Goal: Transaction & Acquisition: Purchase product/service

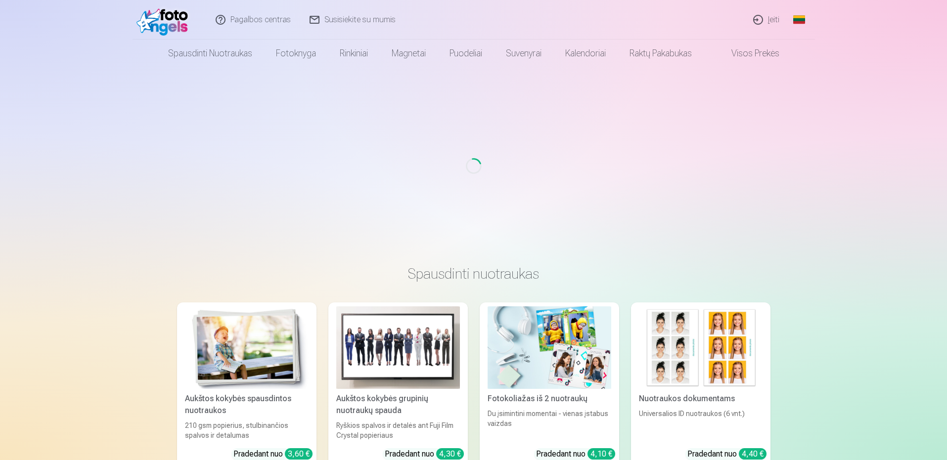
click at [773, 21] on link "Įeiti" at bounding box center [766, 20] width 45 height 40
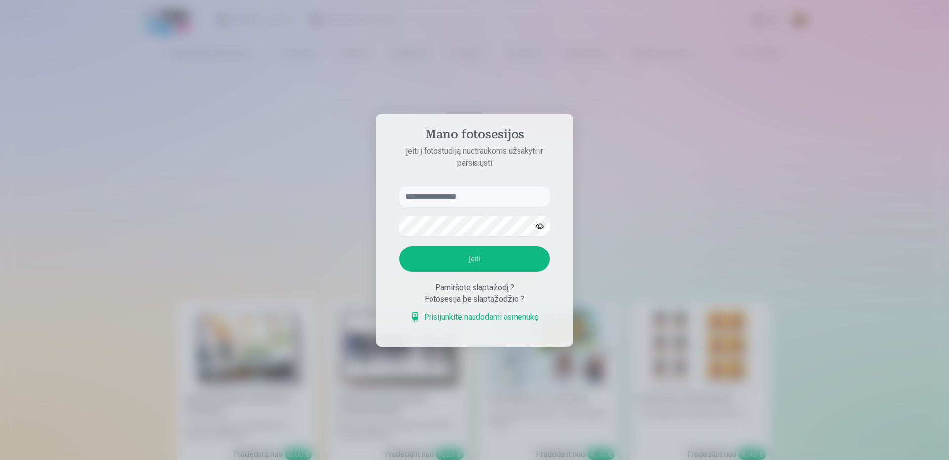
click at [458, 203] on input "text" at bounding box center [474, 197] width 150 height 20
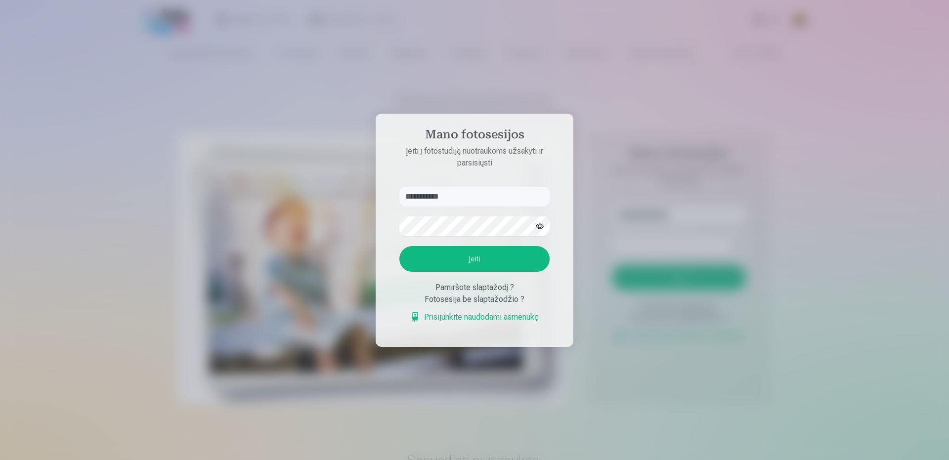
type input "**********"
click at [454, 264] on button "Įeiti" at bounding box center [474, 259] width 150 height 26
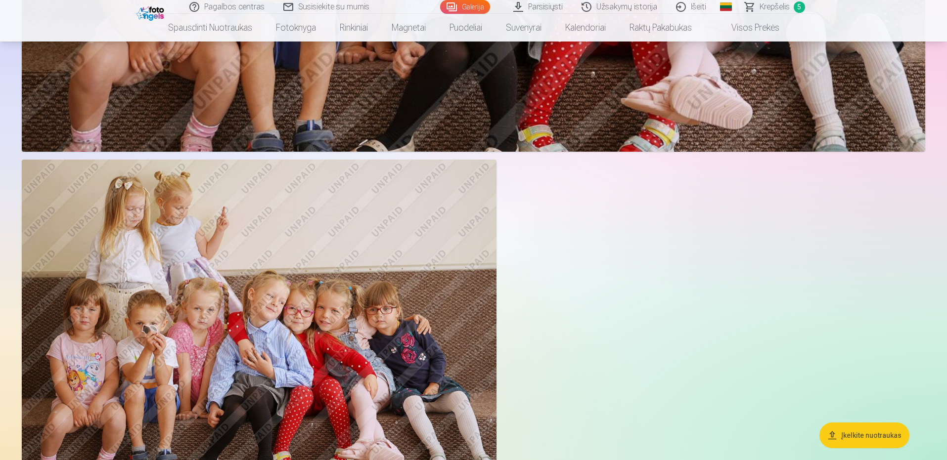
scroll to position [7812, 0]
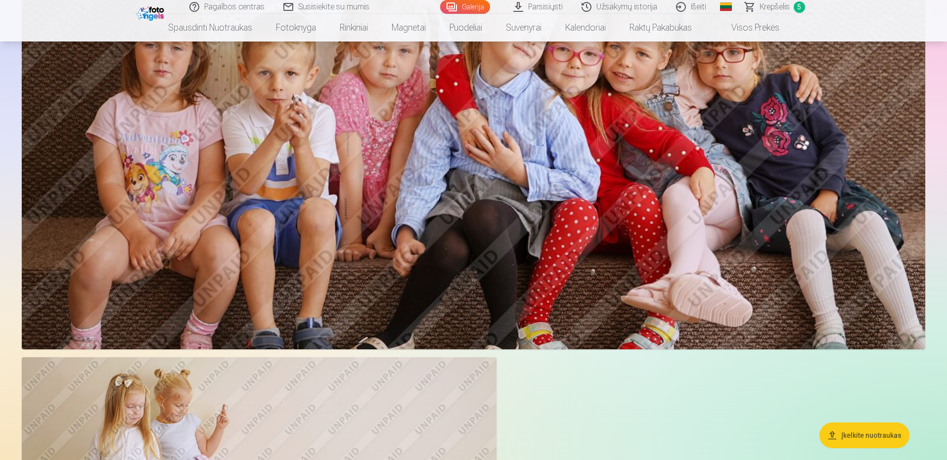
click at [765, 3] on span "Krepšelis" at bounding box center [774, 7] width 30 height 12
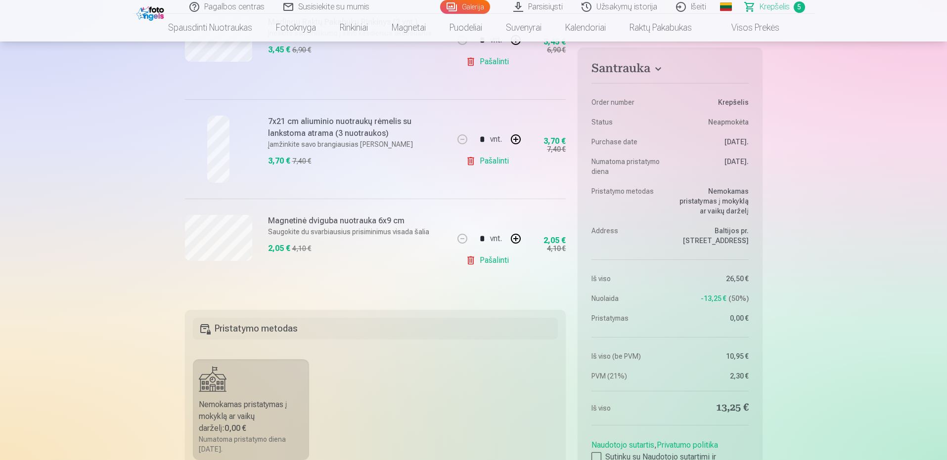
scroll to position [445, 0]
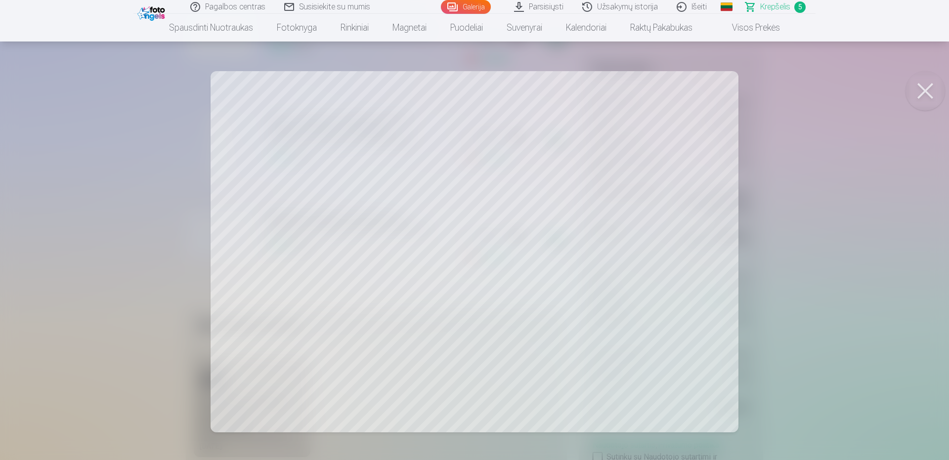
click at [823, 206] on div at bounding box center [474, 230] width 949 height 460
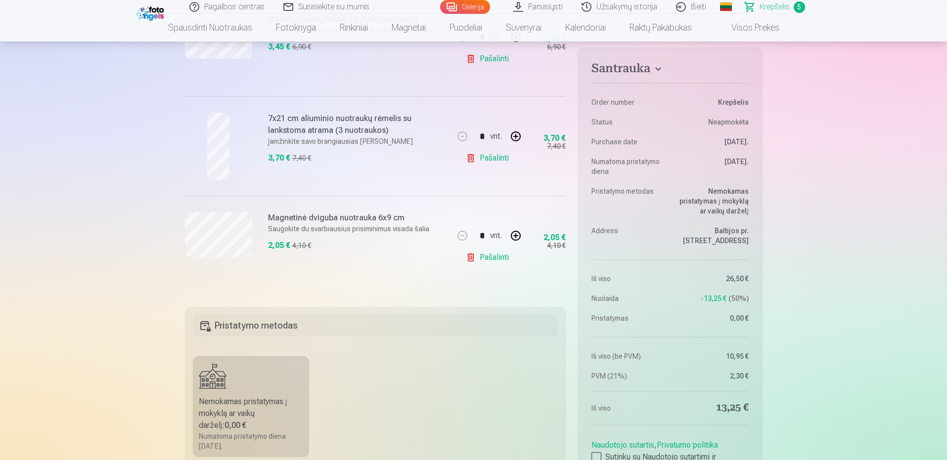
click at [511, 234] on button "button" at bounding box center [516, 236] width 24 height 24
type input "*"
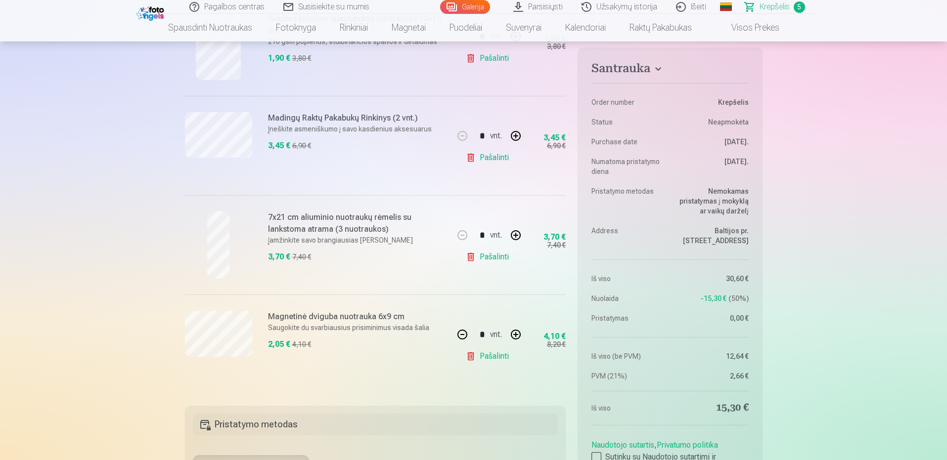
click at [478, 259] on link "Pašalinti" at bounding box center [489, 257] width 47 height 20
type input "*"
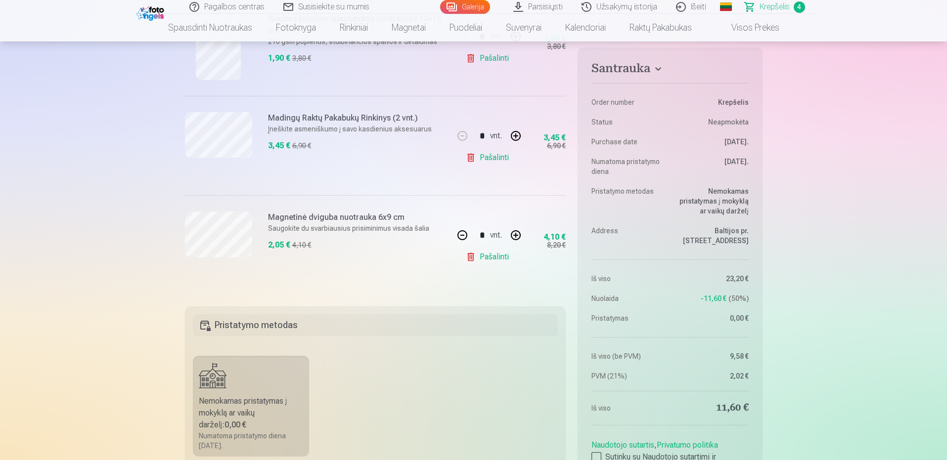
scroll to position [247, 0]
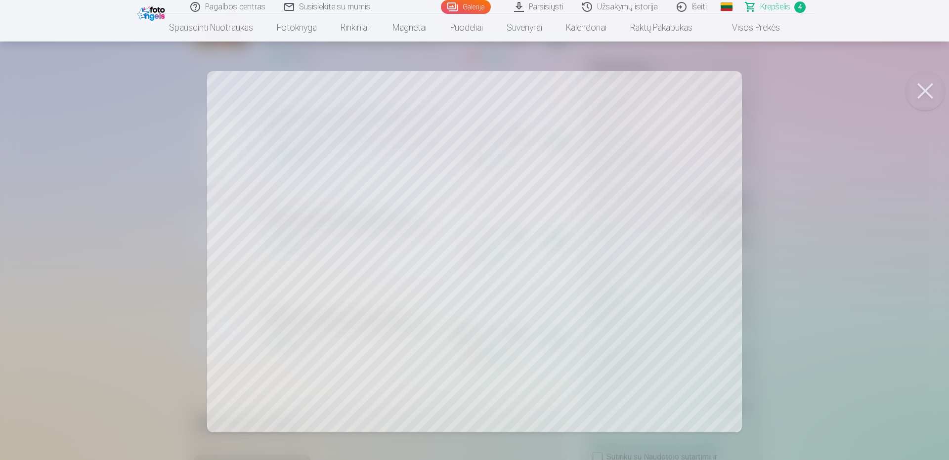
click at [106, 260] on div at bounding box center [474, 230] width 949 height 460
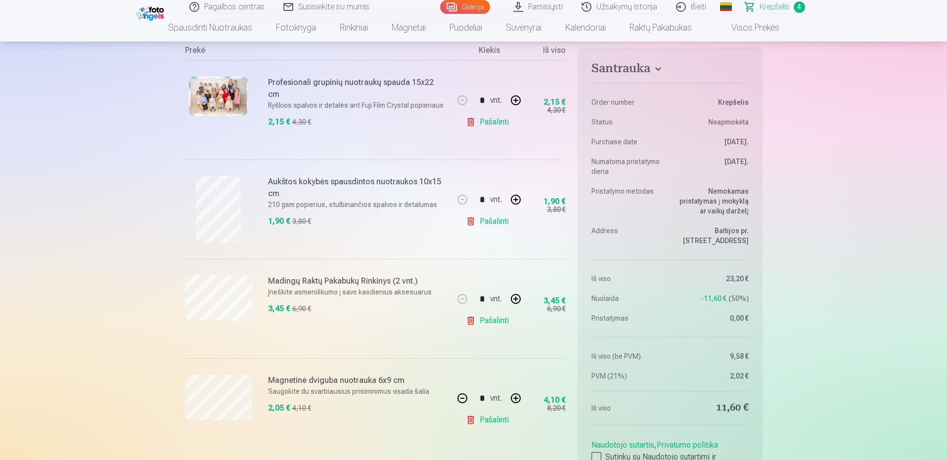
scroll to position [0, 0]
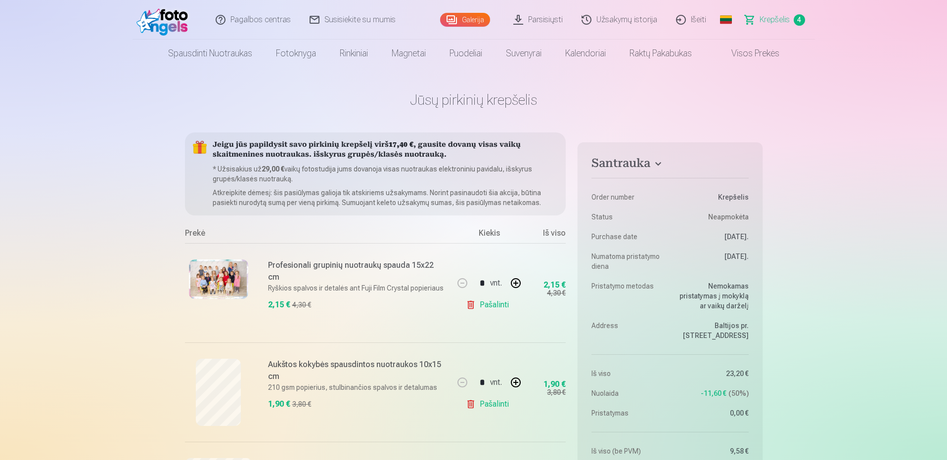
click at [642, 19] on link "Užsakymų istorija" at bounding box center [620, 20] width 94 height 40
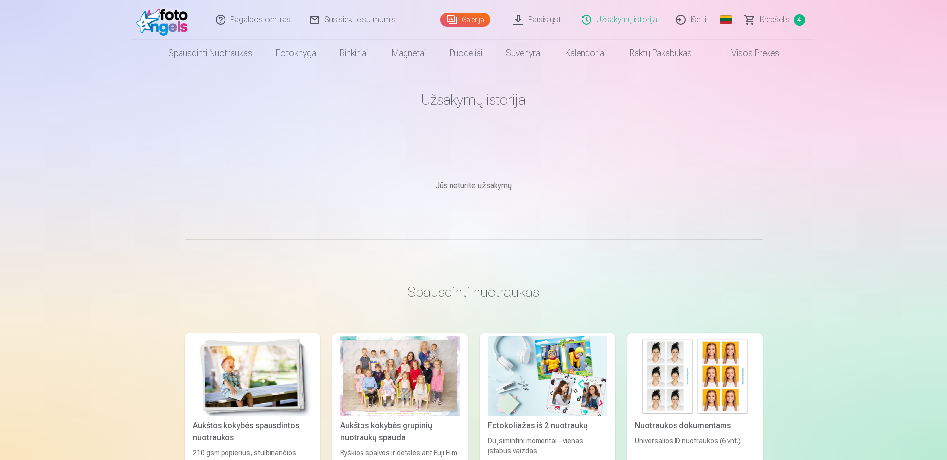
click at [563, 36] on link "Parsisiųsti" at bounding box center [538, 20] width 68 height 40
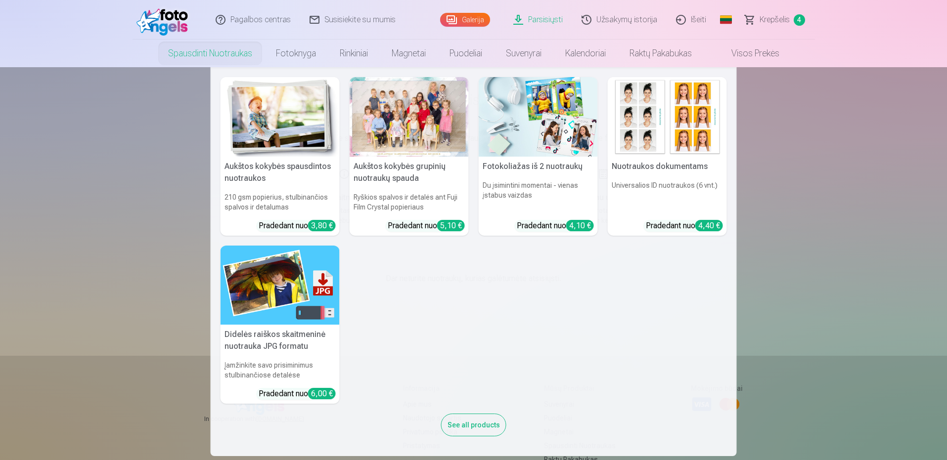
click at [202, 64] on link "Spausdinti nuotraukas" at bounding box center [210, 54] width 108 height 28
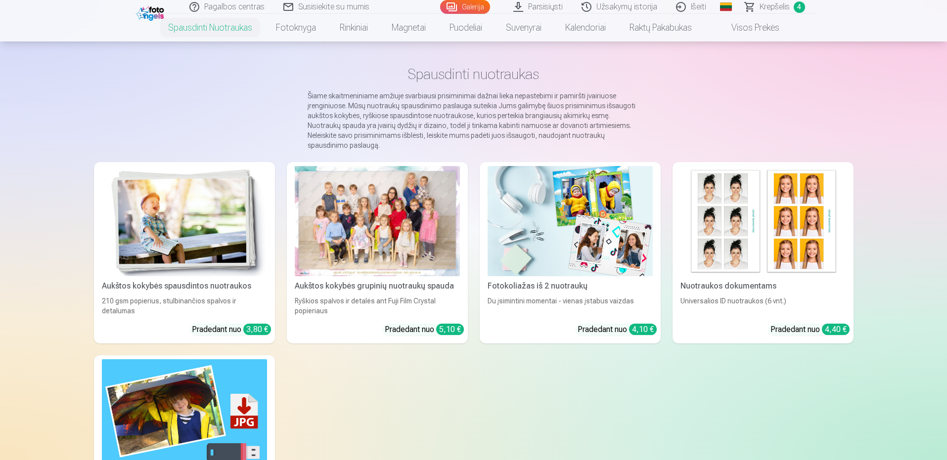
scroll to position [49, 0]
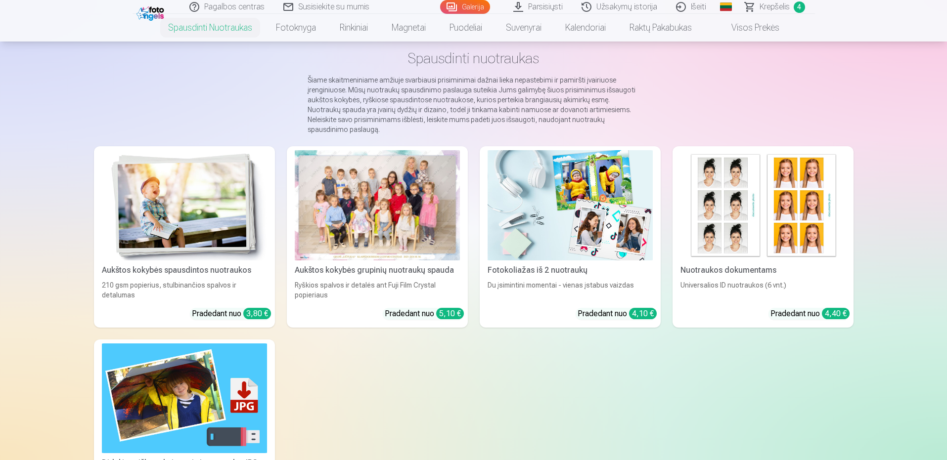
click at [566, 265] on div "Fotokoliažas iš 2 nuotraukų" at bounding box center [570, 271] width 173 height 12
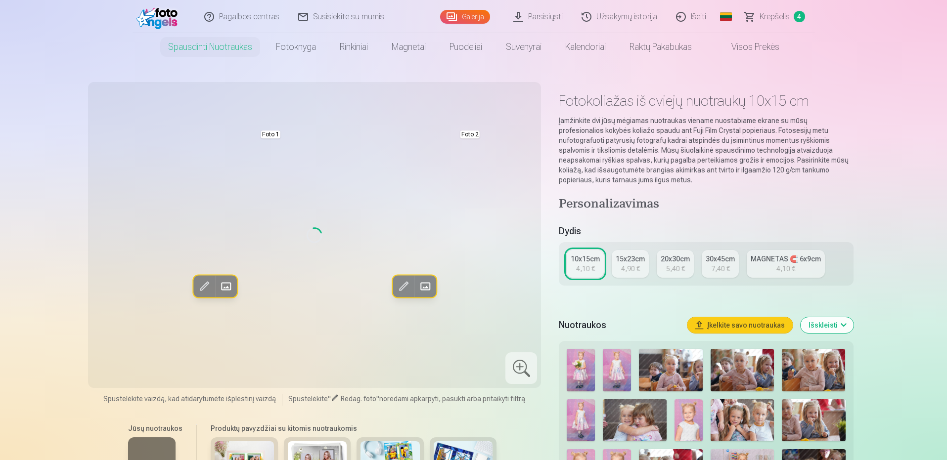
scroll to position [49, 0]
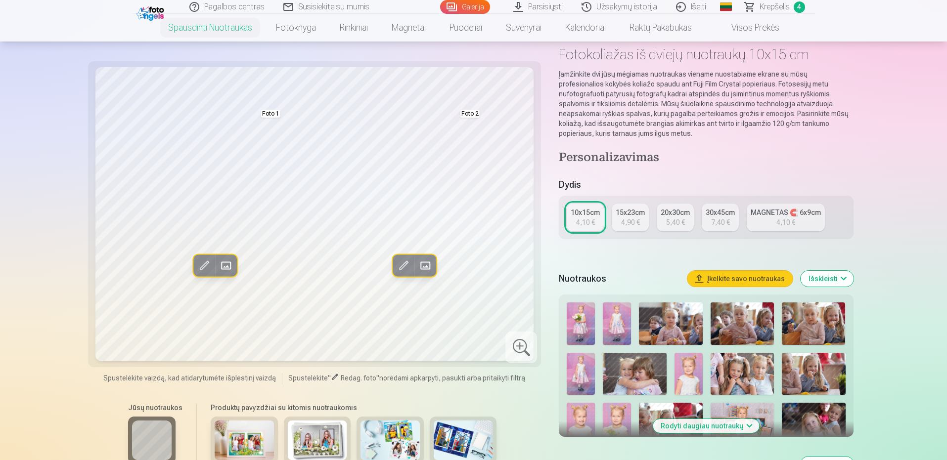
click at [751, 278] on button "Įkelkite savo nuotraukas" at bounding box center [739, 279] width 105 height 16
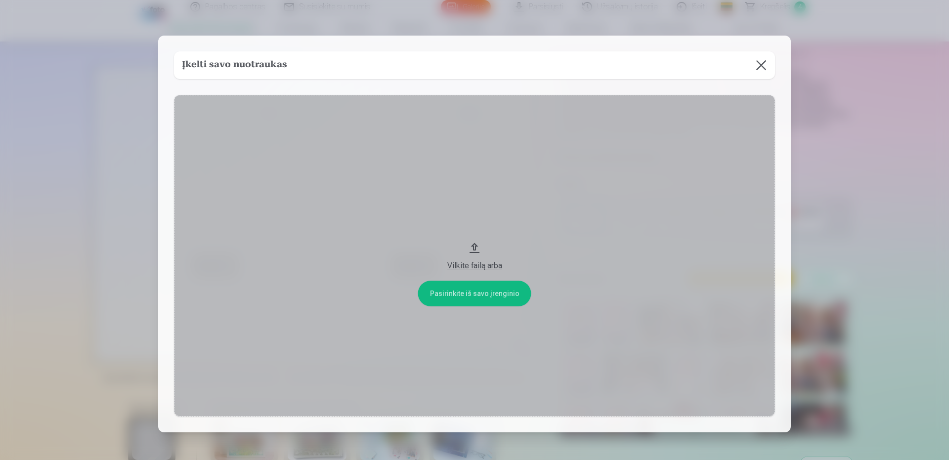
click at [454, 301] on button "Vilkite failą arba" at bounding box center [474, 256] width 601 height 322
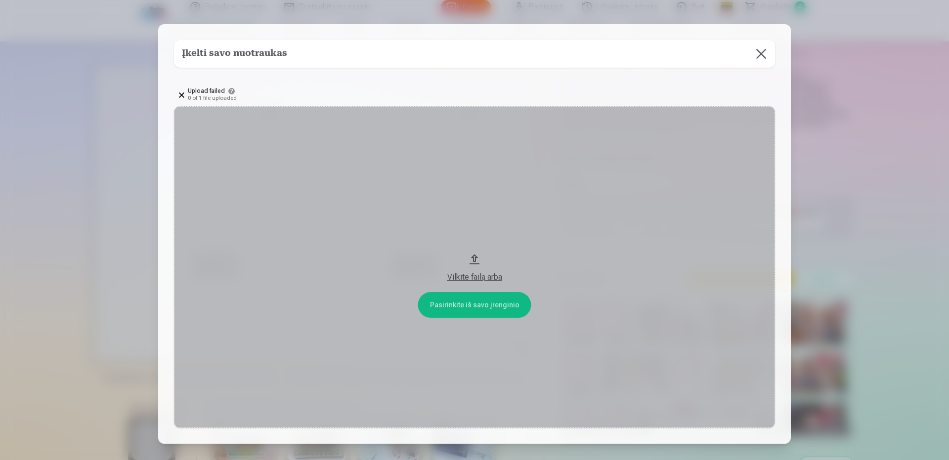
click at [70, 304] on div at bounding box center [474, 230] width 949 height 460
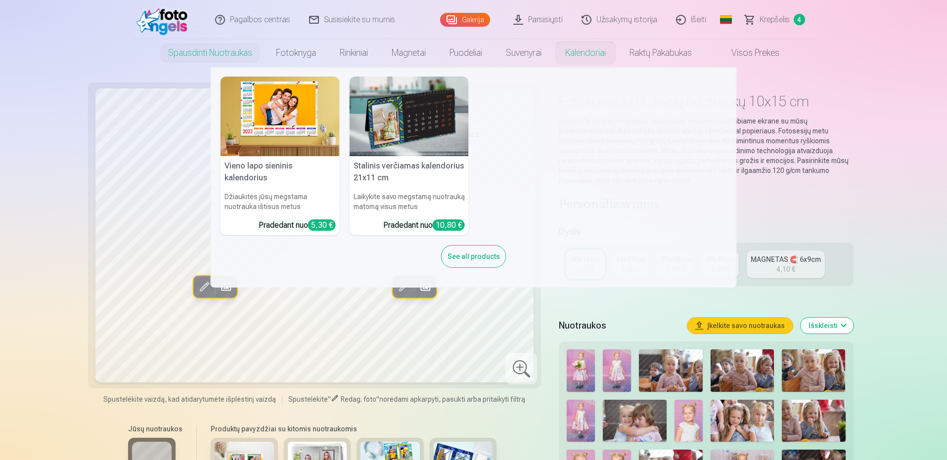
scroll to position [0, 0]
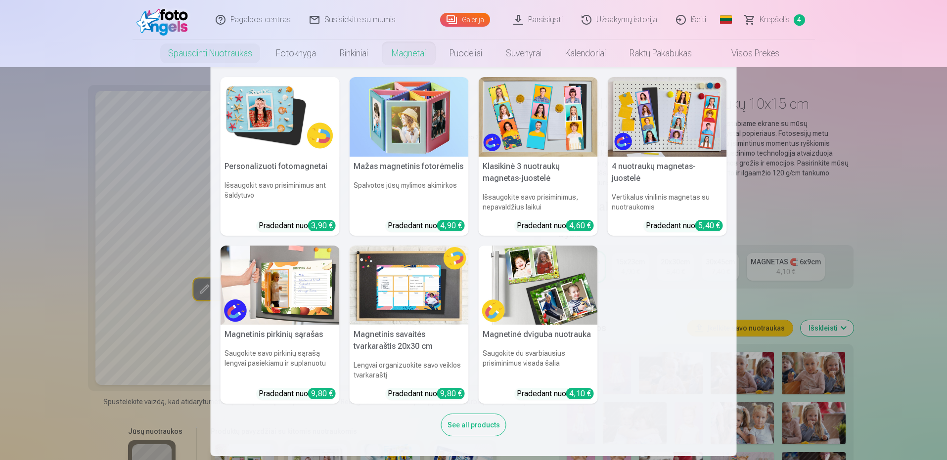
click at [405, 54] on link "Magnetai" at bounding box center [409, 54] width 58 height 28
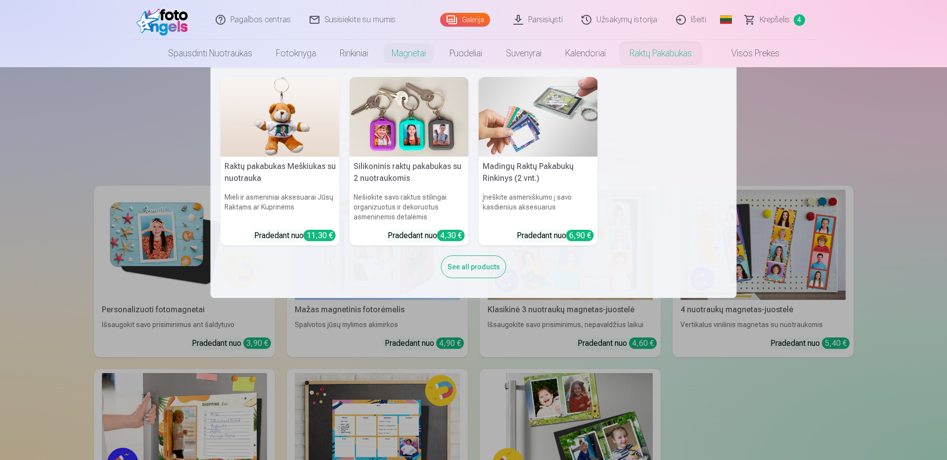
click at [555, 146] on img at bounding box center [538, 117] width 119 height 80
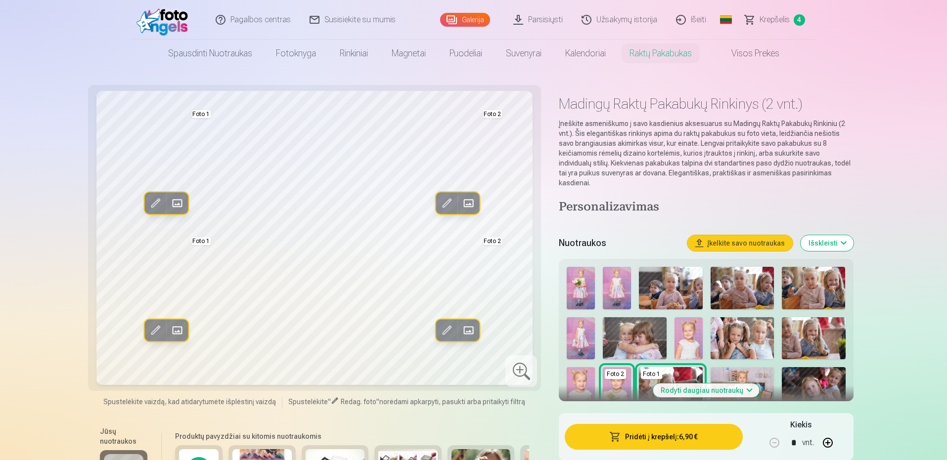
click at [722, 384] on button "Rodyti daugiau nuotraukų" at bounding box center [706, 391] width 106 height 14
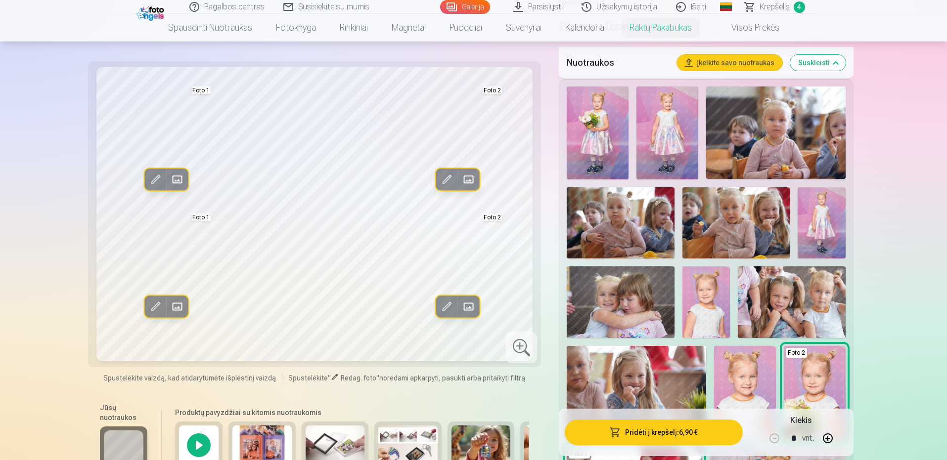
scroll to position [198, 0]
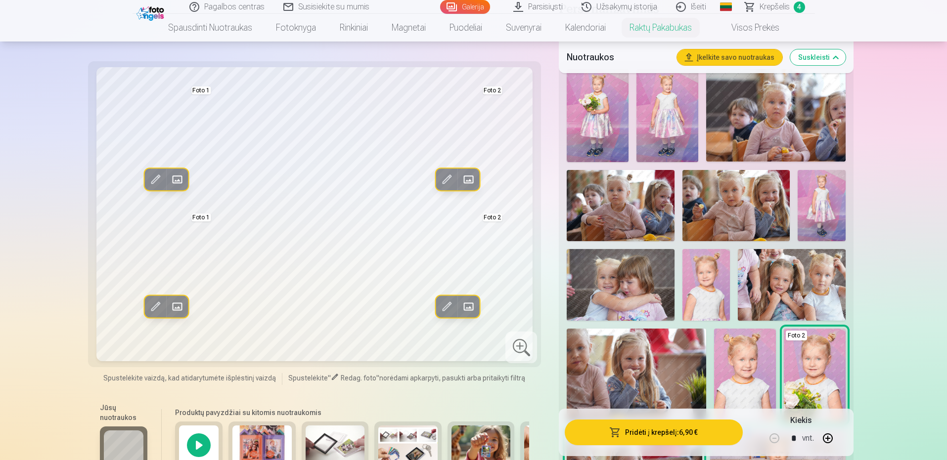
click at [709, 276] on img at bounding box center [706, 285] width 48 height 72
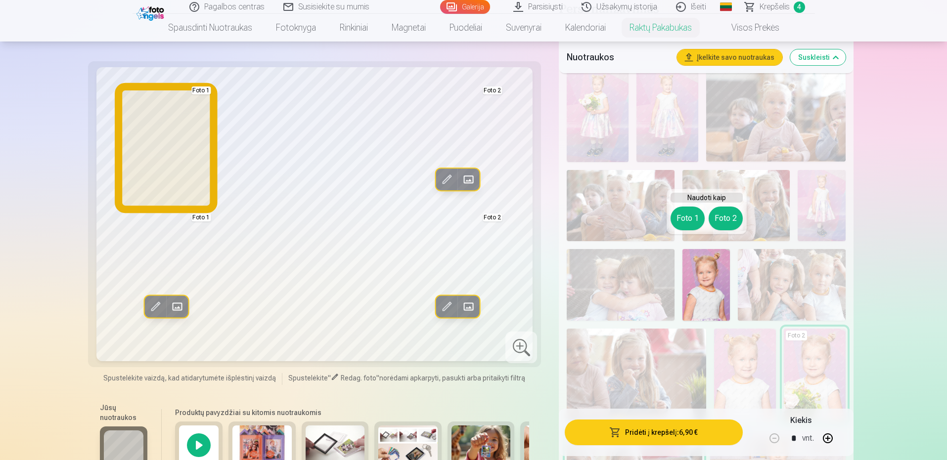
click at [682, 217] on button "Foto 1" at bounding box center [687, 219] width 34 height 24
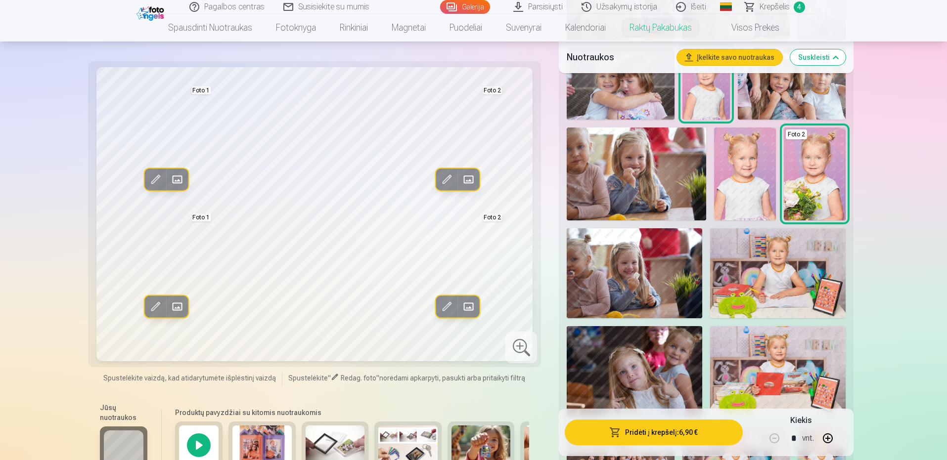
scroll to position [346, 0]
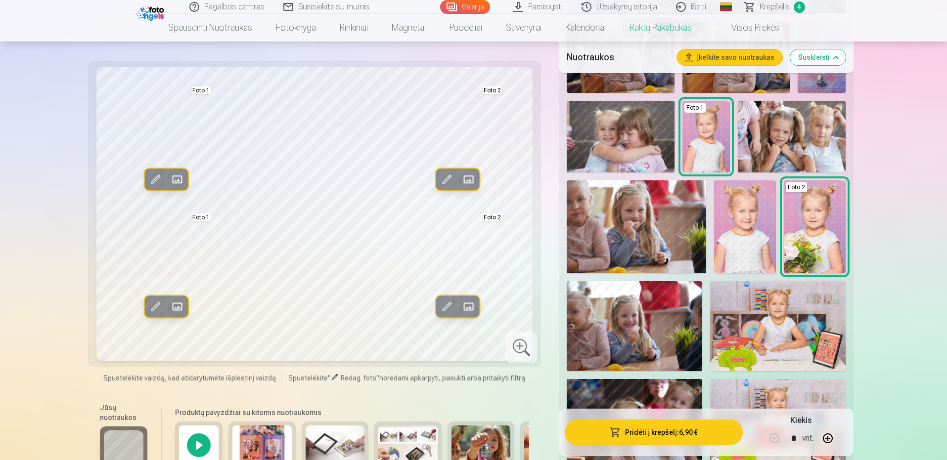
click at [745, 206] on img at bounding box center [745, 226] width 62 height 92
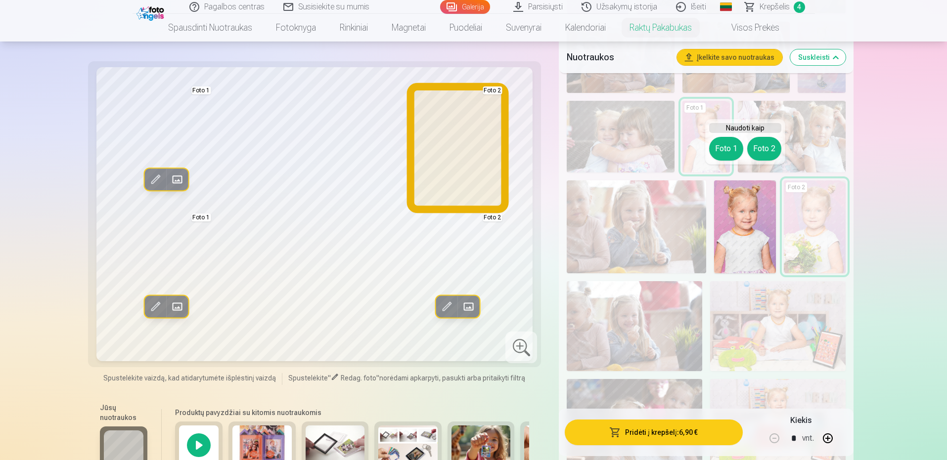
click at [756, 148] on button "Foto 2" at bounding box center [764, 149] width 34 height 24
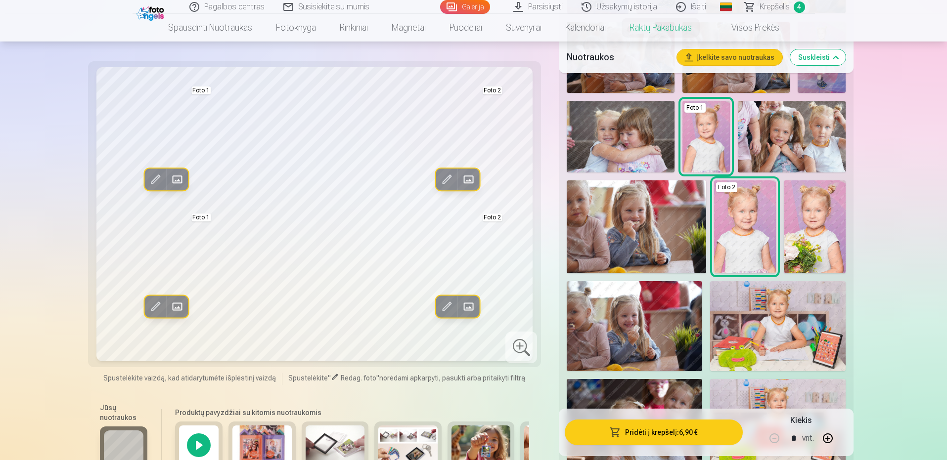
click at [543, 401] on div "Redag. foto Pakeisti Foto 1 Redag. foto Pakeisti Foto 2 Redag. foto Pakeisti Fo…" at bounding box center [473, 332] width 759 height 1175
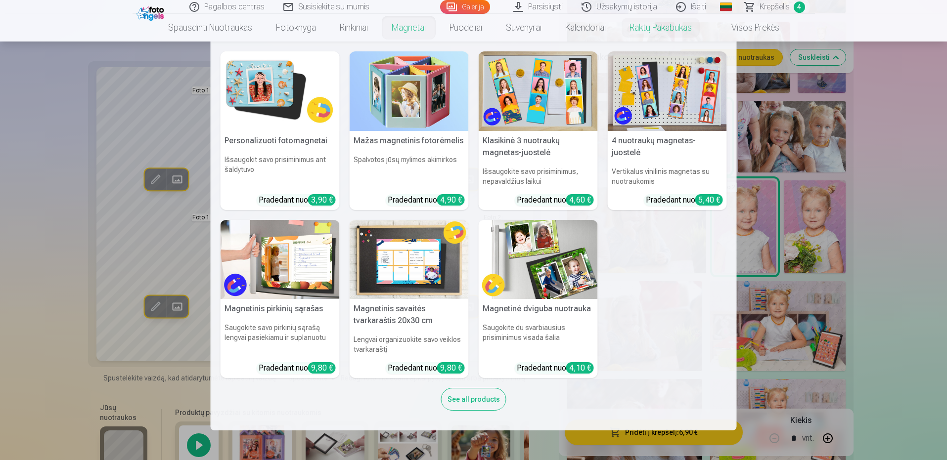
click at [421, 32] on link "Magnetai" at bounding box center [409, 28] width 58 height 28
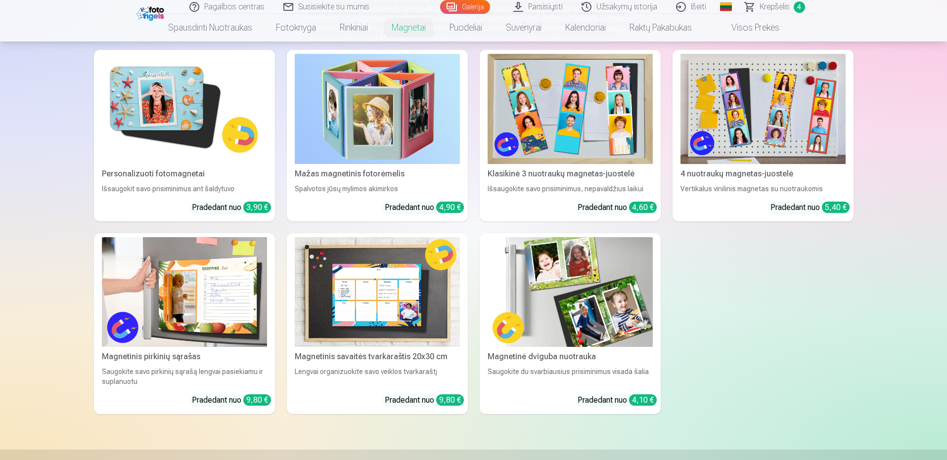
scroll to position [148, 0]
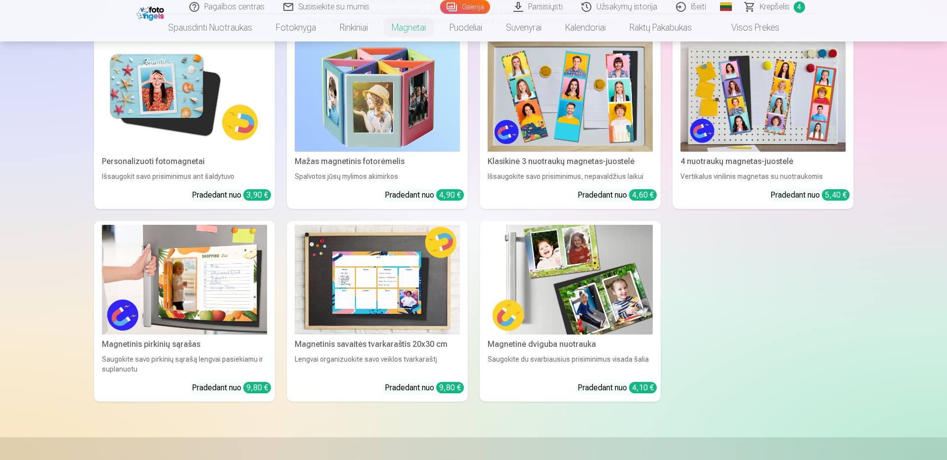
click at [331, 130] on img at bounding box center [377, 97] width 165 height 110
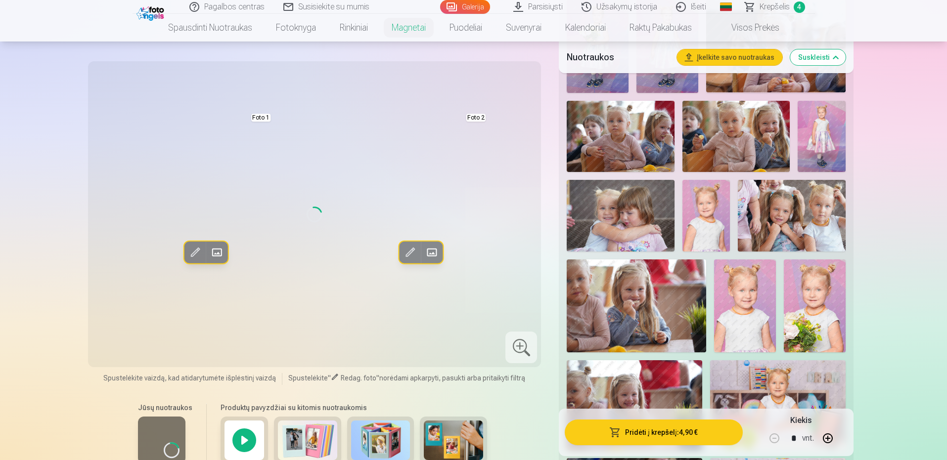
scroll to position [396, 0]
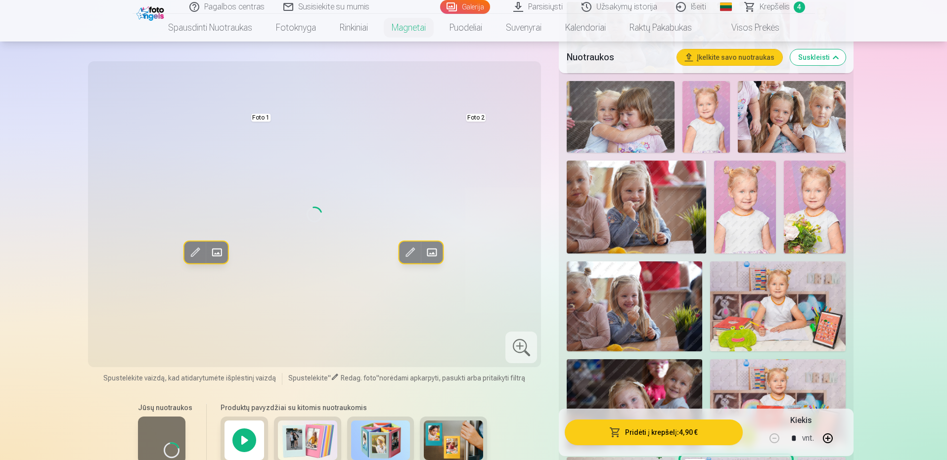
click at [290, 433] on img at bounding box center [307, 441] width 59 height 40
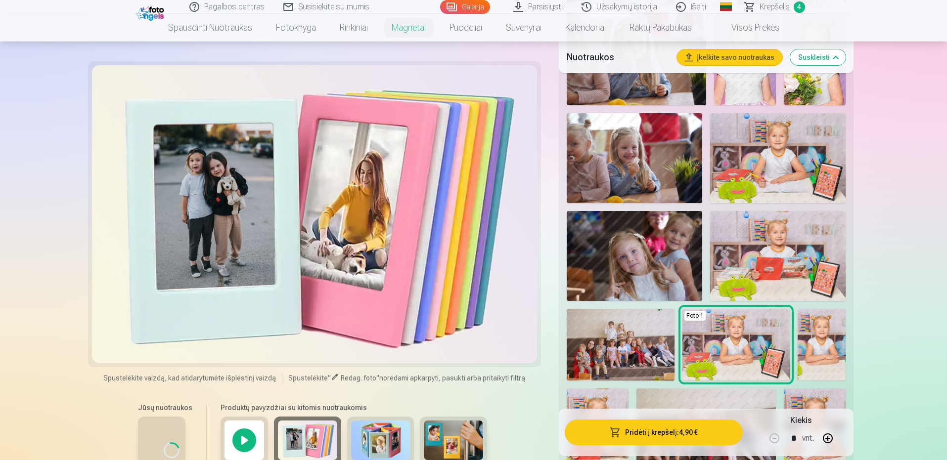
scroll to position [494, 0]
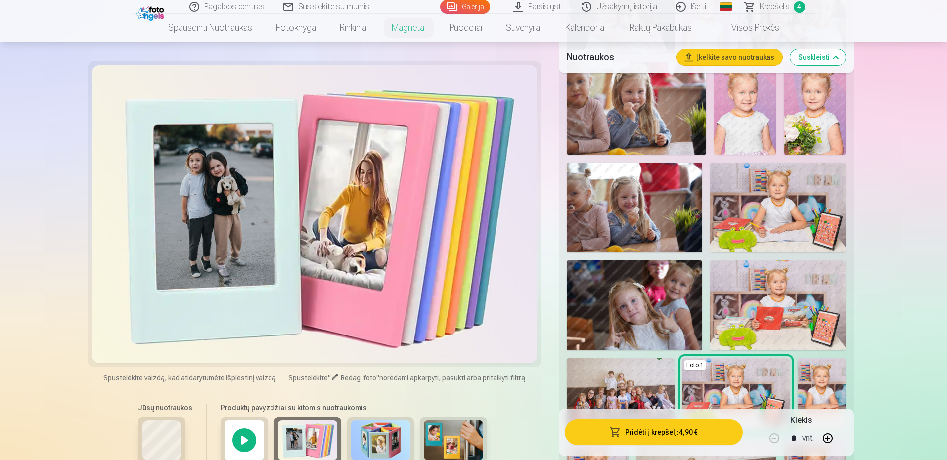
click at [501, 248] on div at bounding box center [314, 214] width 445 height 298
click at [388, 428] on img at bounding box center [380, 441] width 59 height 40
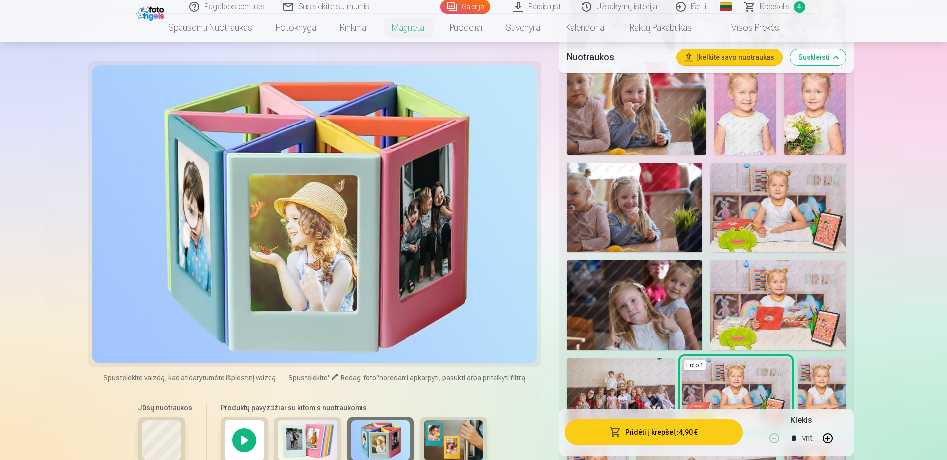
click at [462, 434] on img at bounding box center [453, 441] width 59 height 40
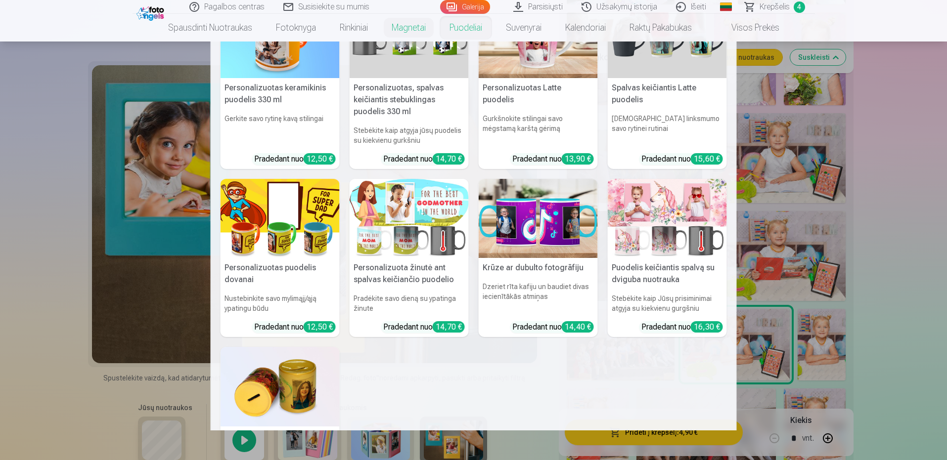
scroll to position [49, 0]
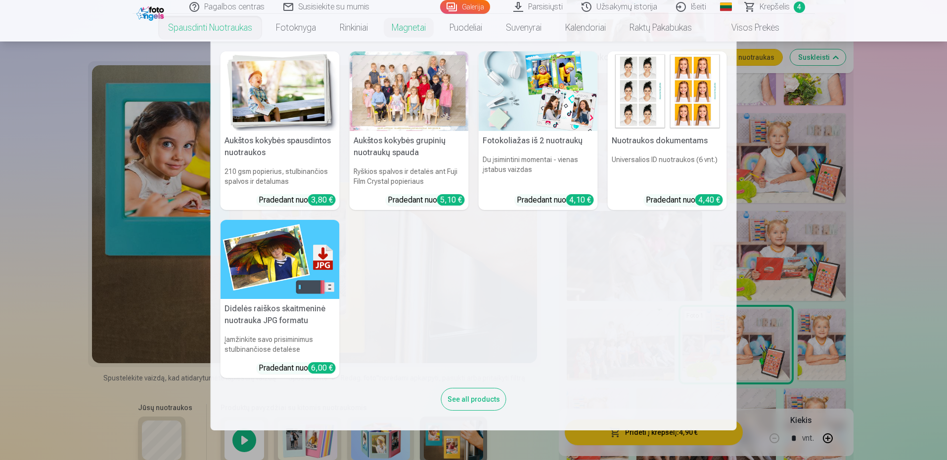
click at [561, 139] on h5 "Fotokoliažas iš 2 nuotraukų" at bounding box center [538, 141] width 119 height 20
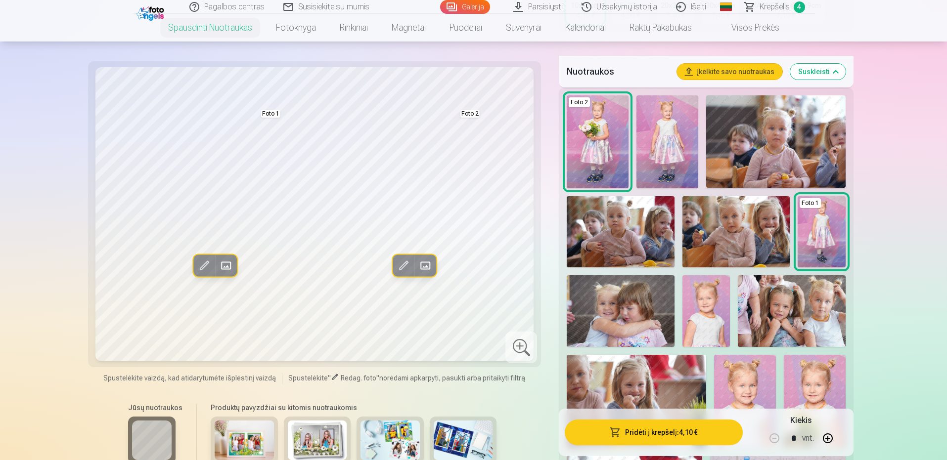
scroll to position [445, 0]
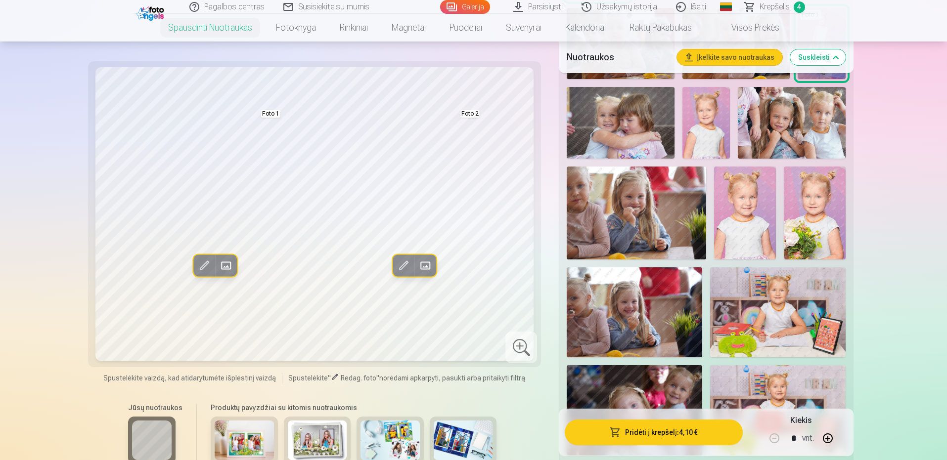
click at [717, 135] on img at bounding box center [706, 123] width 48 height 72
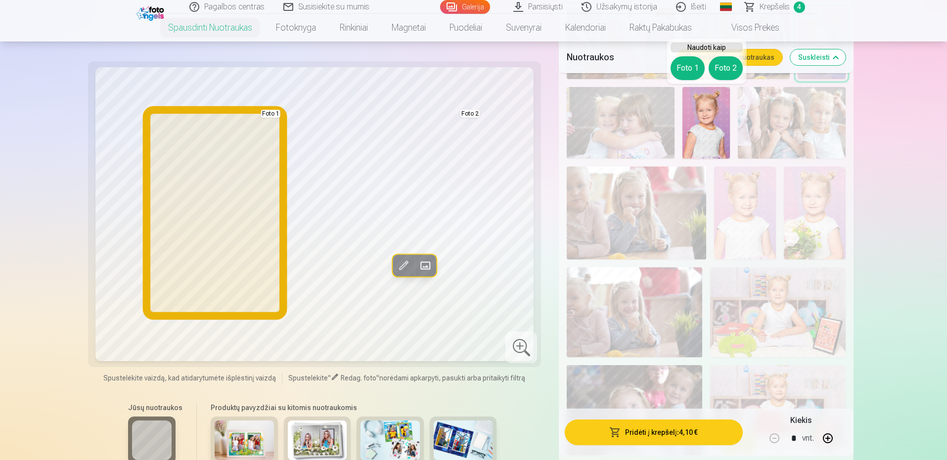
click at [686, 69] on button "Foto 1" at bounding box center [687, 68] width 34 height 24
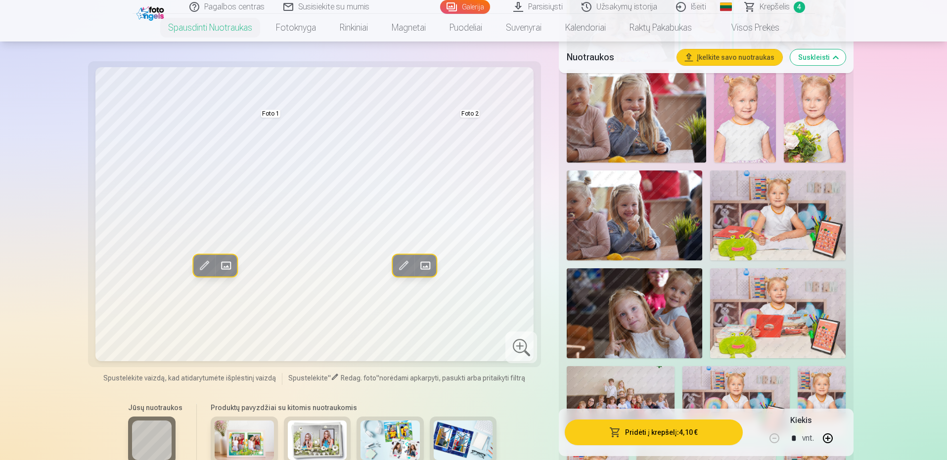
scroll to position [593, 0]
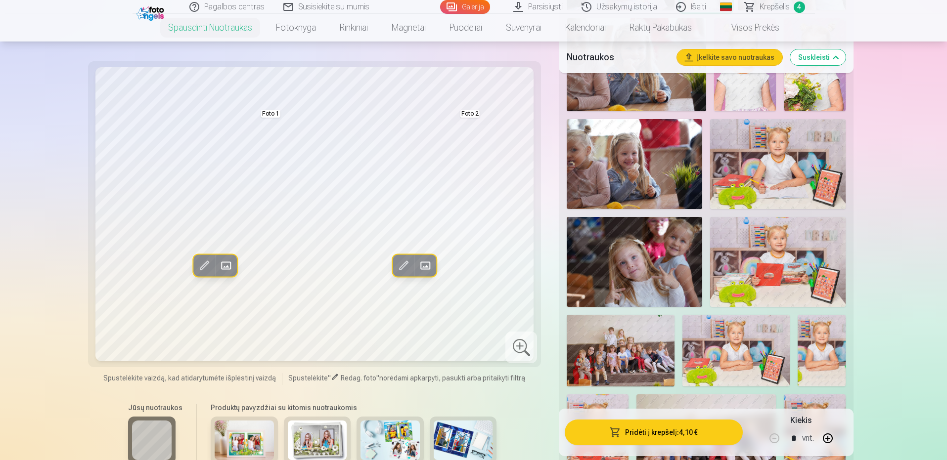
click at [812, 274] on img at bounding box center [777, 262] width 135 height 90
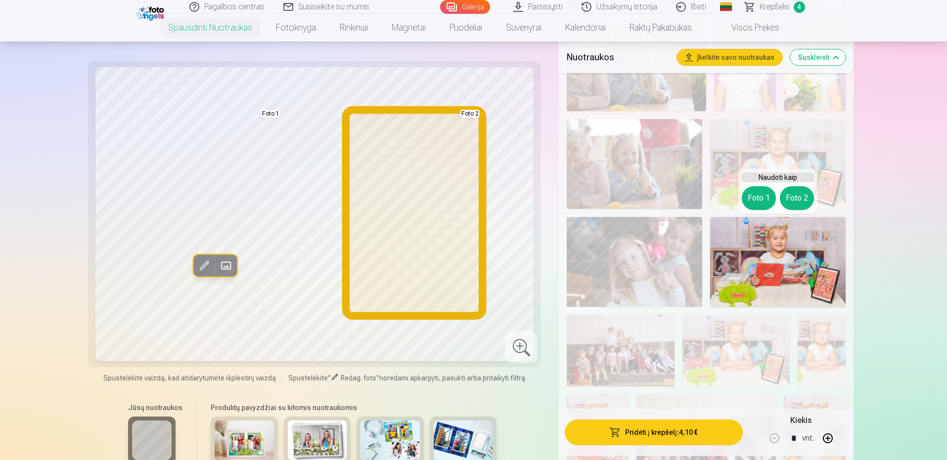
click at [801, 205] on button "Foto 2" at bounding box center [797, 198] width 34 height 24
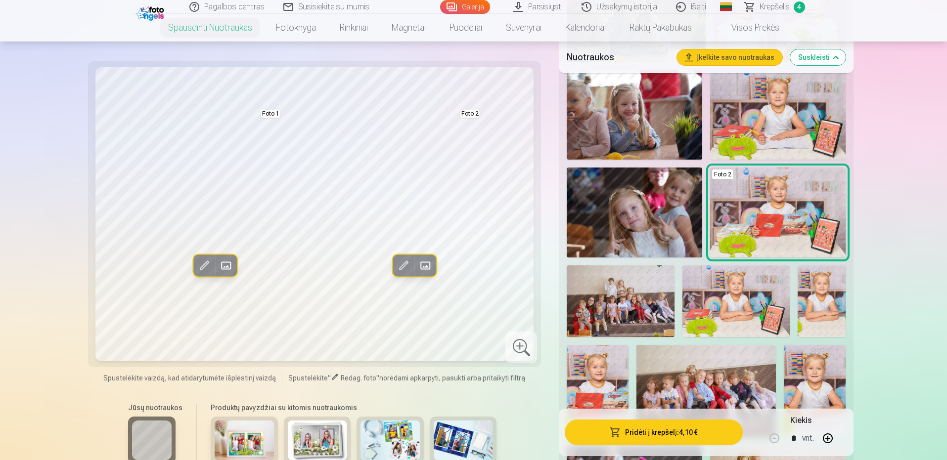
scroll to position [692, 0]
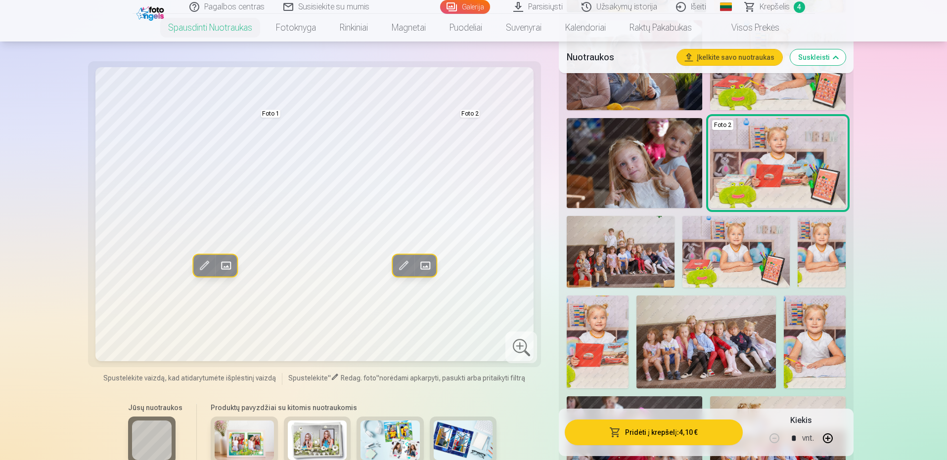
click at [601, 328] on img at bounding box center [598, 342] width 62 height 93
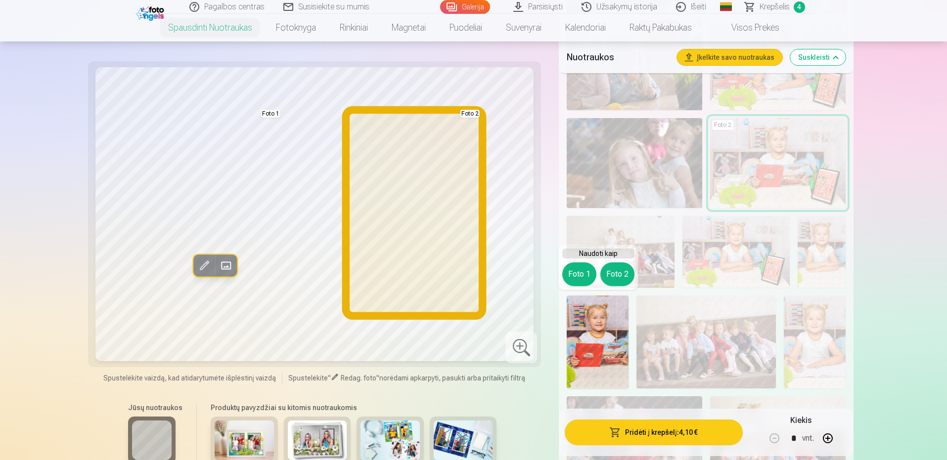
click at [625, 272] on button "Foto 2" at bounding box center [617, 275] width 34 height 24
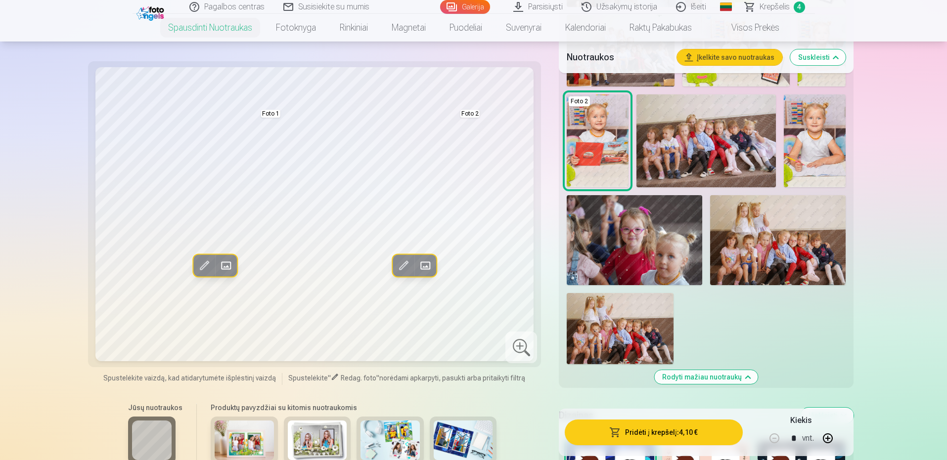
scroll to position [1038, 0]
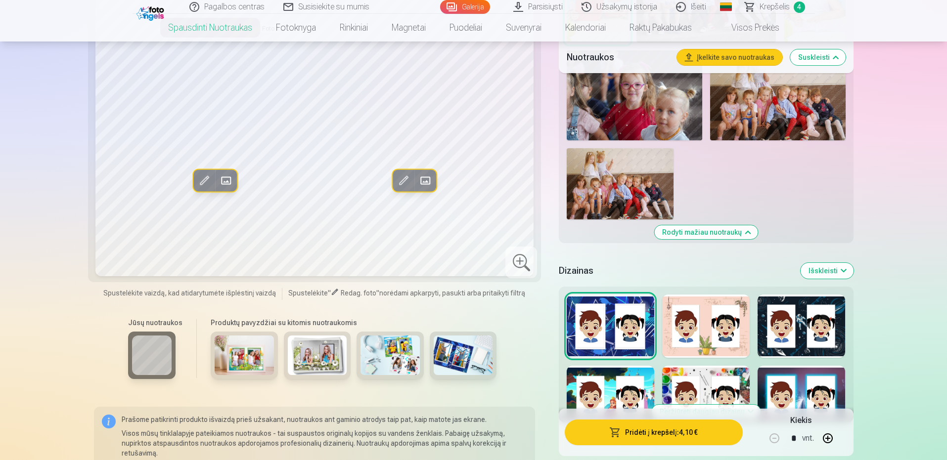
click at [237, 357] on img at bounding box center [244, 356] width 59 height 40
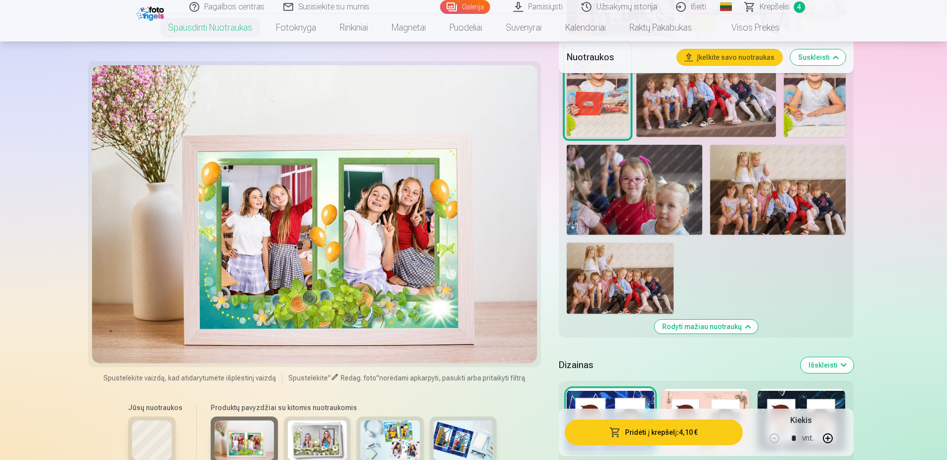
scroll to position [939, 0]
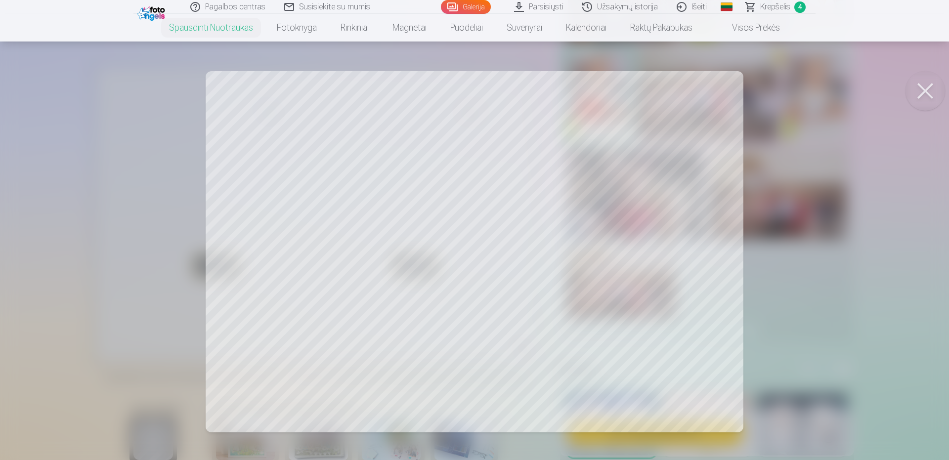
click at [918, 81] on button at bounding box center [926, 91] width 40 height 40
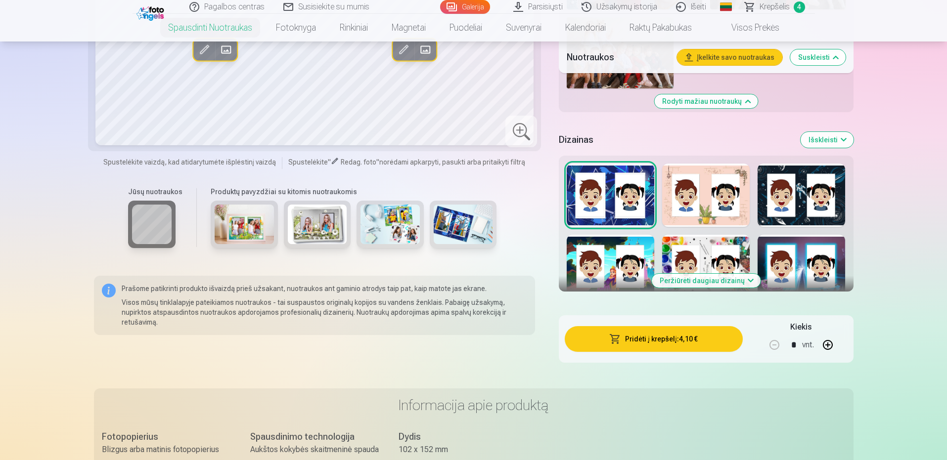
scroll to position [1187, 0]
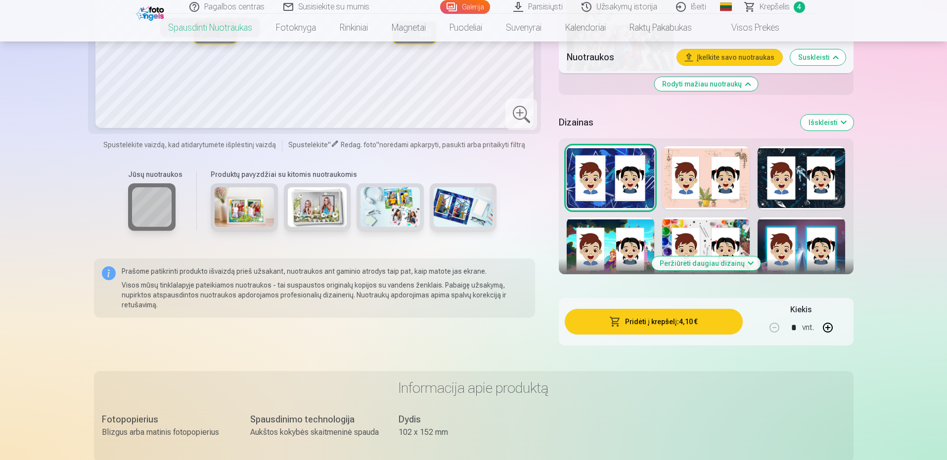
click at [709, 267] on button "Peržiūrėti daugiau dizainų" at bounding box center [706, 264] width 109 height 14
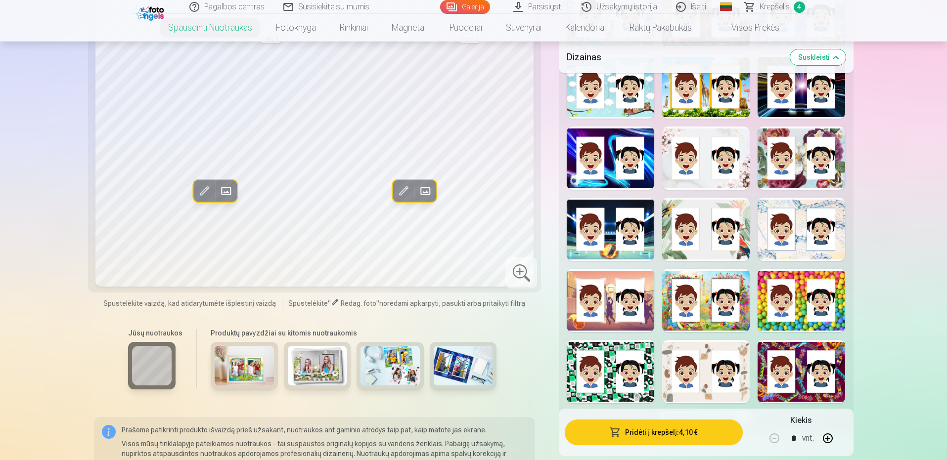
scroll to position [1681, 0]
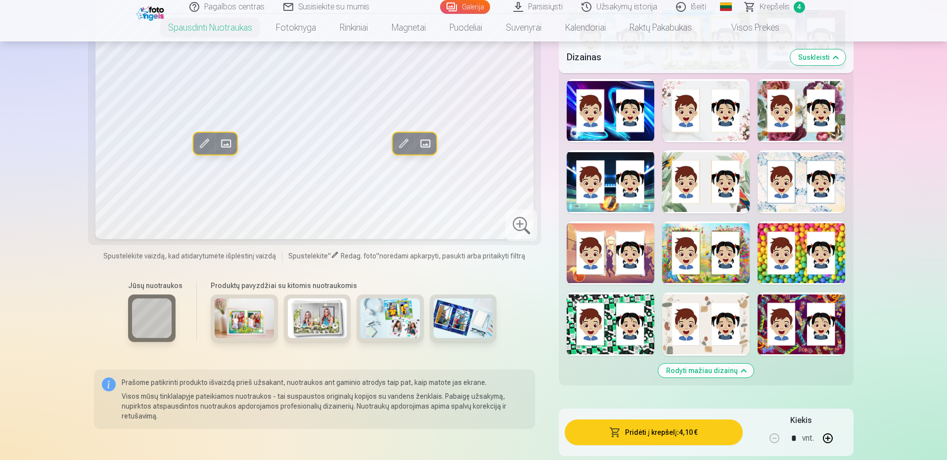
click at [735, 346] on div at bounding box center [706, 324] width 88 height 63
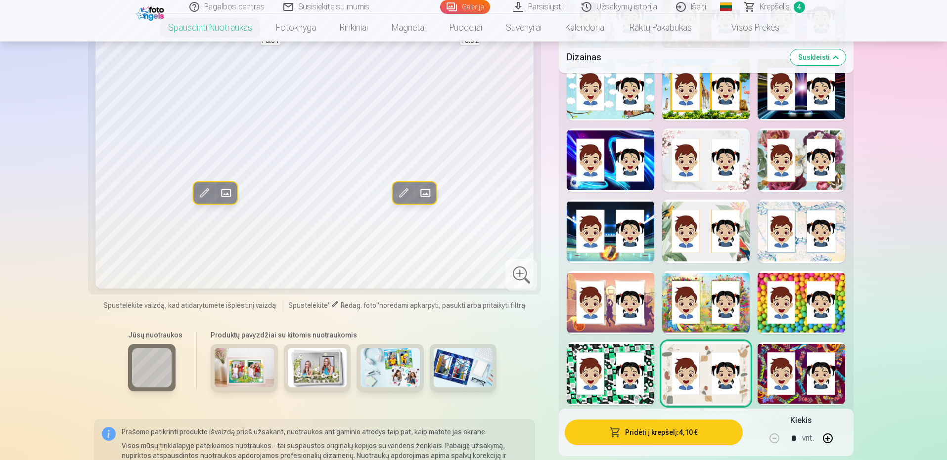
scroll to position [1582, 0]
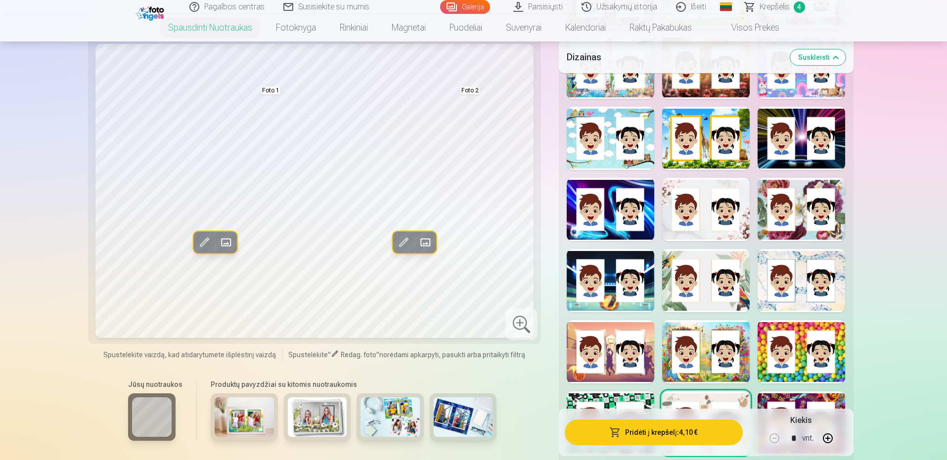
click at [692, 231] on div at bounding box center [706, 209] width 88 height 63
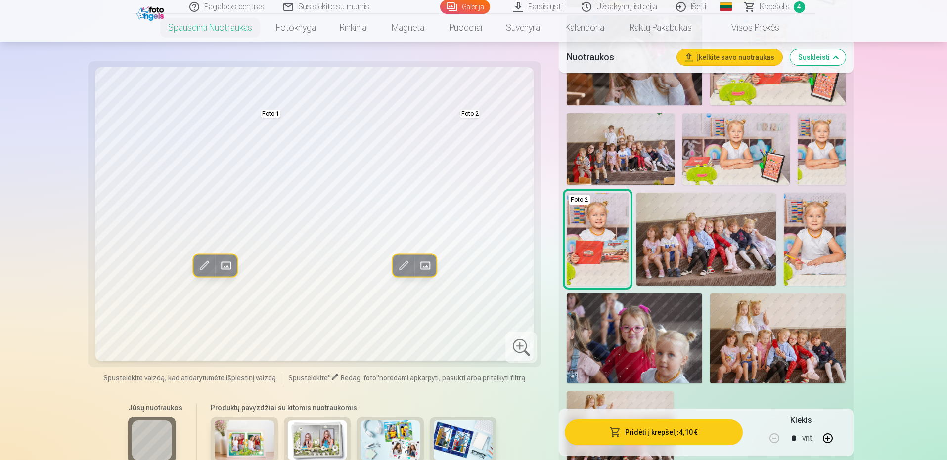
scroll to position [692, 0]
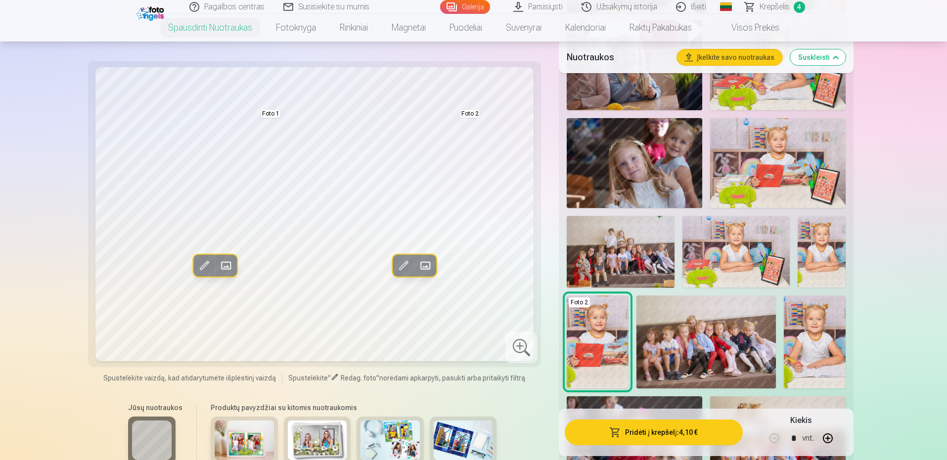
click at [821, 266] on img at bounding box center [821, 252] width 48 height 72
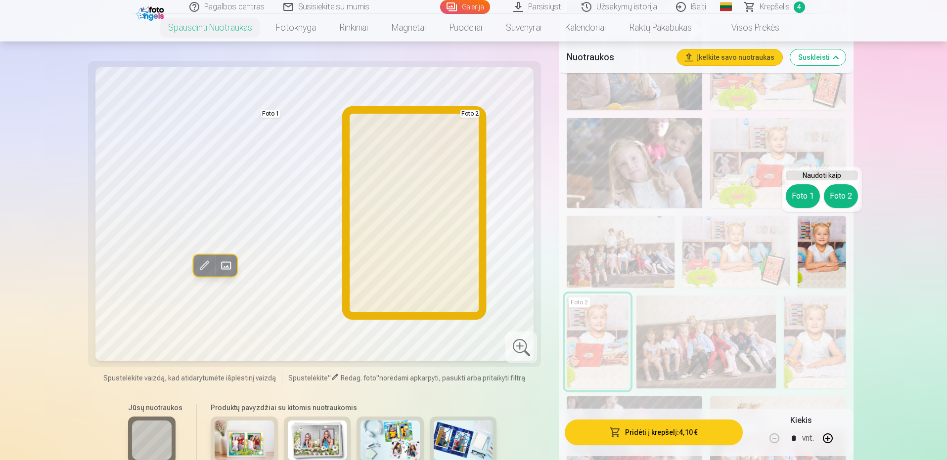
click at [840, 201] on button "Foto 2" at bounding box center [841, 196] width 34 height 24
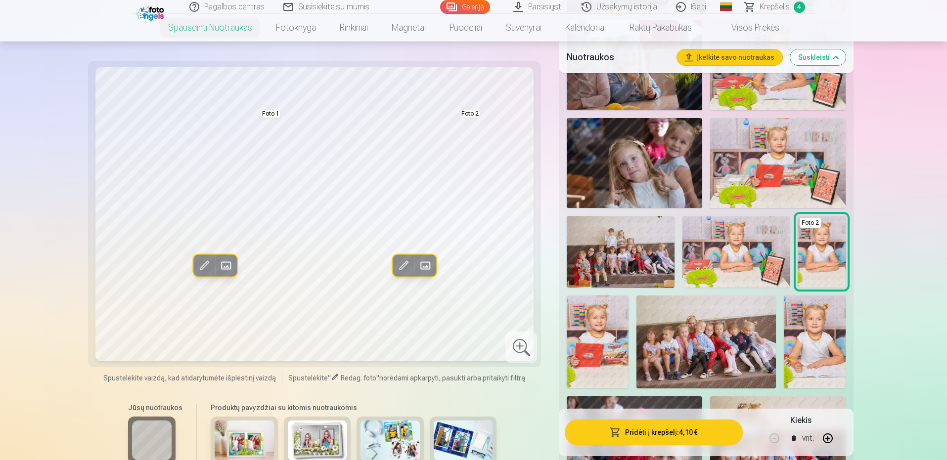
click at [815, 354] on img at bounding box center [815, 342] width 62 height 92
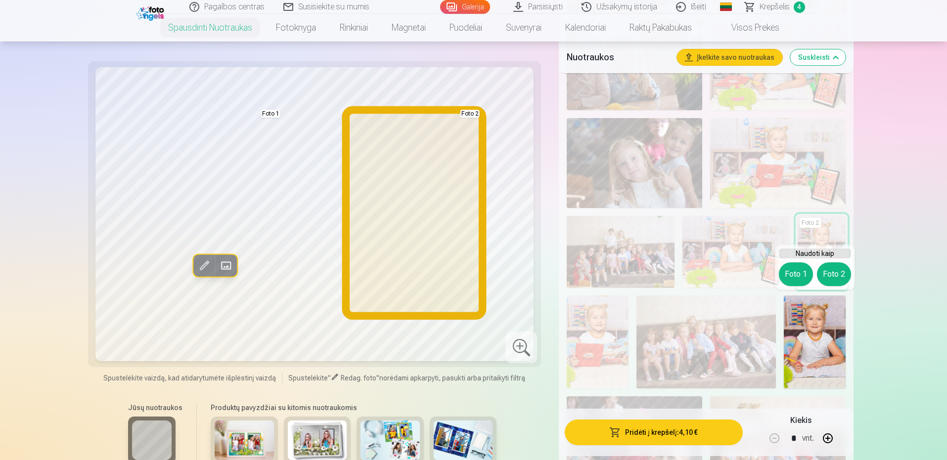
click at [843, 274] on button "Foto 2" at bounding box center [834, 275] width 34 height 24
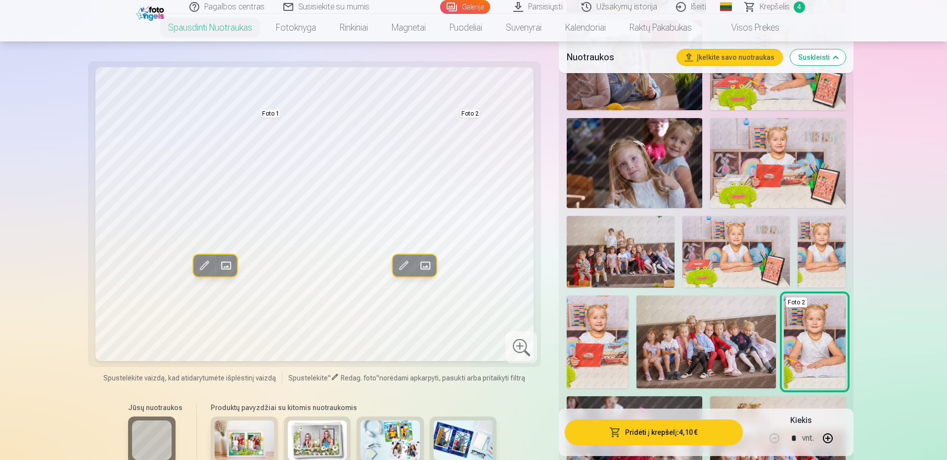
click at [558, 198] on div "Redag. foto Pakeisti Foto 1 Redag. foto Pakeisti Foto 2 Spustelėkite vaizdą, ka…" at bounding box center [473, 427] width 759 height 2057
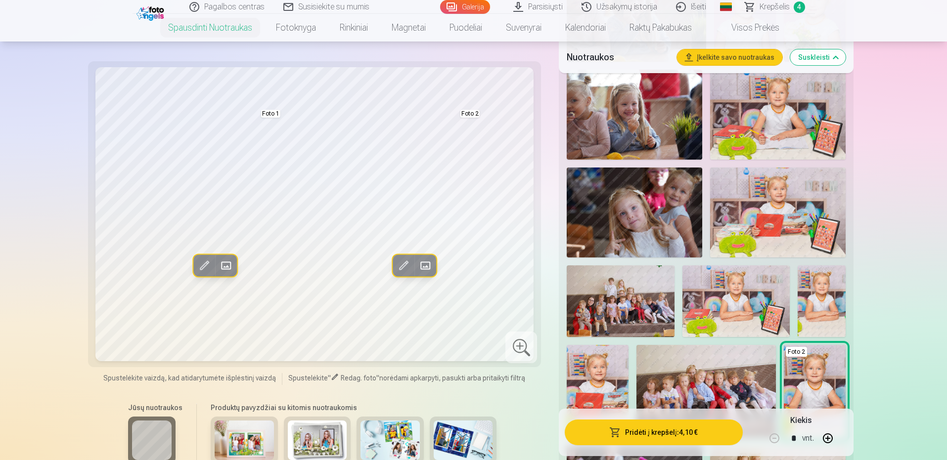
scroll to position [544, 0]
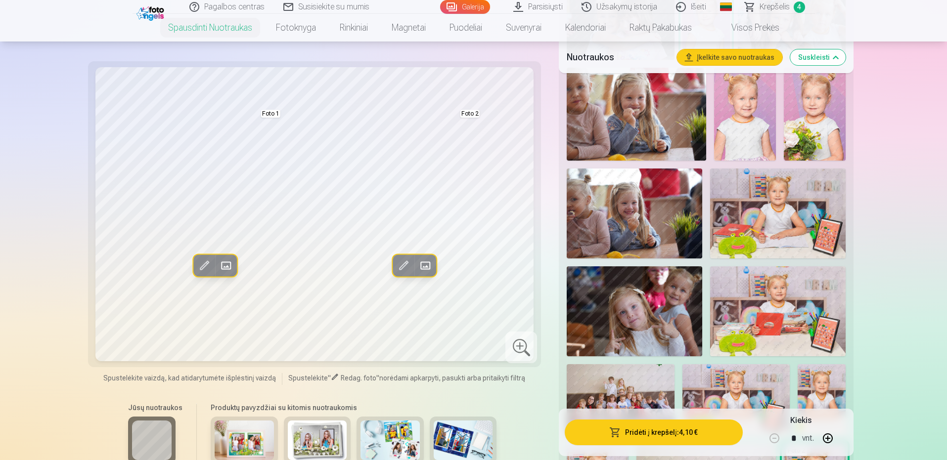
click at [716, 52] on button "Įkelkite savo nuotraukas" at bounding box center [729, 57] width 105 height 16
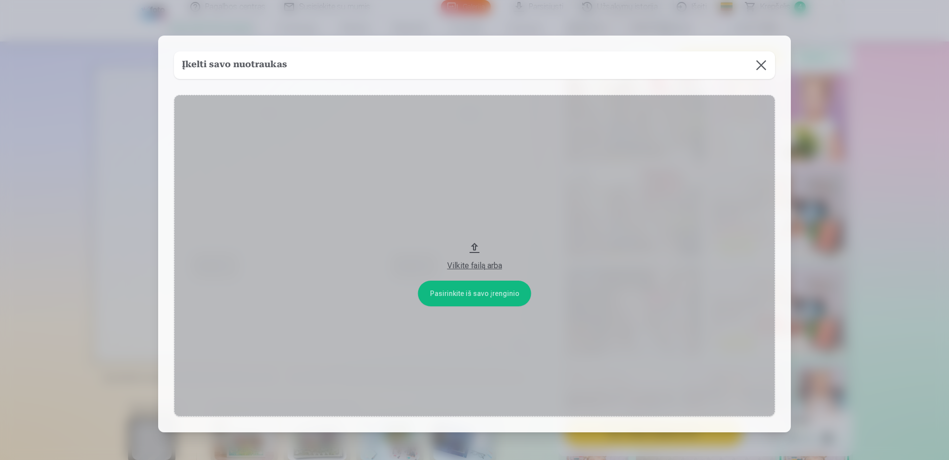
click at [465, 297] on button "Vilkite failą arba" at bounding box center [474, 256] width 601 height 322
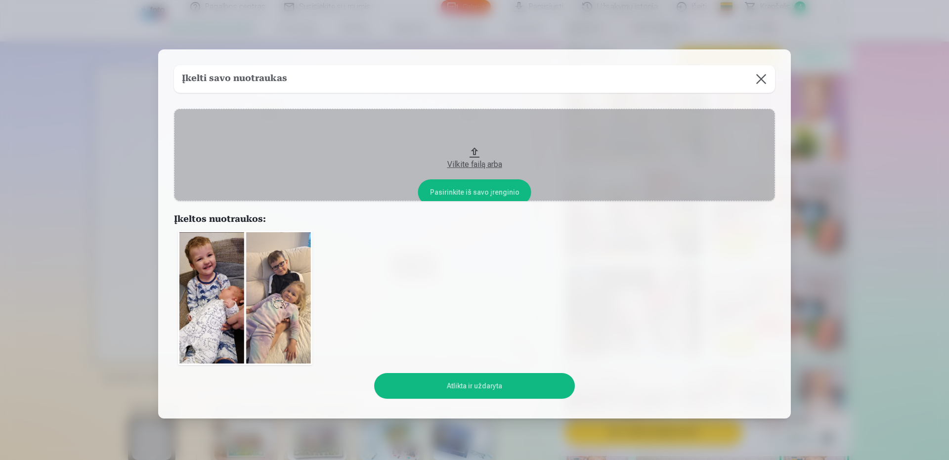
click at [310, 250] on img at bounding box center [245, 298] width 134 height 134
click at [304, 252] on img at bounding box center [245, 298] width 134 height 134
click at [306, 234] on img at bounding box center [245, 298] width 134 height 134
click at [761, 78] on button at bounding box center [762, 79] width 28 height 28
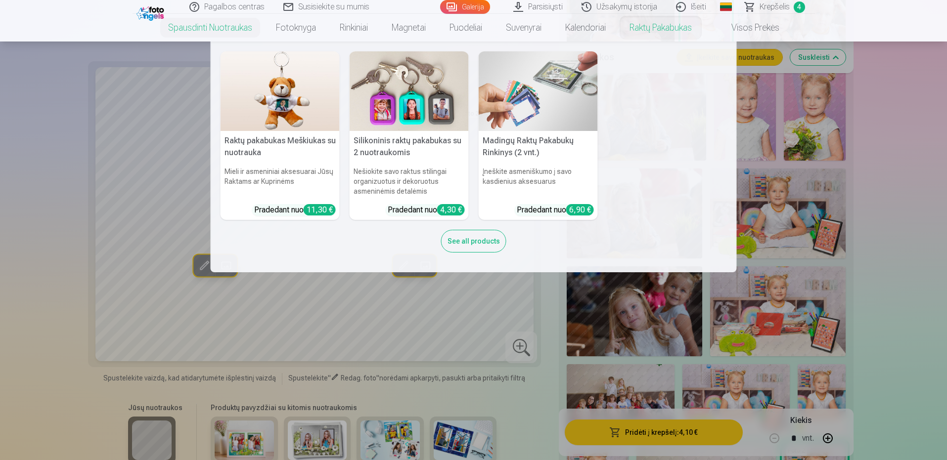
click at [536, 124] on img at bounding box center [538, 91] width 119 height 80
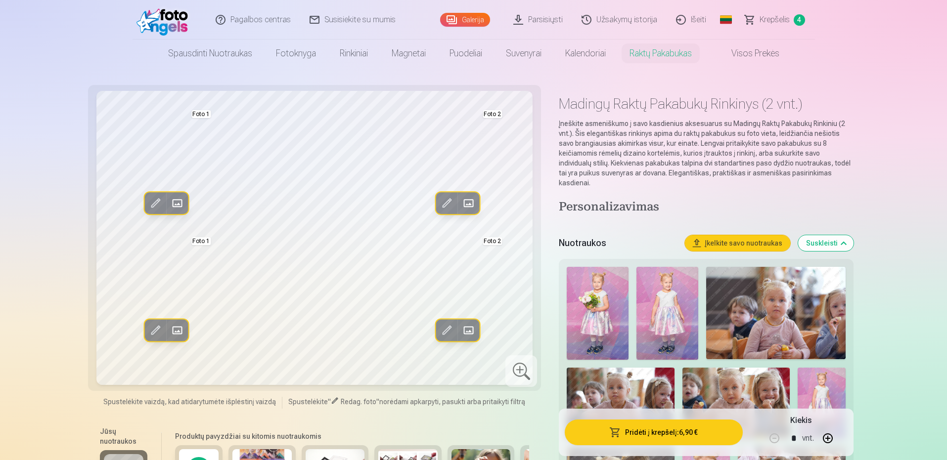
click at [749, 235] on button "Įkelkite savo nuotraukas" at bounding box center [737, 243] width 105 height 16
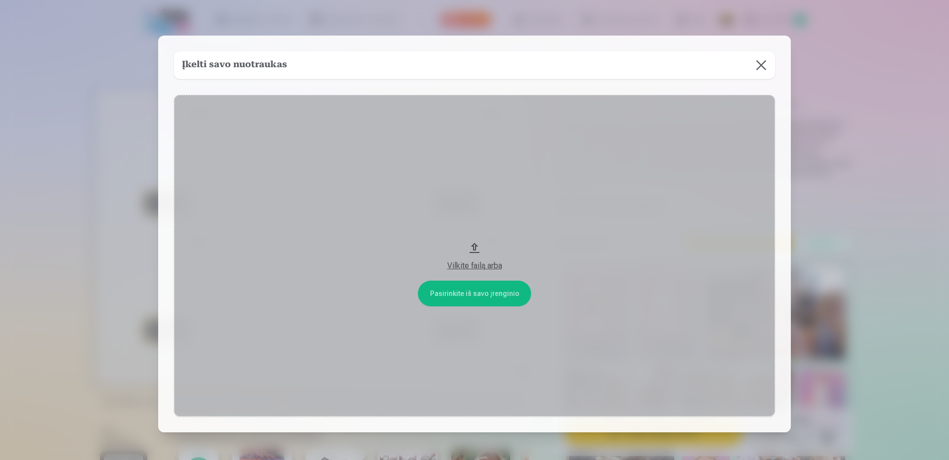
click at [446, 296] on button "Vilkite failą arba" at bounding box center [474, 256] width 601 height 322
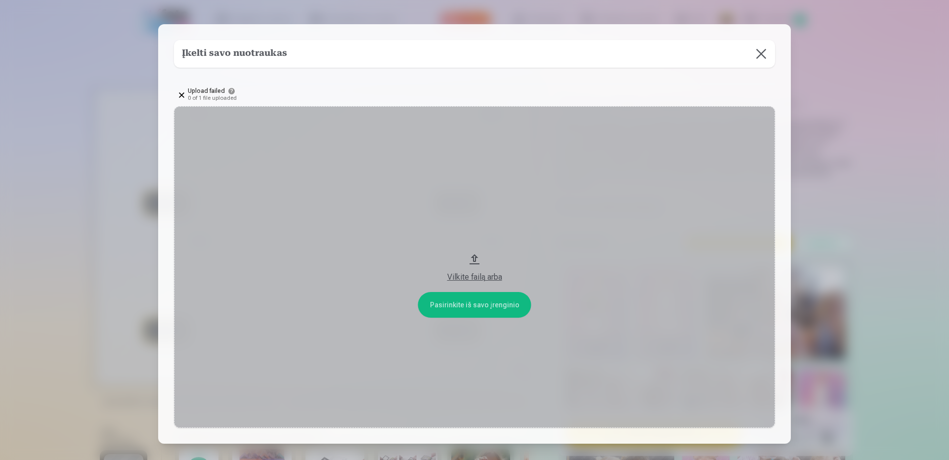
click at [467, 300] on button "Vilkite failą arba" at bounding box center [474, 267] width 601 height 322
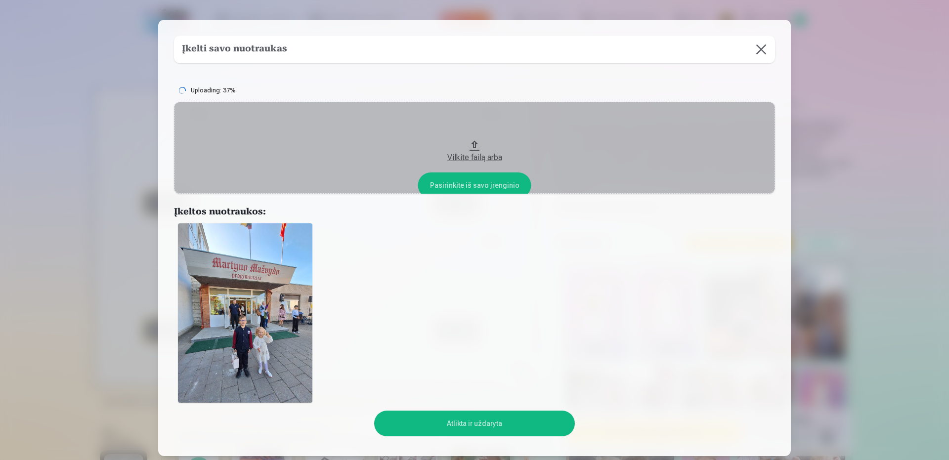
click at [302, 316] on img at bounding box center [245, 312] width 134 height 179
click at [497, 425] on button "Atlikta ir uždaryta" at bounding box center [474, 424] width 200 height 26
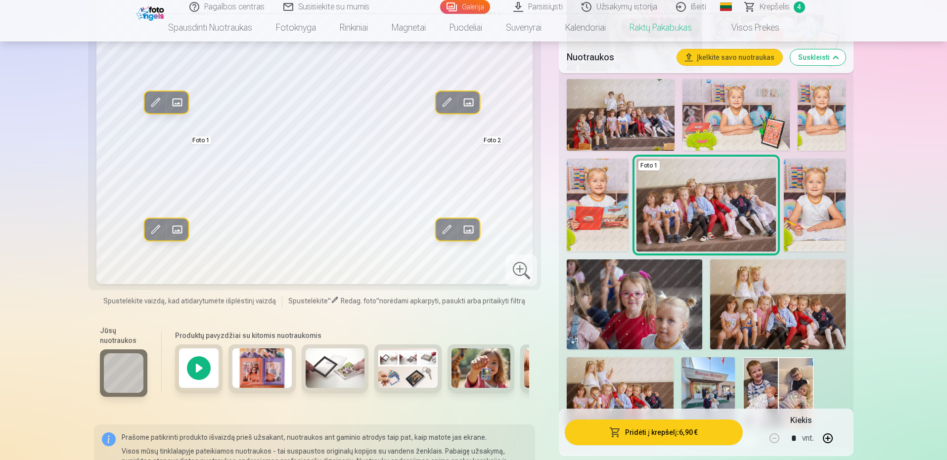
scroll to position [742, 0]
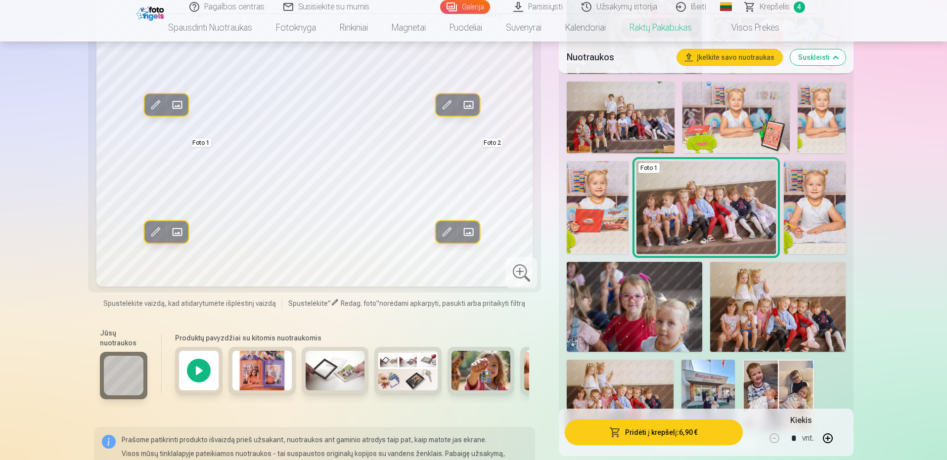
click at [722, 377] on img at bounding box center [707, 395] width 53 height 71
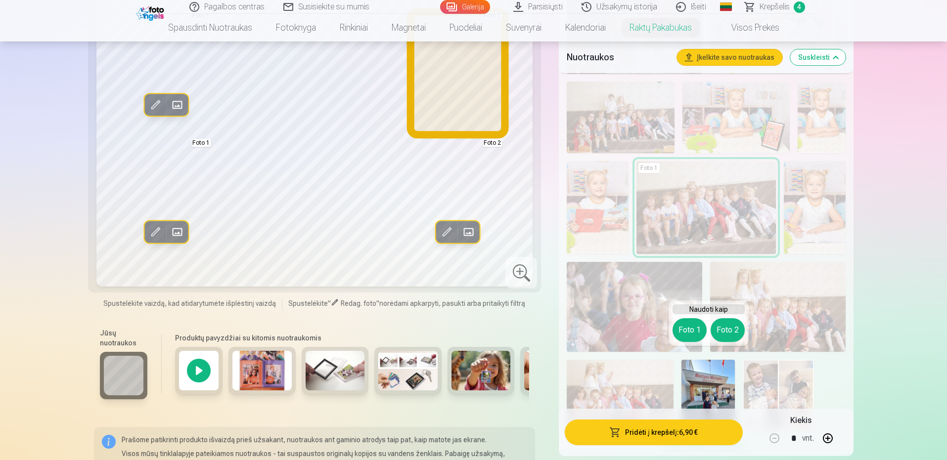
click at [731, 329] on button "Foto 2" at bounding box center [727, 330] width 34 height 24
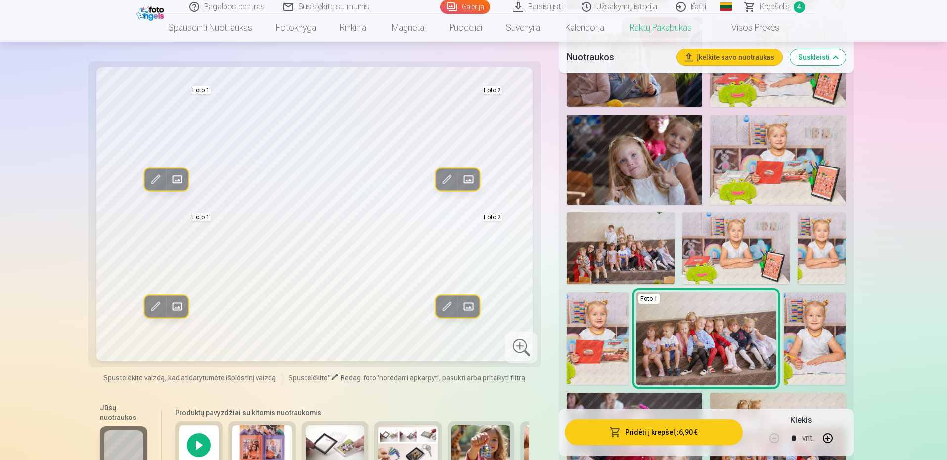
scroll to position [593, 0]
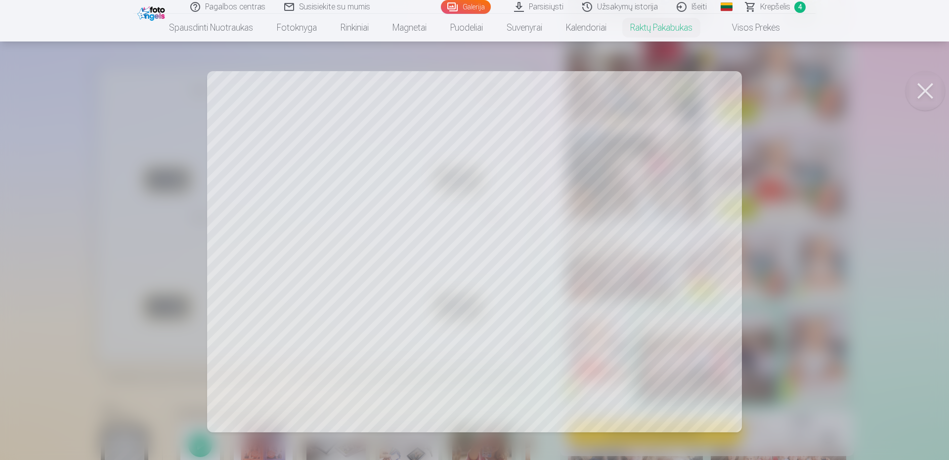
click at [652, 138] on div at bounding box center [474, 230] width 949 height 460
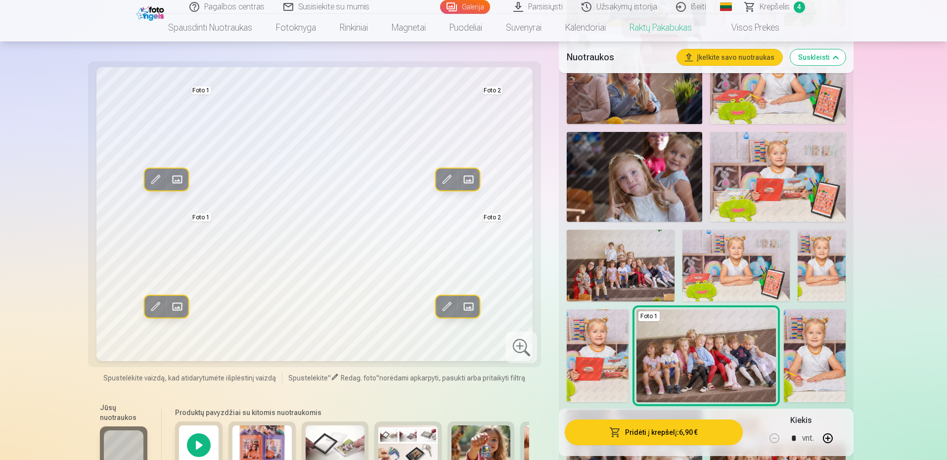
click at [471, 183] on span at bounding box center [468, 180] width 16 height 16
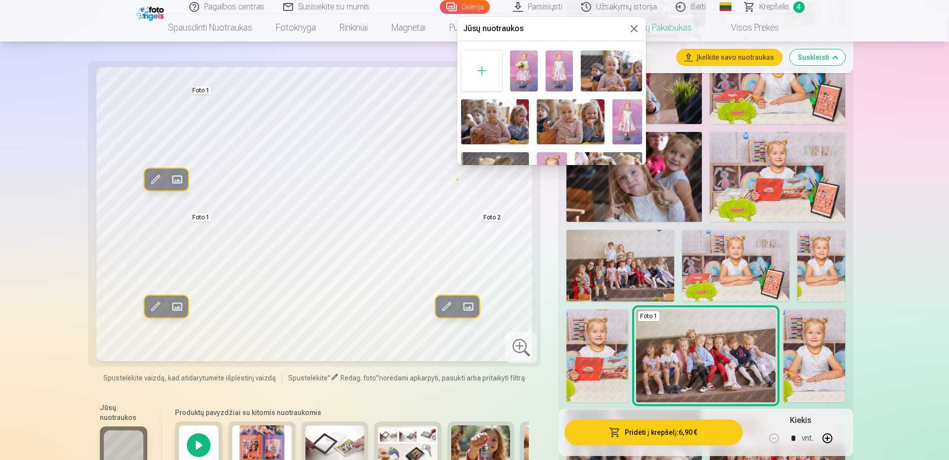
click at [634, 29] on button at bounding box center [634, 29] width 12 height 12
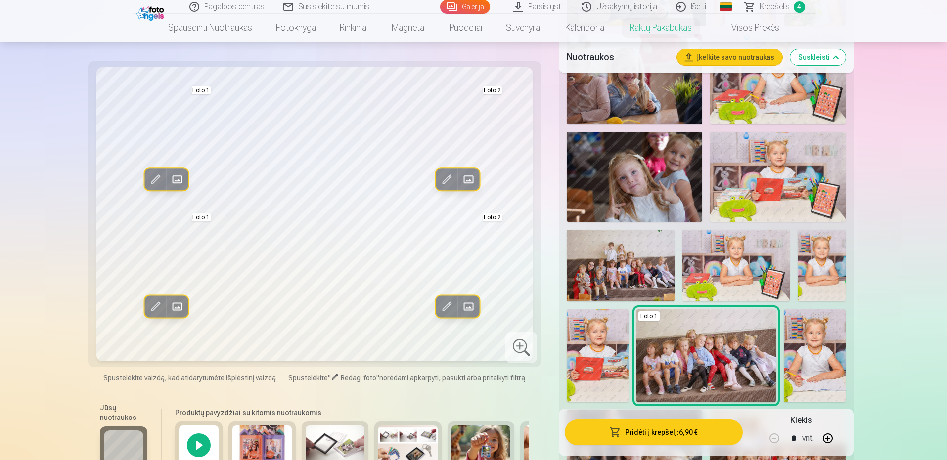
click at [455, 182] on button "Redag. foto" at bounding box center [447, 180] width 22 height 22
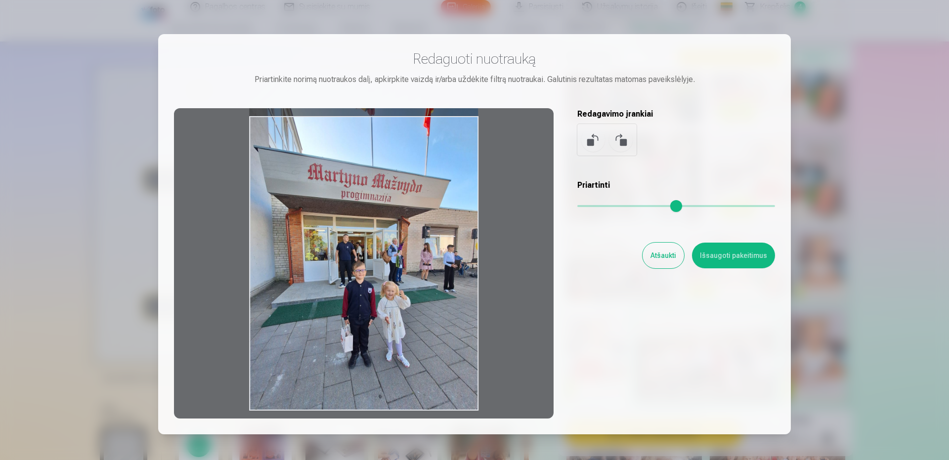
drag, startPoint x: 443, startPoint y: 202, endPoint x: 460, endPoint y: 142, distance: 61.5
click at [460, 142] on div at bounding box center [364, 263] width 380 height 310
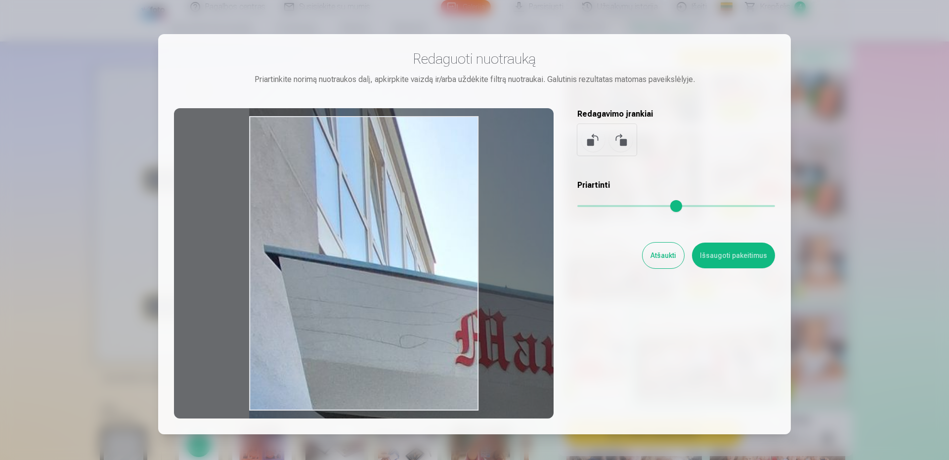
drag, startPoint x: 578, startPoint y: 206, endPoint x: 656, endPoint y: 214, distance: 78.5
type input "***"
click at [656, 207] on input "range" at bounding box center [676, 206] width 198 height 2
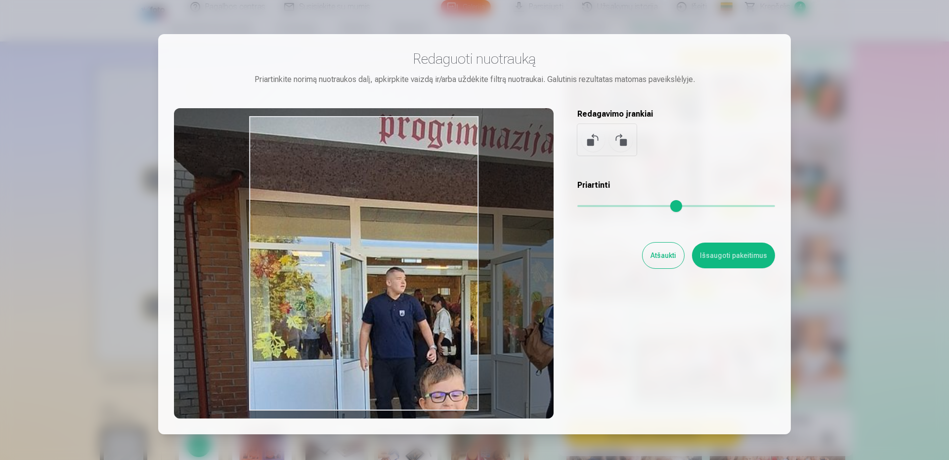
drag, startPoint x: 387, startPoint y: 231, endPoint x: 230, endPoint y: -43, distance: 316.0
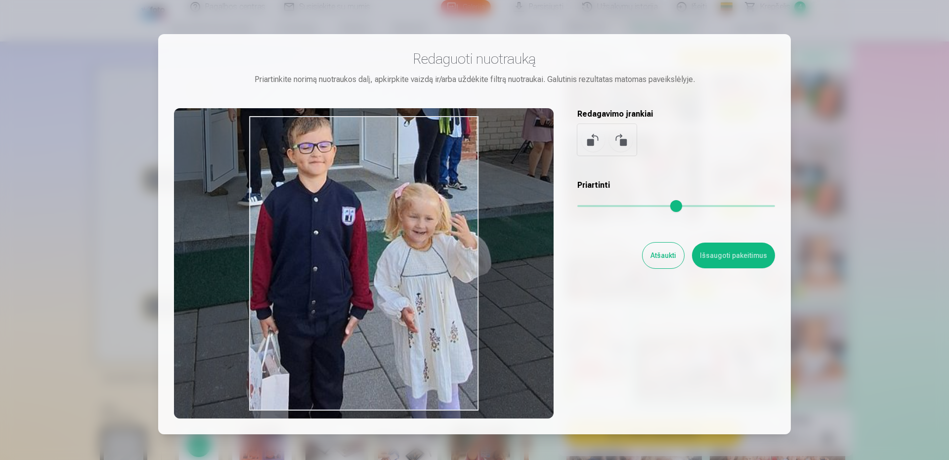
drag, startPoint x: 446, startPoint y: 323, endPoint x: 345, endPoint y: 211, distance: 151.6
click at [345, 211] on div at bounding box center [364, 263] width 380 height 310
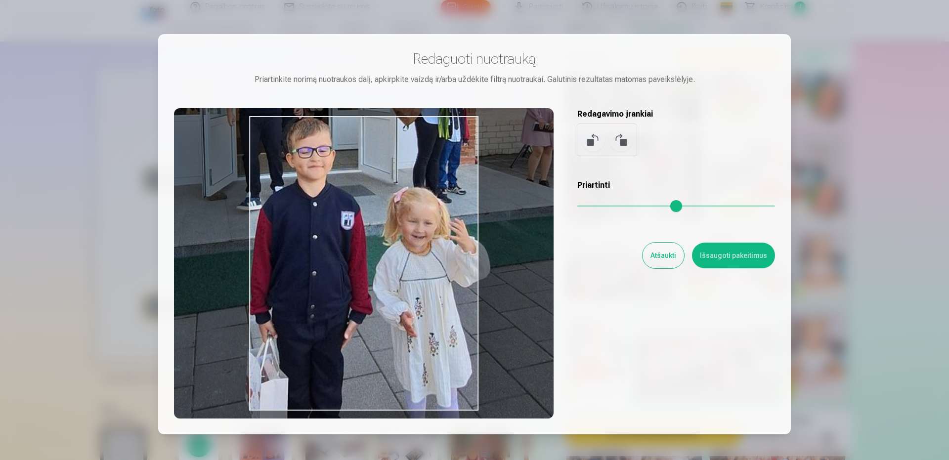
click at [676, 263] on button "Atšaukti" at bounding box center [664, 256] width 42 height 26
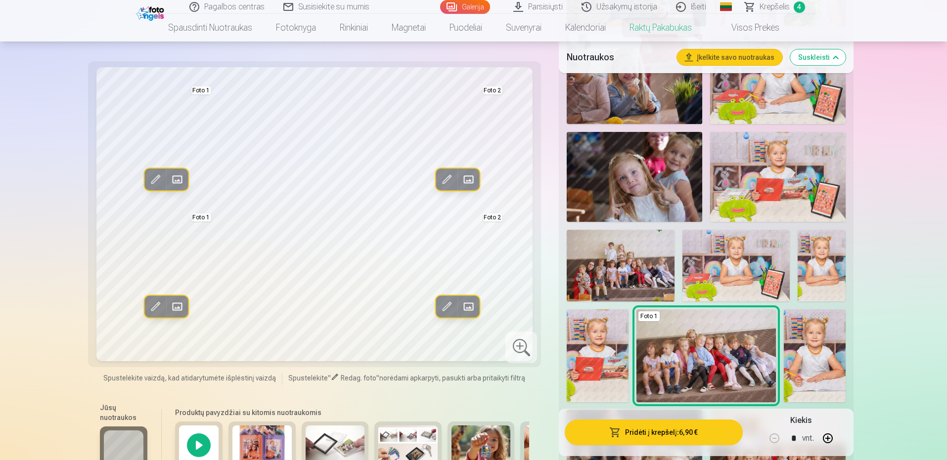
click at [716, 48] on div "Nuotraukos Įkelkite savo nuotraukas Suskleisti" at bounding box center [706, 58] width 294 height 32
click at [716, 52] on button "Įkelkite savo nuotraukas" at bounding box center [729, 57] width 105 height 16
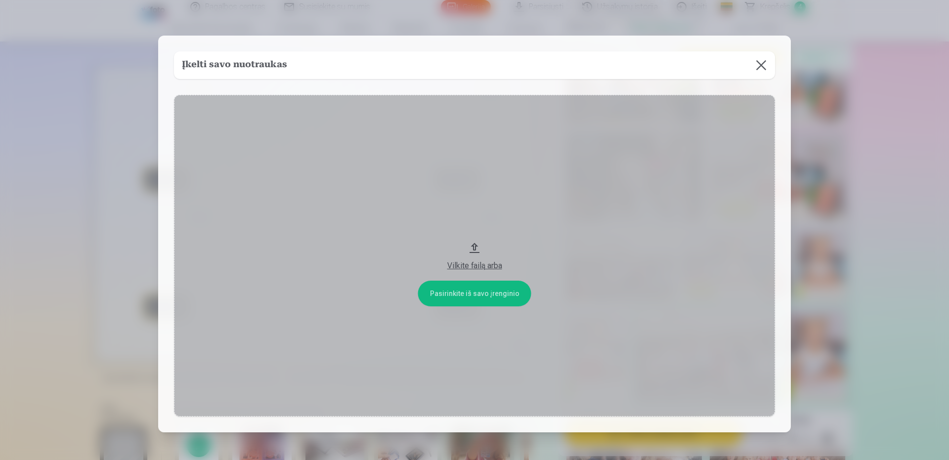
click at [491, 292] on button "Vilkite failą arba" at bounding box center [474, 256] width 601 height 322
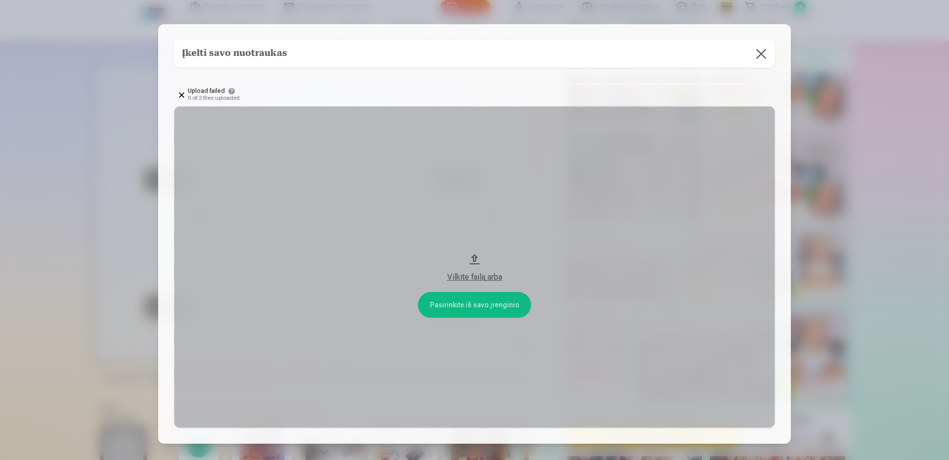
click at [433, 309] on button "Vilkite failą arba" at bounding box center [474, 267] width 601 height 322
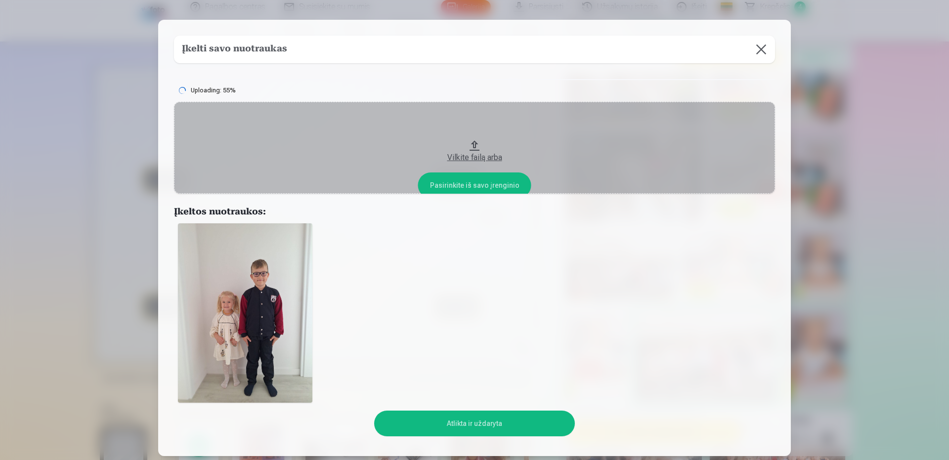
click at [461, 432] on button "Atlikta ir uždaryta" at bounding box center [474, 424] width 200 height 26
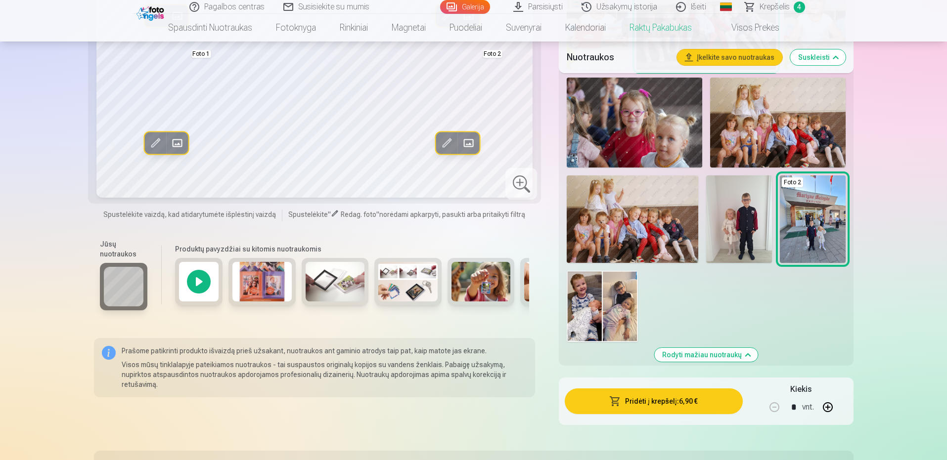
scroll to position [939, 0]
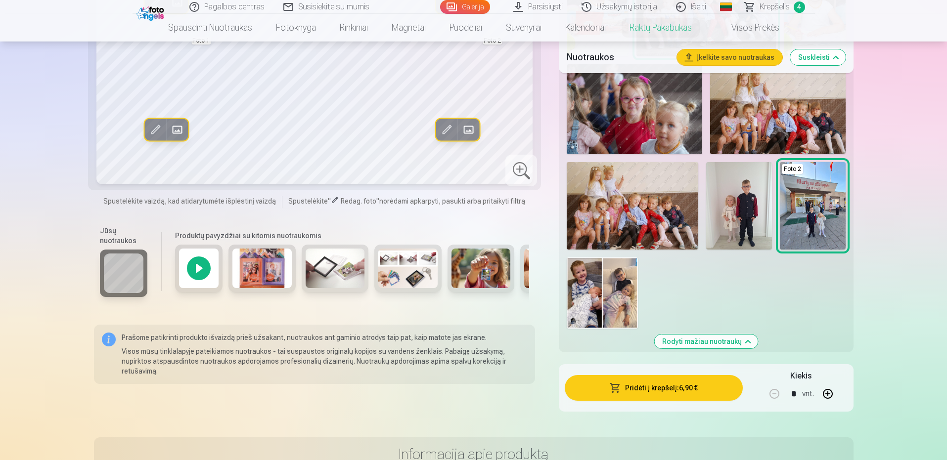
click at [742, 172] on img at bounding box center [739, 206] width 66 height 88
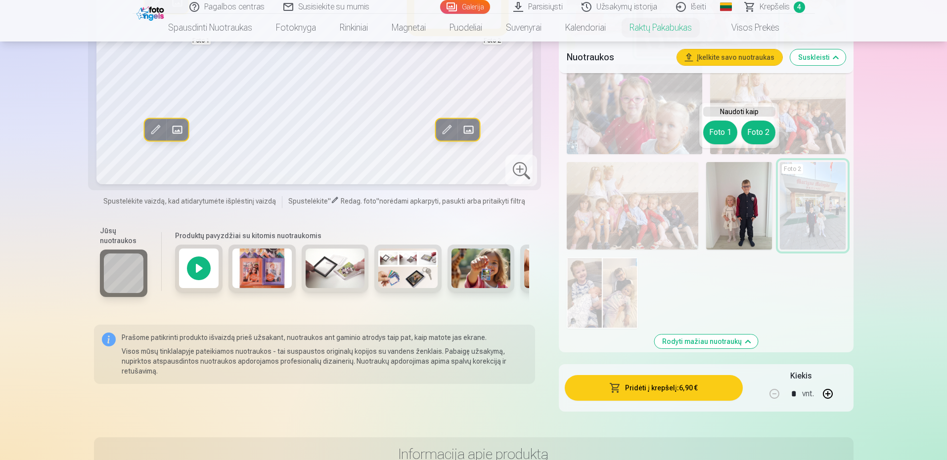
click at [761, 135] on button "Foto 2" at bounding box center [758, 133] width 34 height 24
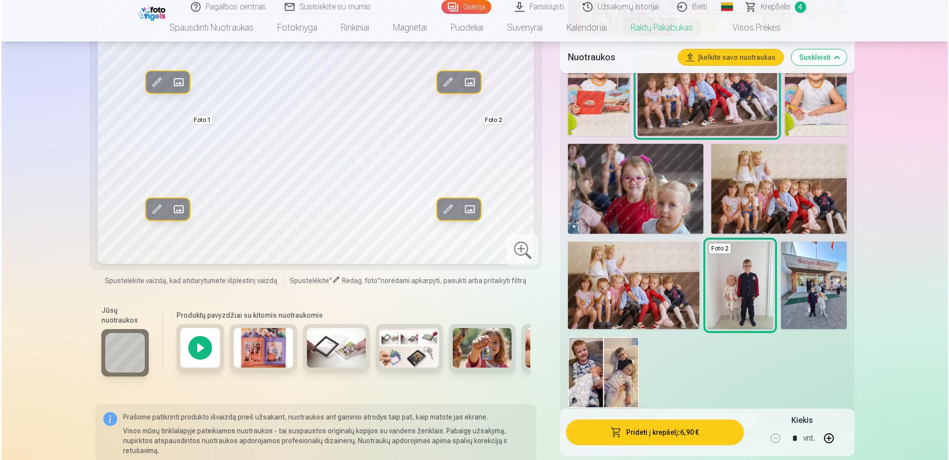
scroll to position [840, 0]
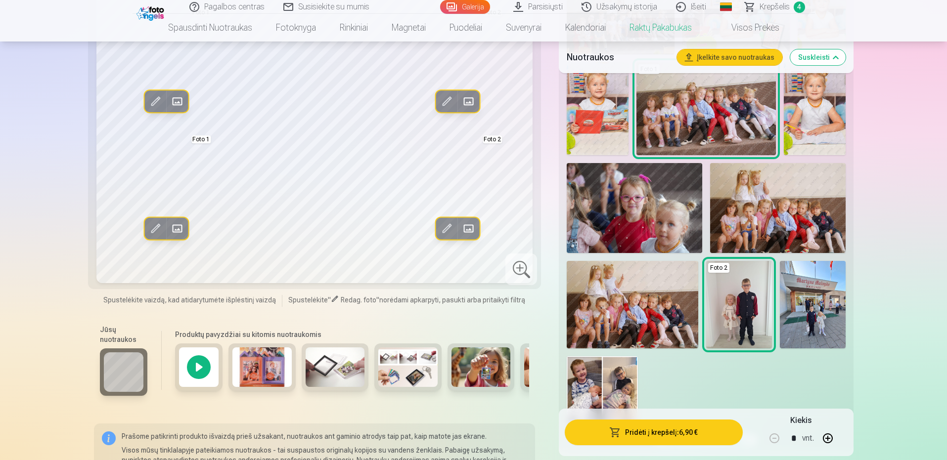
click at [450, 227] on span at bounding box center [447, 229] width 16 height 16
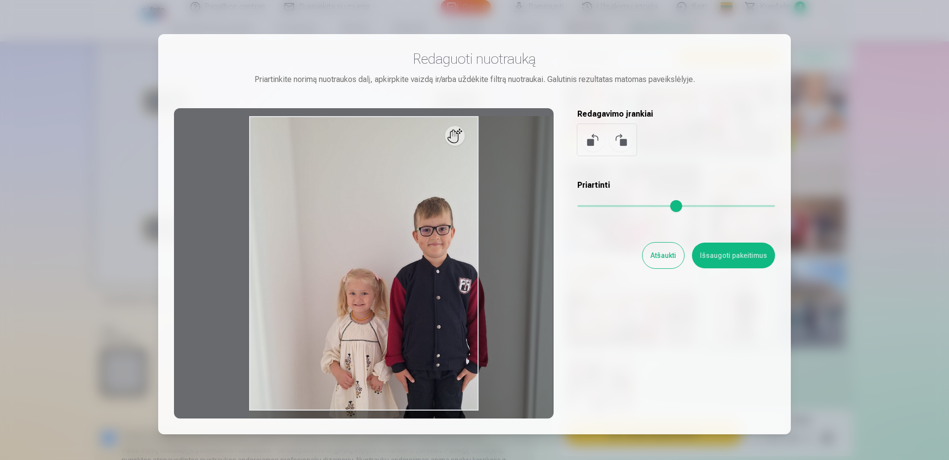
drag, startPoint x: 581, startPoint y: 208, endPoint x: 591, endPoint y: 208, distance: 10.4
click at [591, 207] on input "range" at bounding box center [676, 206] width 198 height 2
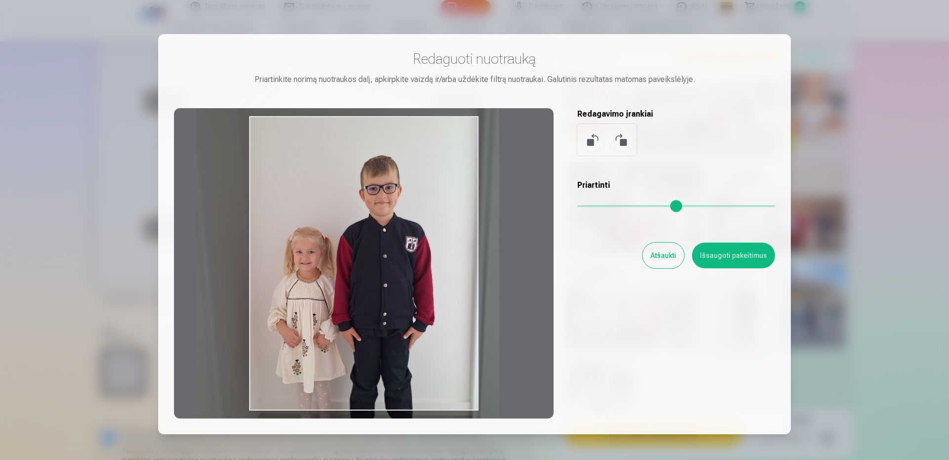
drag, startPoint x: 411, startPoint y: 298, endPoint x: 357, endPoint y: 257, distance: 67.3
click at [357, 257] on div at bounding box center [364, 263] width 380 height 310
type input "****"
click at [733, 256] on button "Išsaugoti pakeitimus" at bounding box center [733, 256] width 83 height 26
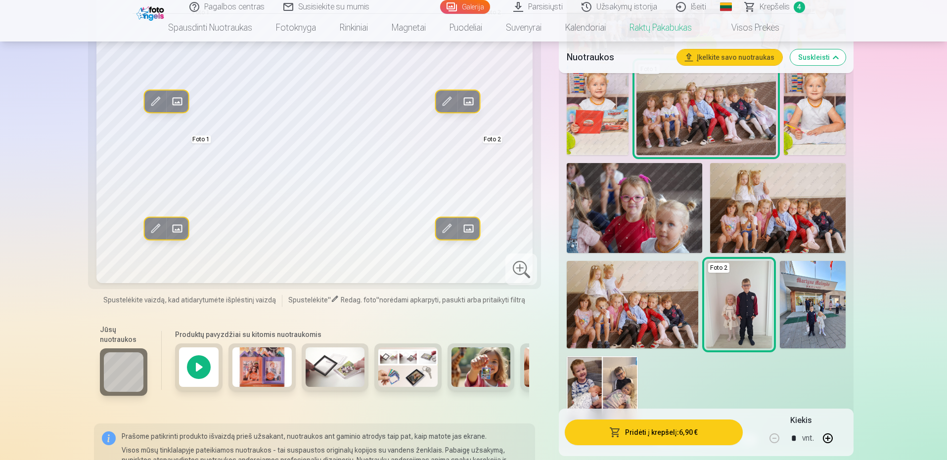
click at [177, 225] on span at bounding box center [177, 229] width 16 height 16
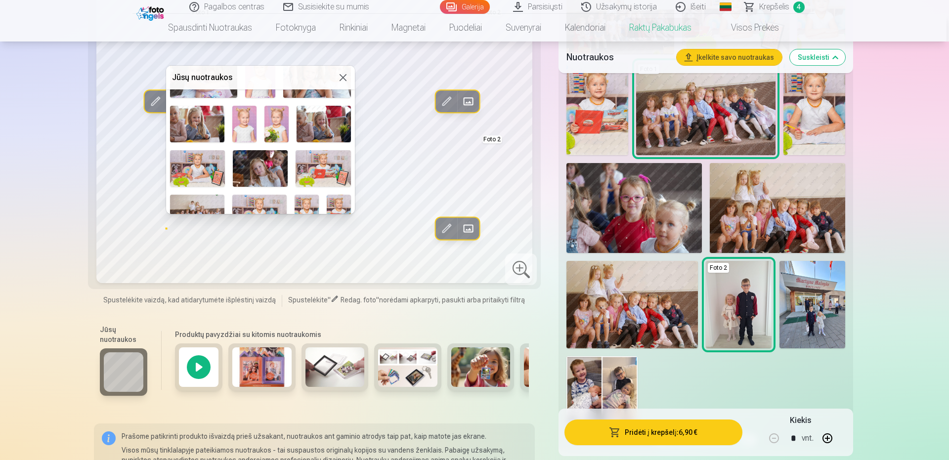
scroll to position [300, 0]
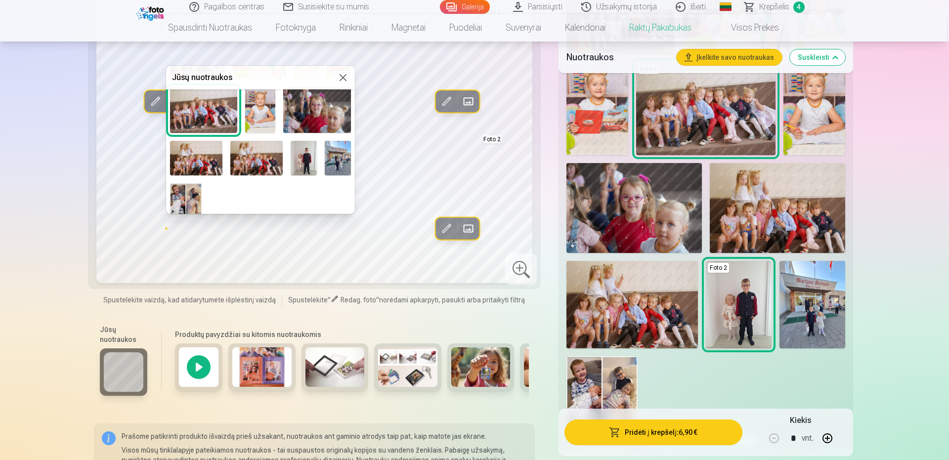
click at [184, 189] on img at bounding box center [186, 199] width 32 height 32
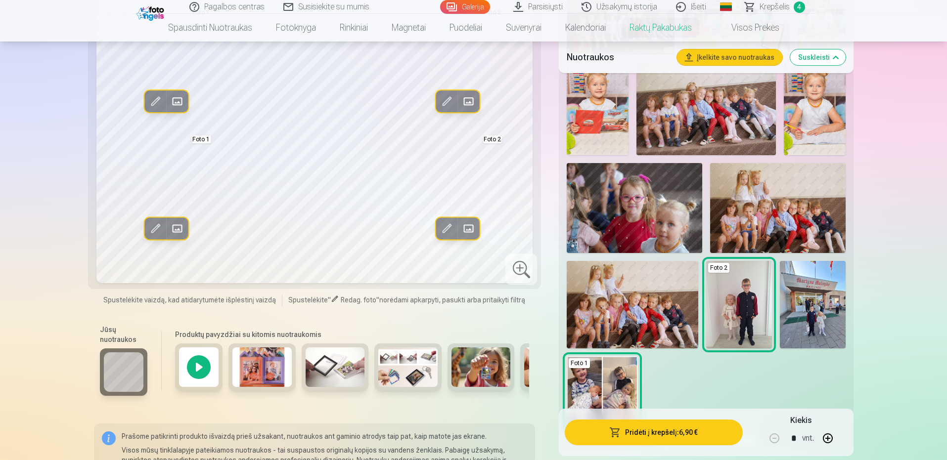
click at [178, 233] on span at bounding box center [177, 229] width 16 height 16
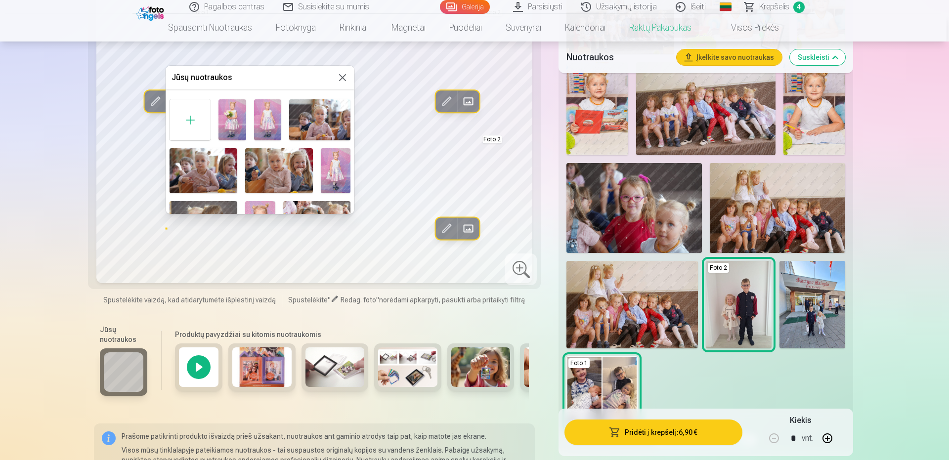
click at [344, 75] on button at bounding box center [343, 78] width 12 height 12
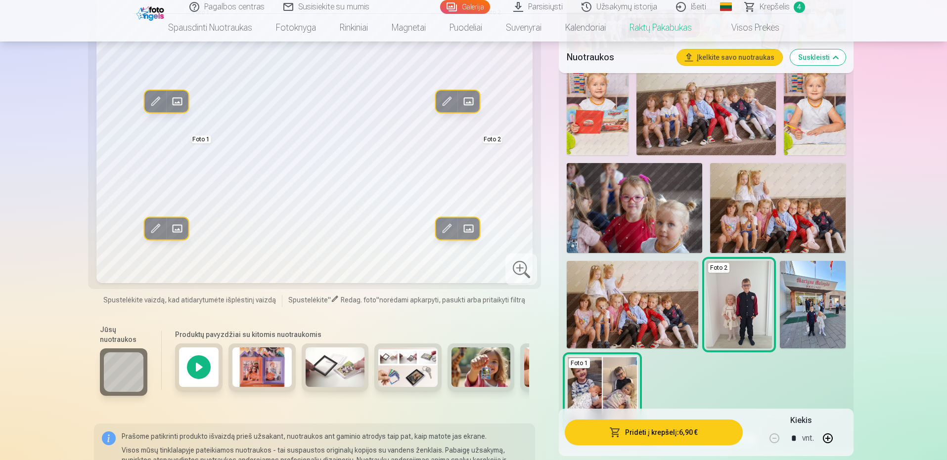
click at [158, 225] on span at bounding box center [155, 229] width 16 height 16
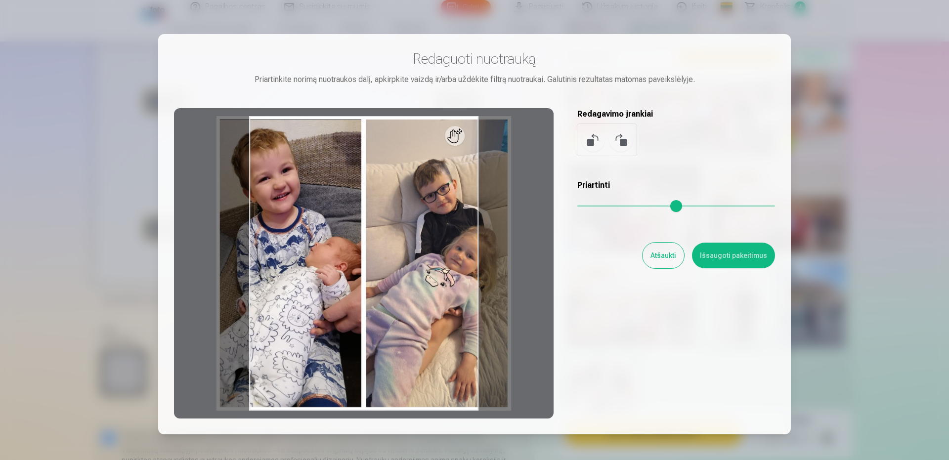
drag, startPoint x: 578, startPoint y: 204, endPoint x: 563, endPoint y: 204, distance: 14.8
click at [577, 205] on input "range" at bounding box center [676, 206] width 198 height 2
click at [629, 145] on button at bounding box center [621, 140] width 24 height 24
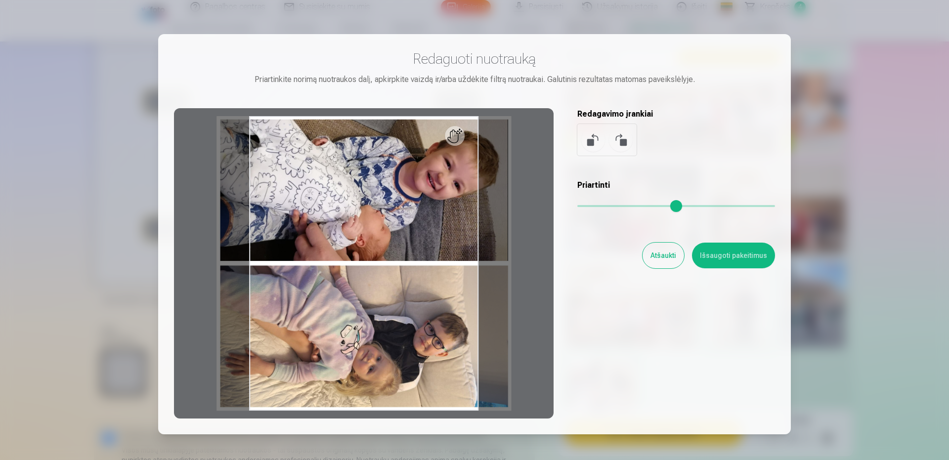
click at [582, 149] on div at bounding box center [606, 140] width 59 height 32
click at [587, 145] on button at bounding box center [593, 140] width 24 height 24
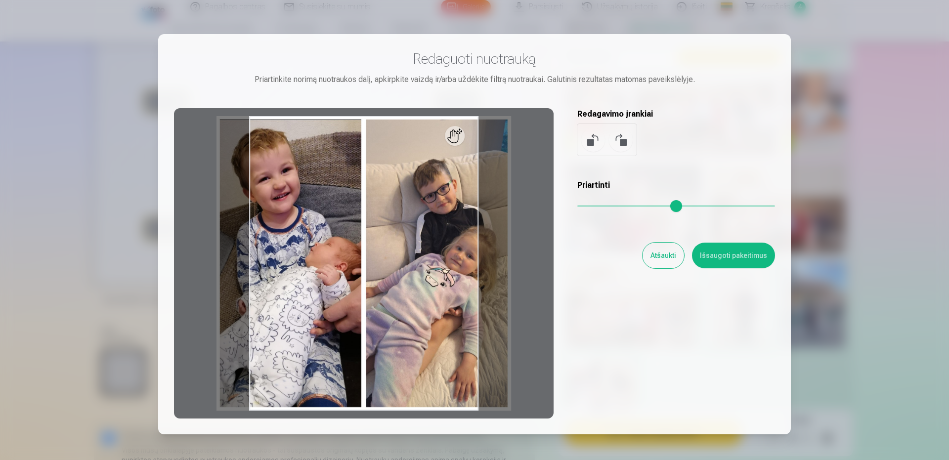
click at [461, 145] on div at bounding box center [364, 263] width 380 height 310
drag, startPoint x: 462, startPoint y: 146, endPoint x: 462, endPoint y: 158, distance: 11.4
click at [462, 158] on div at bounding box center [364, 263] width 380 height 310
click at [739, 262] on button "Išsaugoti pakeitimus" at bounding box center [733, 256] width 83 height 26
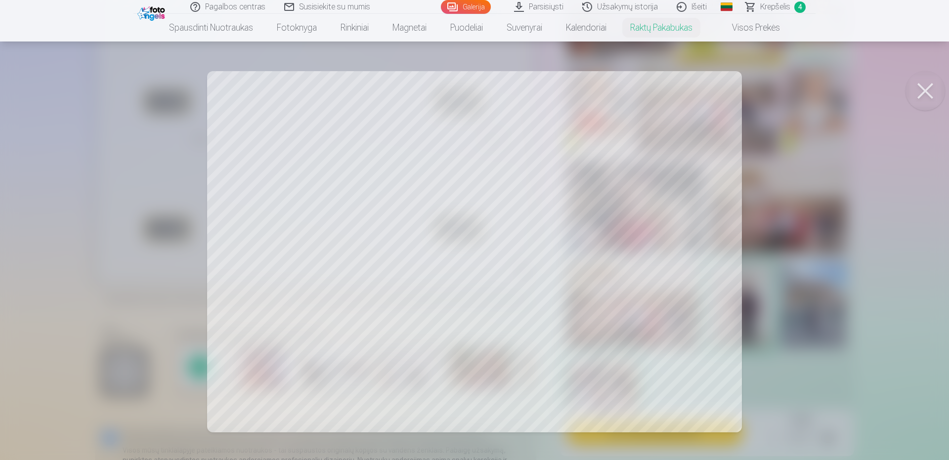
click at [930, 88] on button at bounding box center [926, 91] width 40 height 40
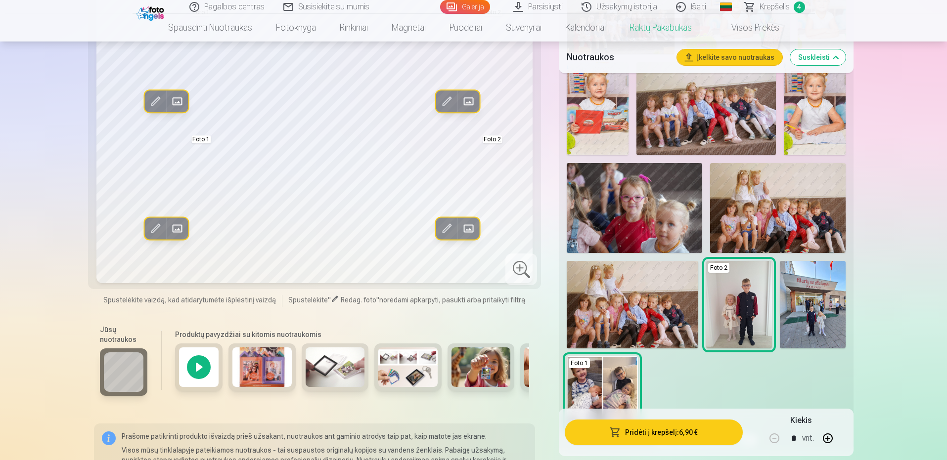
click at [659, 440] on button "Pridėti į krepšelį : 6,90 €" at bounding box center [653, 433] width 177 height 26
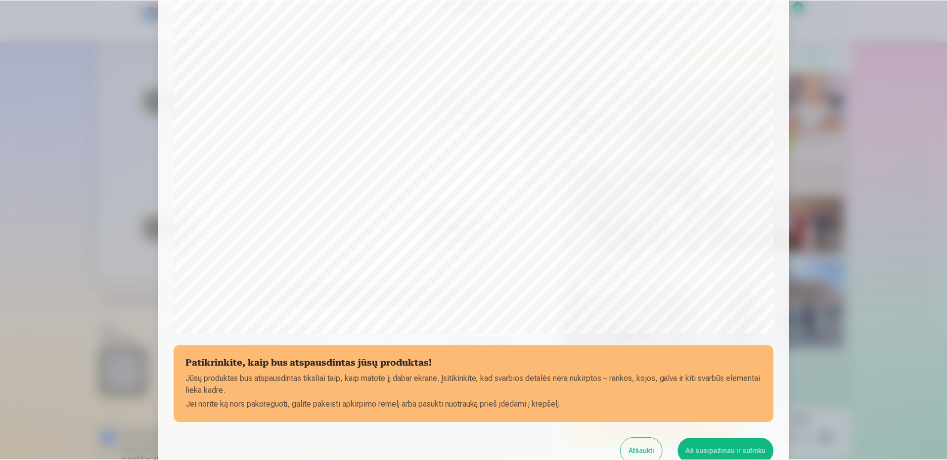
scroll to position [202, 0]
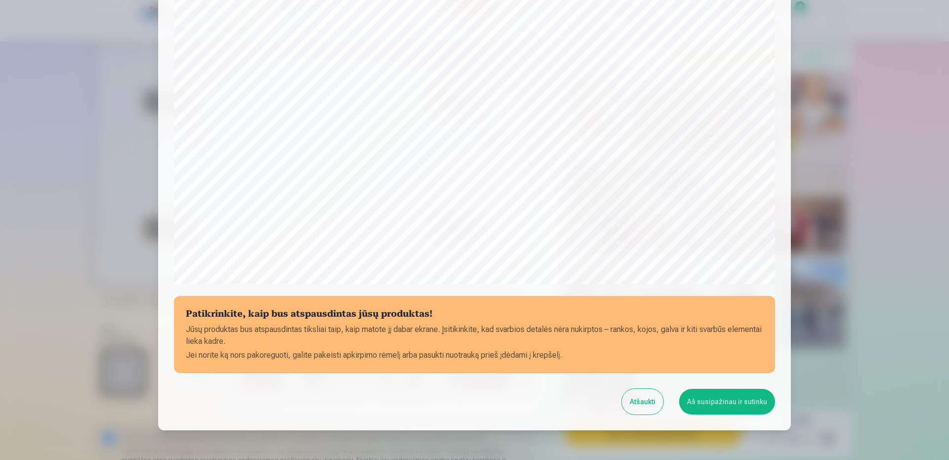
click at [743, 408] on button "Aš susipažinau ir sutinku" at bounding box center [727, 402] width 96 height 26
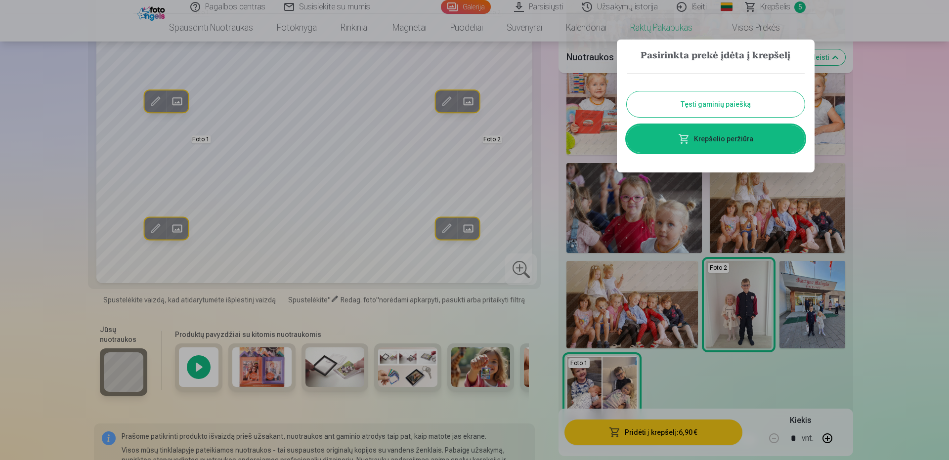
click at [724, 144] on link "Krepšelio peržiūra" at bounding box center [716, 139] width 178 height 28
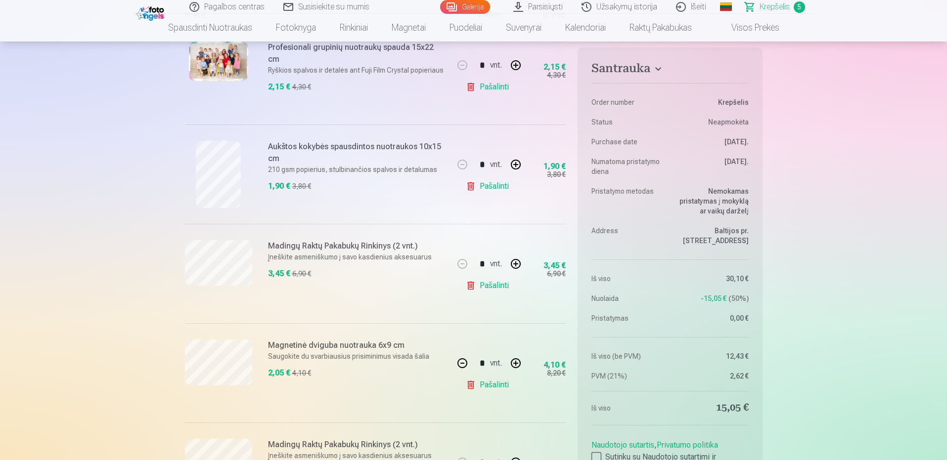
scroll to position [247, 0]
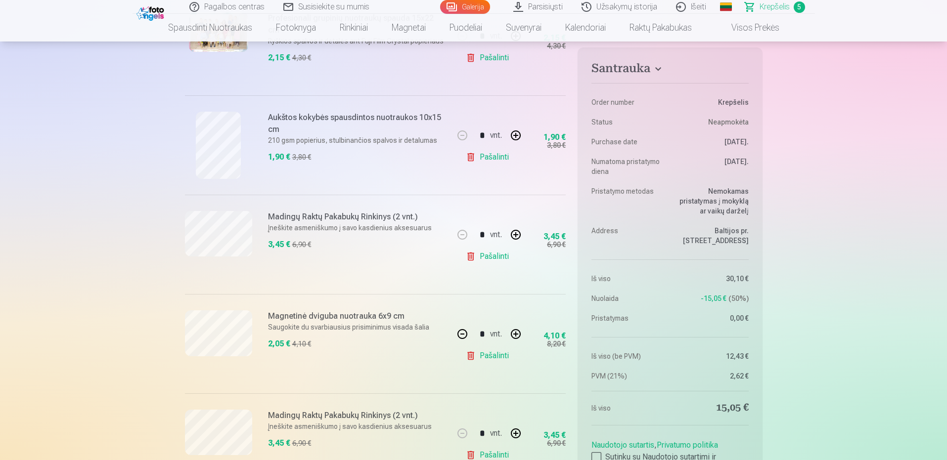
click at [495, 254] on link "Pašalinti" at bounding box center [489, 257] width 47 height 20
type input "*"
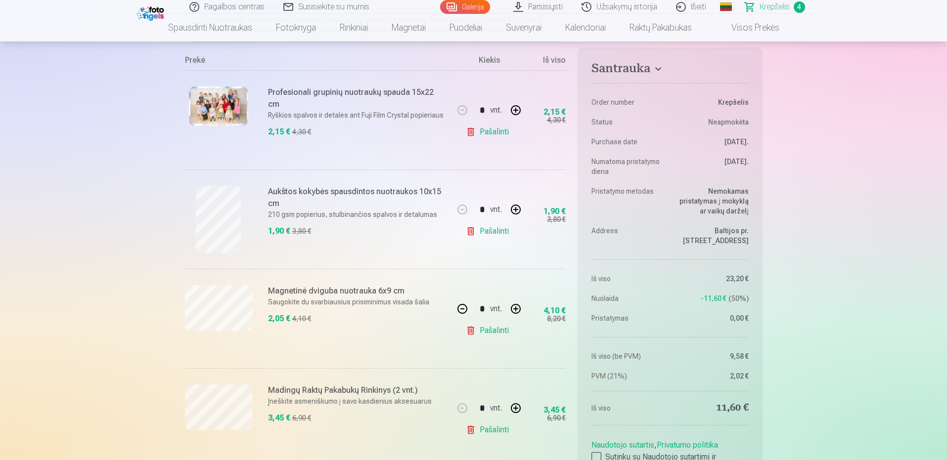
scroll to position [99, 0]
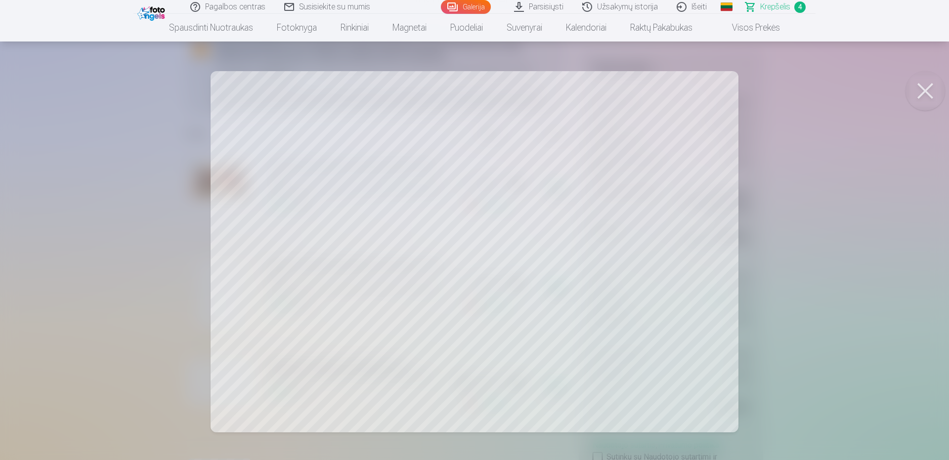
click at [178, 240] on div at bounding box center [474, 230] width 949 height 460
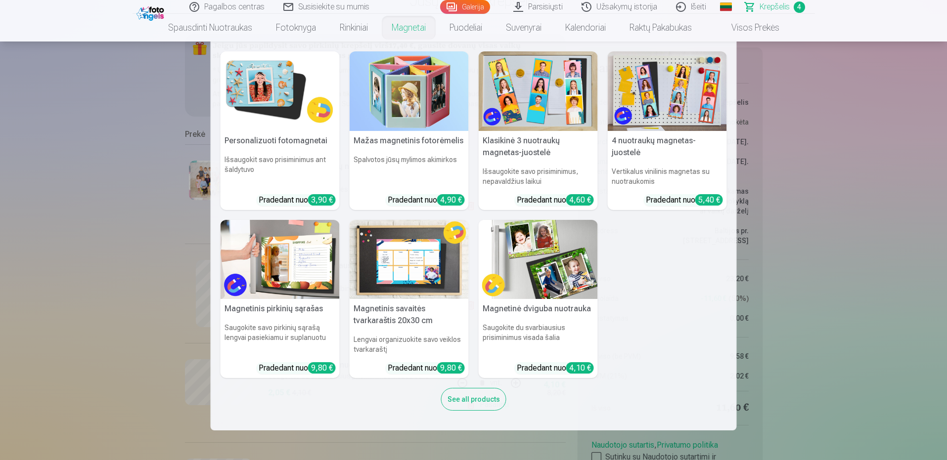
click at [516, 318] on h5 "Magnetinė dviguba nuotrauka" at bounding box center [538, 309] width 119 height 20
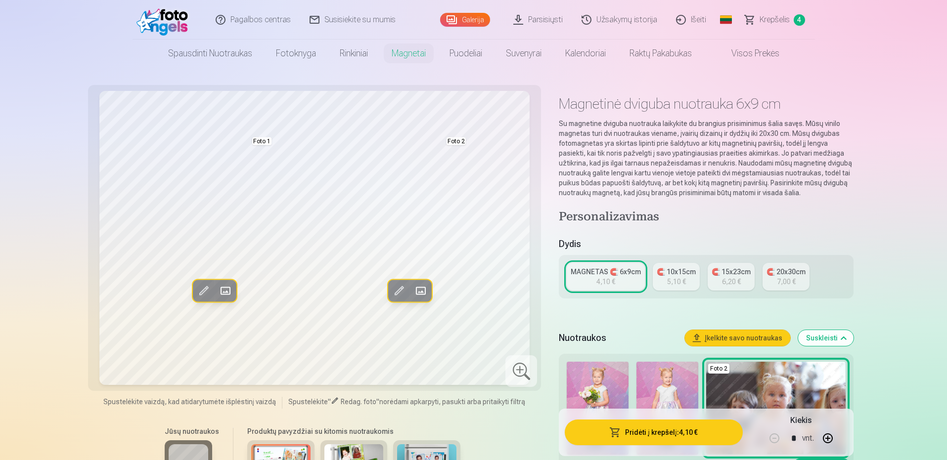
click at [684, 283] on div "5,10 €" at bounding box center [676, 282] width 19 height 10
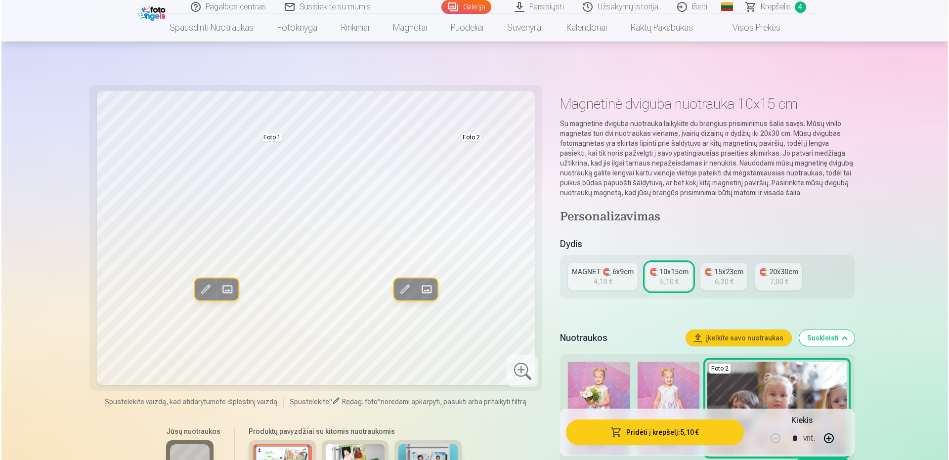
scroll to position [49, 0]
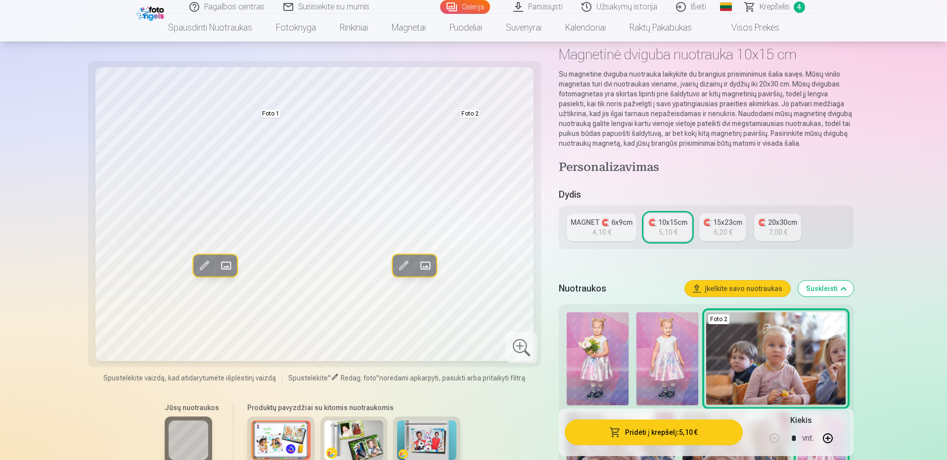
click at [726, 294] on button "Įkelkite savo nuotraukas" at bounding box center [737, 289] width 105 height 16
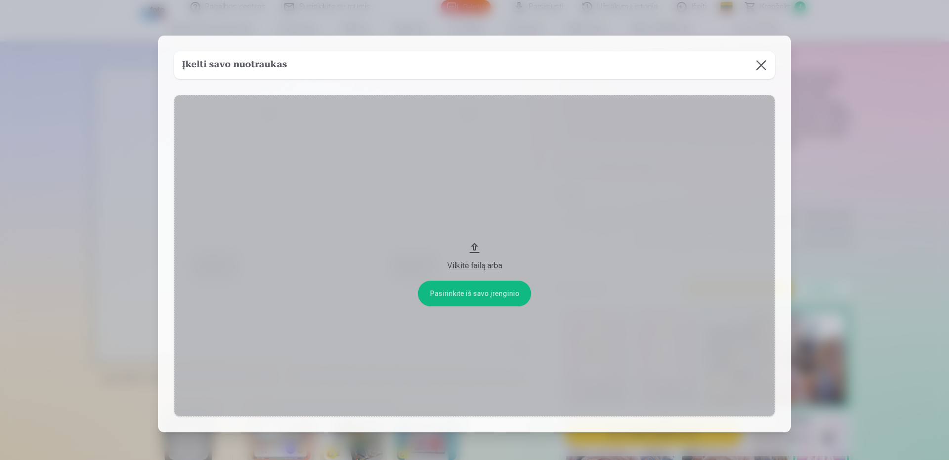
click at [514, 292] on button "Vilkite failą arba" at bounding box center [474, 256] width 601 height 322
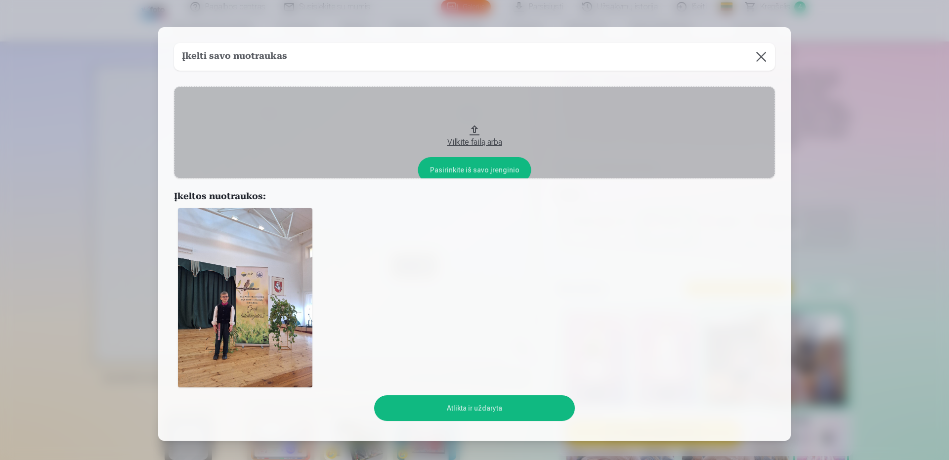
click at [465, 410] on button "Atlikta ir uždaryta" at bounding box center [474, 409] width 200 height 26
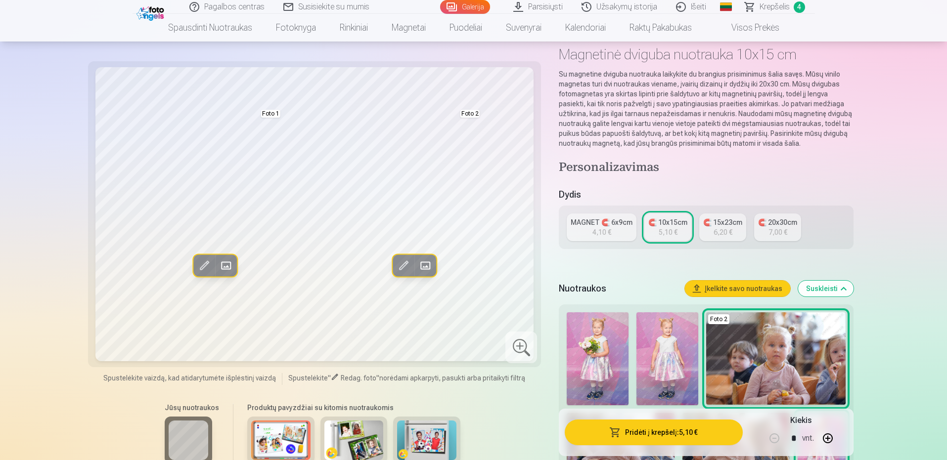
click at [430, 271] on span at bounding box center [425, 266] width 16 height 16
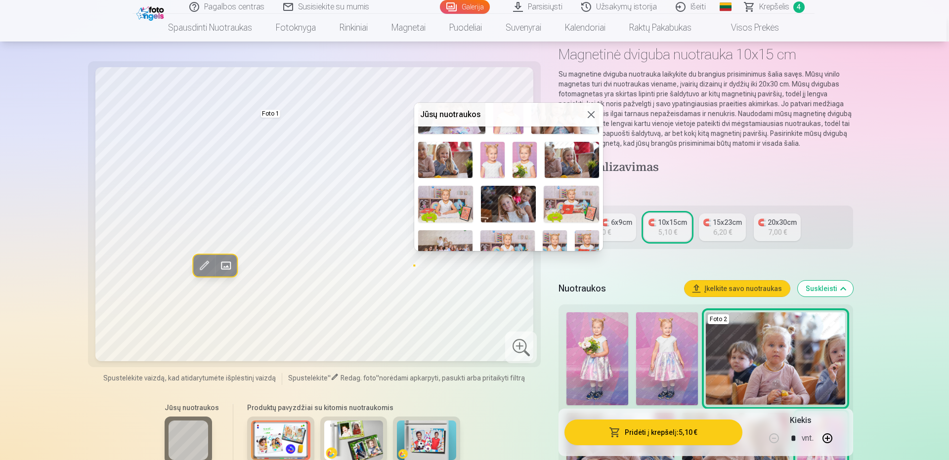
scroll to position [300, 0]
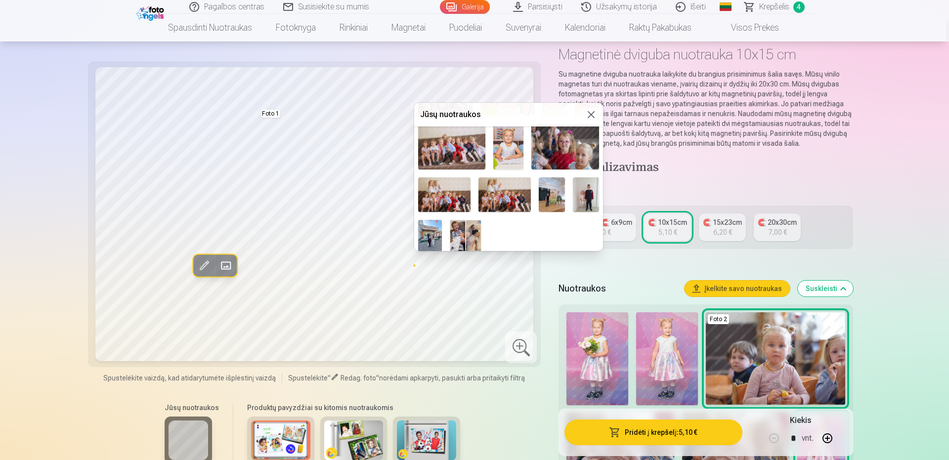
click at [591, 193] on img at bounding box center [586, 194] width 26 height 35
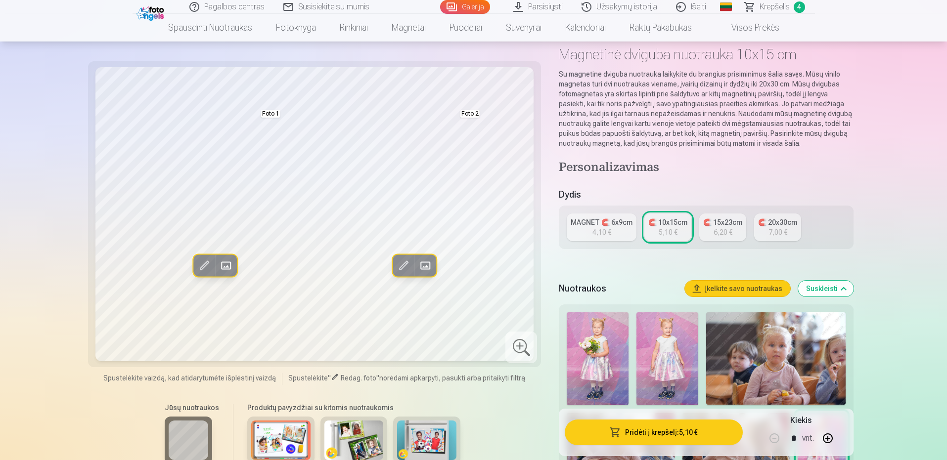
click at [434, 264] on button "Pakeisti" at bounding box center [425, 266] width 22 height 22
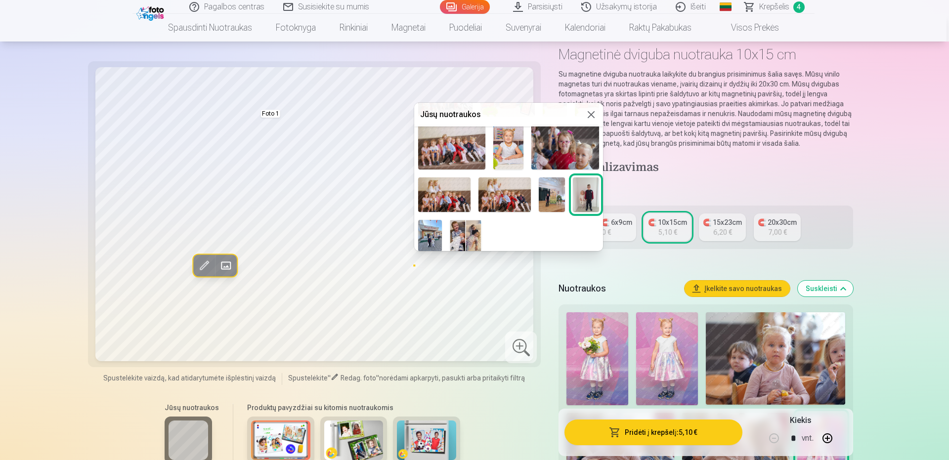
click at [553, 187] on img at bounding box center [552, 194] width 26 height 35
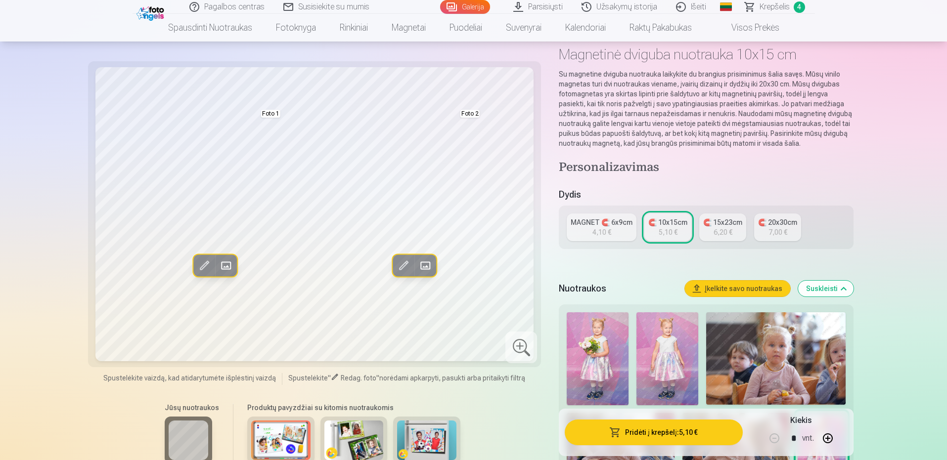
click at [408, 264] on span at bounding box center [403, 266] width 16 height 16
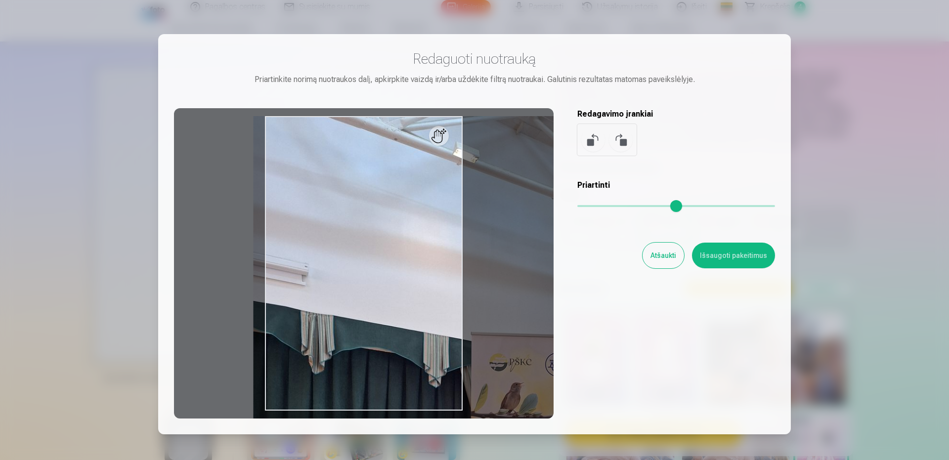
drag, startPoint x: 578, startPoint y: 206, endPoint x: 646, endPoint y: 202, distance: 67.8
click at [646, 205] on input "range" at bounding box center [676, 206] width 198 height 2
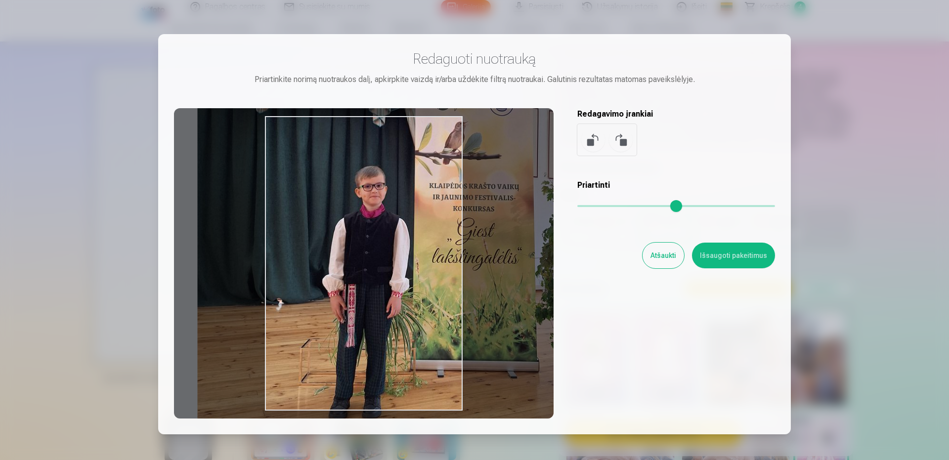
drag, startPoint x: 399, startPoint y: 325, endPoint x: 351, endPoint y: 93, distance: 236.4
click at [350, 93] on div "Redaguoti nuotrauką Priartinkite norimą nuotraukos dalį, apkirpkite vaizdą ir/a…" at bounding box center [474, 234] width 601 height 369
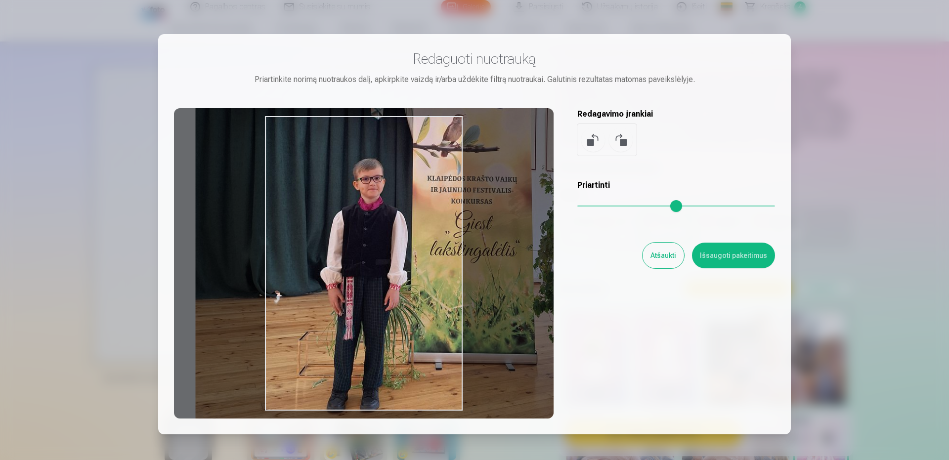
drag, startPoint x: 402, startPoint y: 273, endPoint x: 400, endPoint y: 265, distance: 8.3
click at [400, 265] on div at bounding box center [364, 263] width 380 height 310
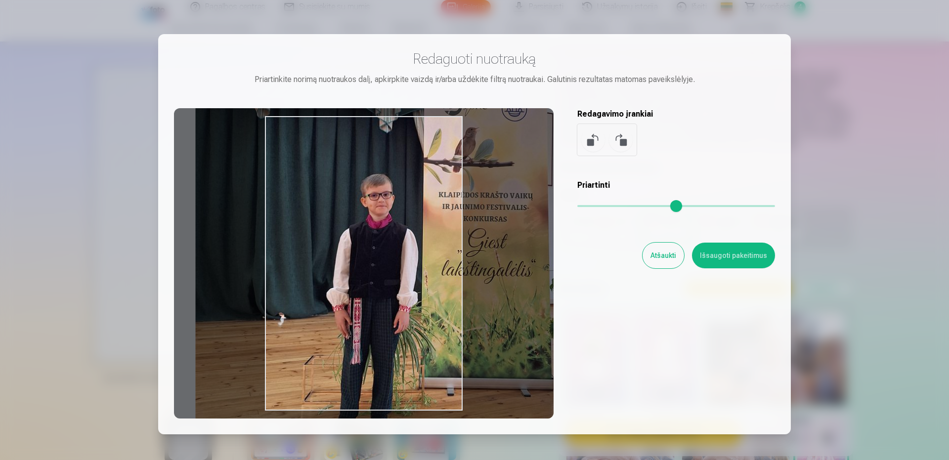
click at [651, 207] on input "range" at bounding box center [676, 206] width 198 height 2
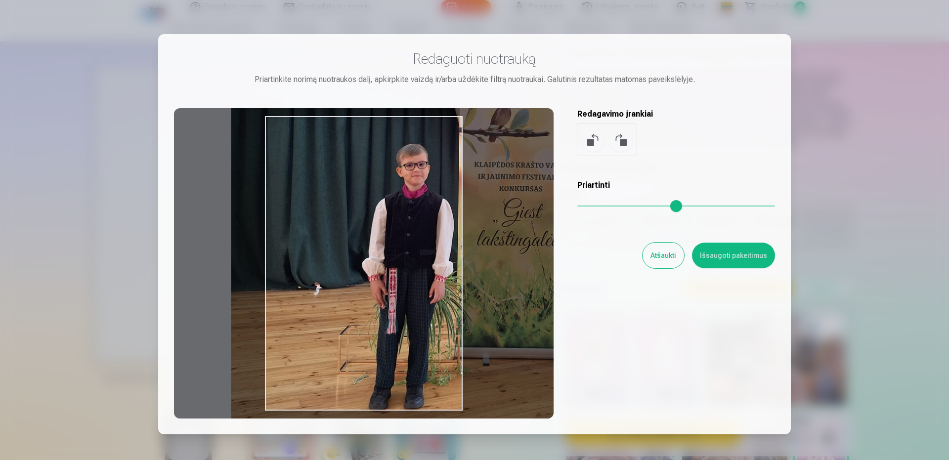
drag, startPoint x: 417, startPoint y: 327, endPoint x: 467, endPoint y: 321, distance: 50.3
click at [467, 321] on div at bounding box center [364, 263] width 380 height 310
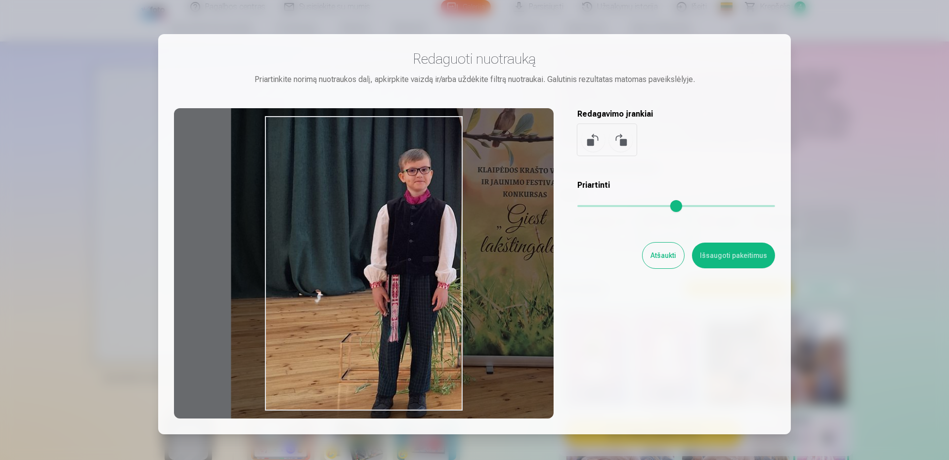
drag, startPoint x: 644, startPoint y: 205, endPoint x: 652, endPoint y: 206, distance: 7.9
click at [652, 206] on input "range" at bounding box center [676, 206] width 198 height 2
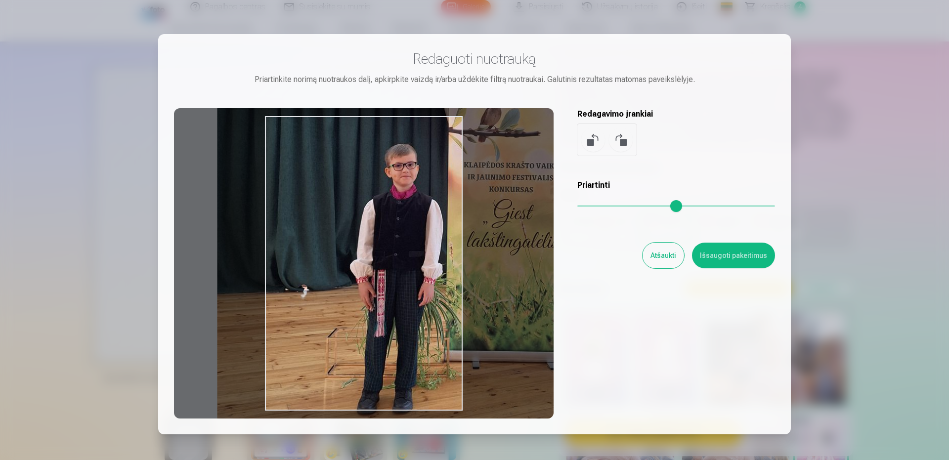
drag, startPoint x: 332, startPoint y: 273, endPoint x: 318, endPoint y: 268, distance: 14.5
click at [318, 268] on div at bounding box center [364, 263] width 380 height 310
type input "****"
click at [741, 257] on button "Išsaugoti pakeitimus" at bounding box center [733, 256] width 83 height 26
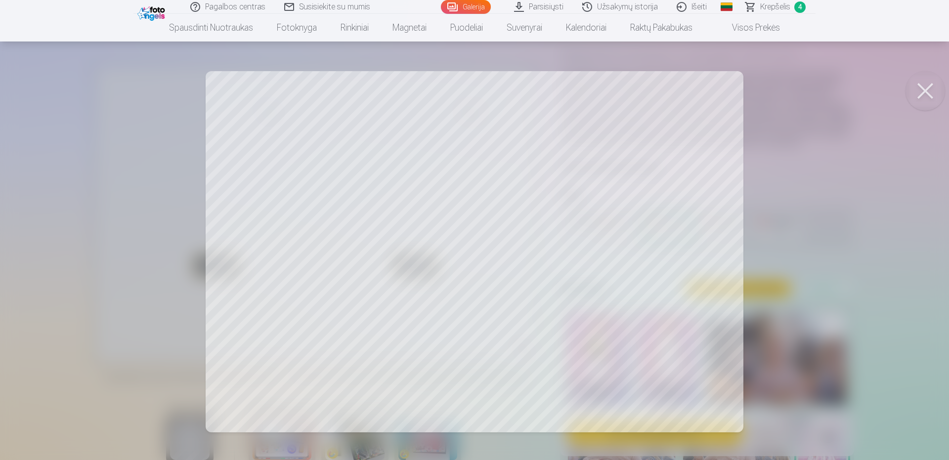
click at [666, 296] on div at bounding box center [474, 230] width 949 height 460
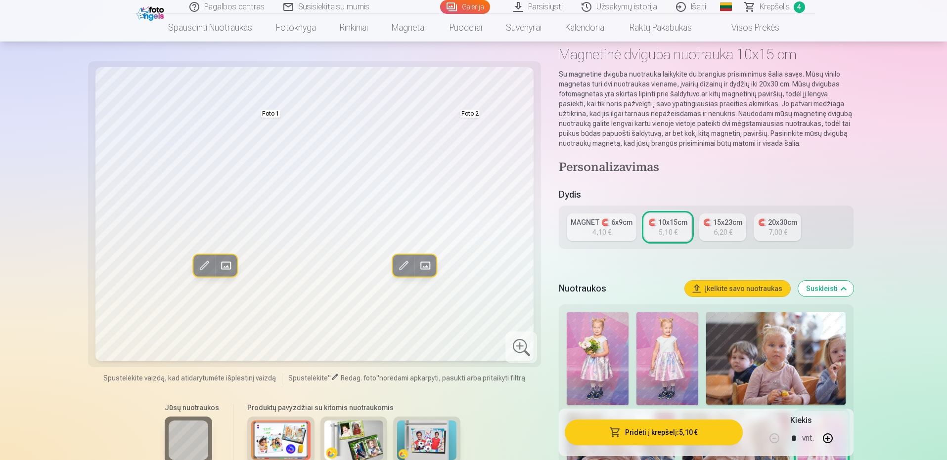
click at [403, 263] on span at bounding box center [403, 266] width 16 height 16
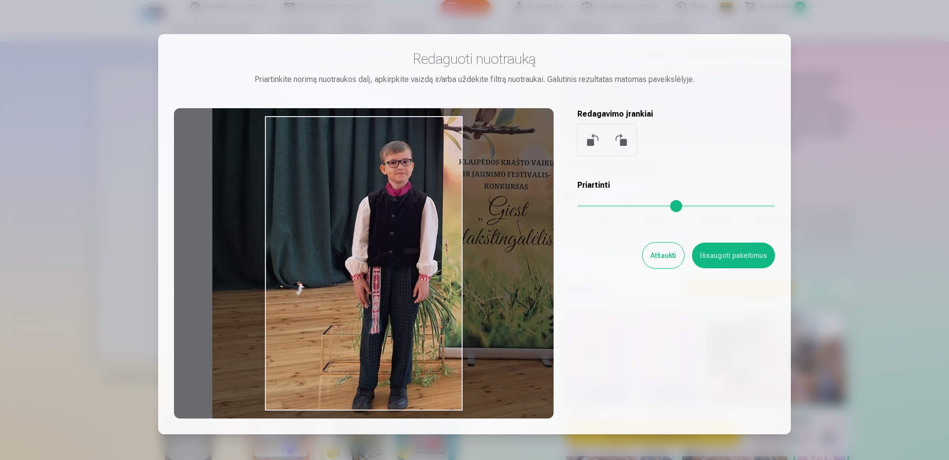
drag, startPoint x: 405, startPoint y: 255, endPoint x: 400, endPoint y: 252, distance: 6.0
click at [400, 252] on div at bounding box center [364, 263] width 380 height 310
type input "****"
click at [734, 249] on button "Išsaugoti pakeitimus" at bounding box center [733, 256] width 83 height 26
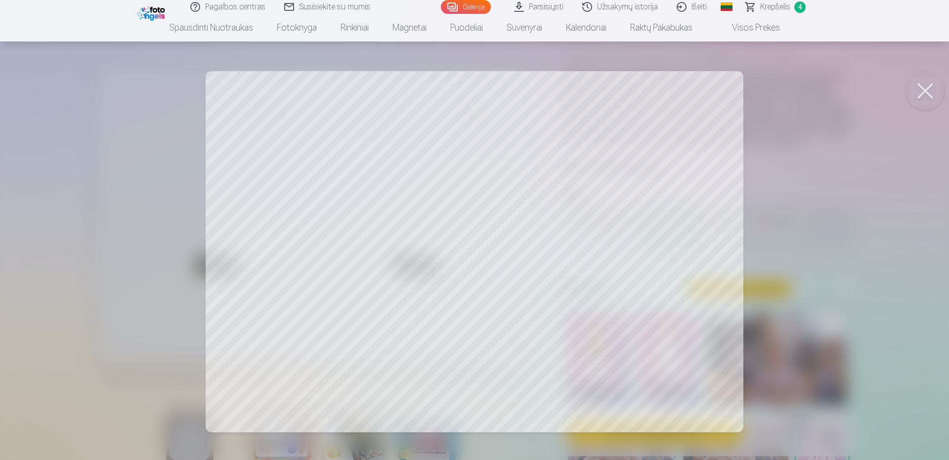
click at [916, 87] on button at bounding box center [926, 91] width 40 height 40
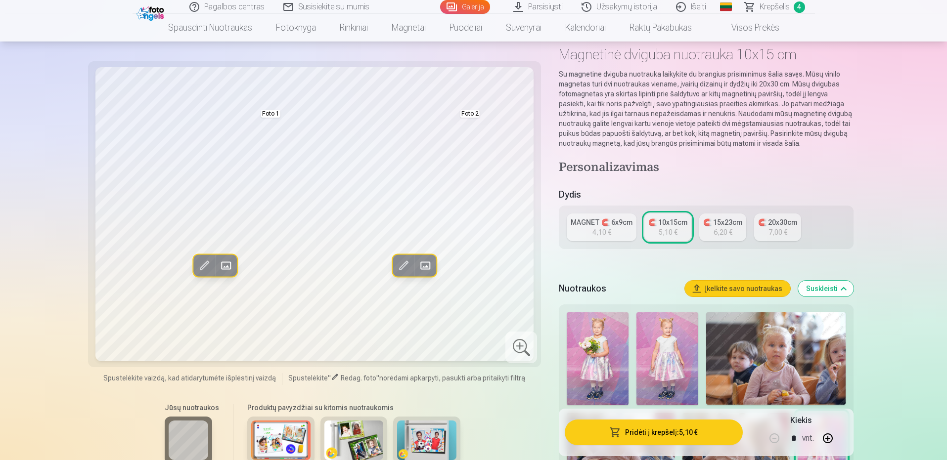
click at [224, 264] on span at bounding box center [226, 266] width 16 height 16
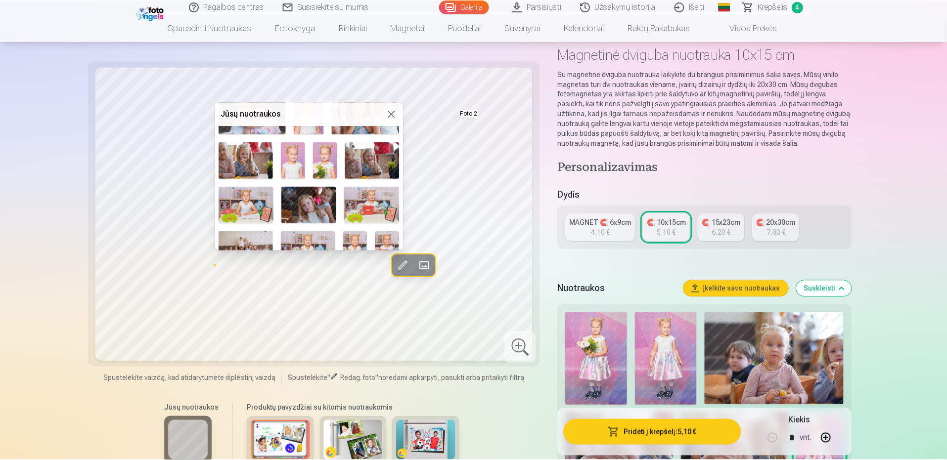
scroll to position [99, 0]
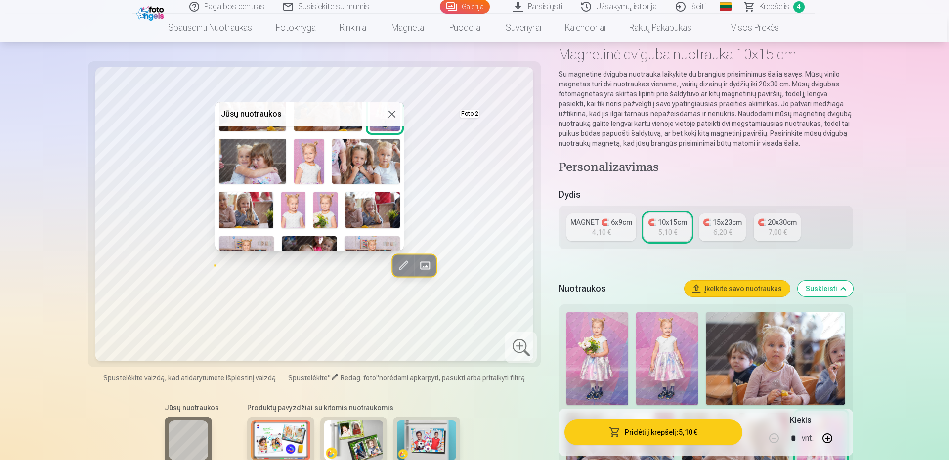
click at [310, 168] on img at bounding box center [309, 161] width 30 height 45
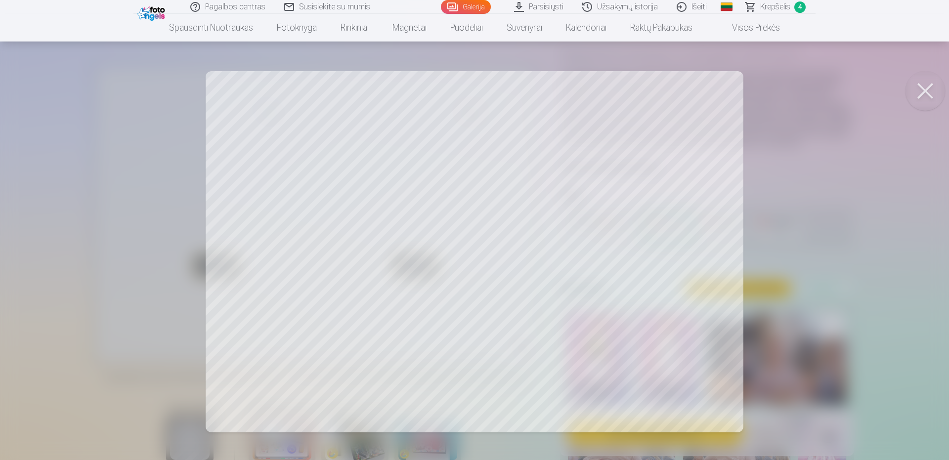
click at [920, 93] on button at bounding box center [926, 91] width 40 height 40
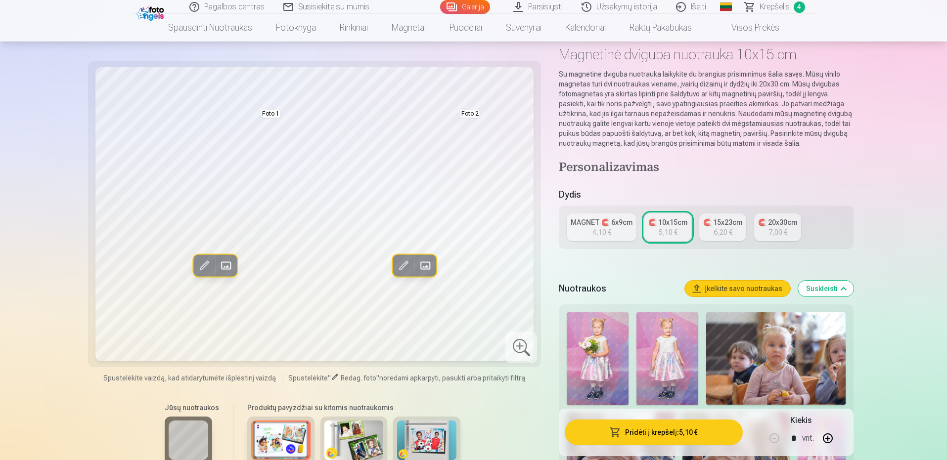
click at [224, 263] on span at bounding box center [226, 266] width 16 height 16
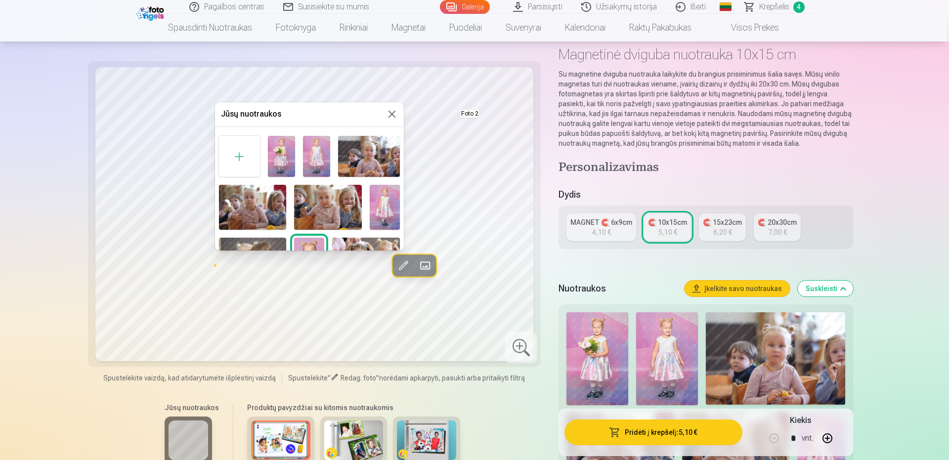
click at [245, 209] on img at bounding box center [253, 207] width 68 height 45
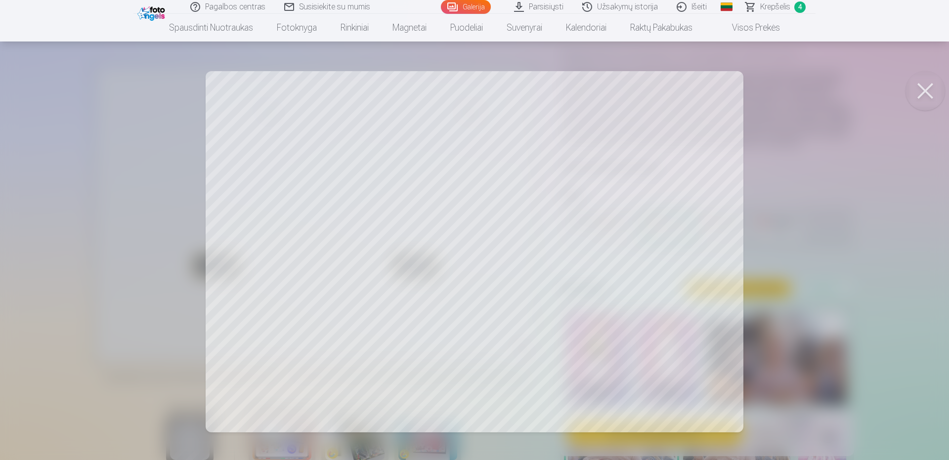
click at [580, 352] on div at bounding box center [474, 230] width 949 height 460
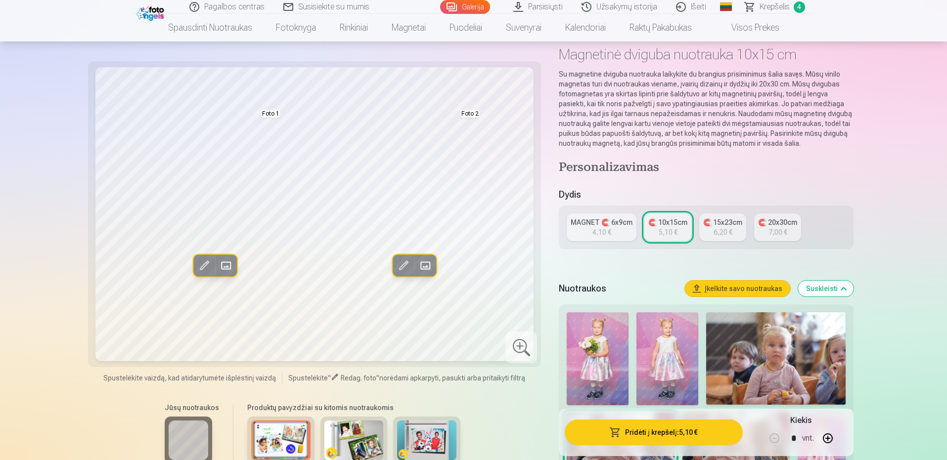
click at [410, 263] on span at bounding box center [403, 266] width 16 height 16
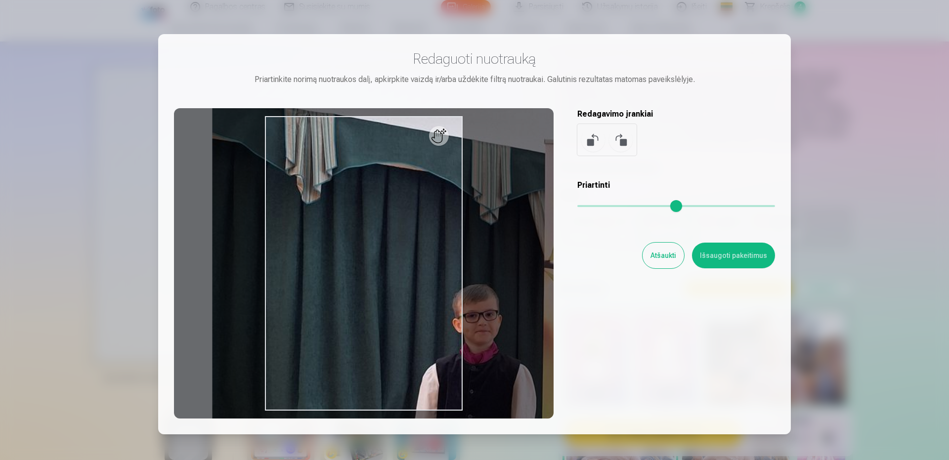
drag, startPoint x: 656, startPoint y: 202, endPoint x: 704, endPoint y: 205, distance: 48.1
type input "****"
click at [704, 205] on input "range" at bounding box center [676, 206] width 198 height 2
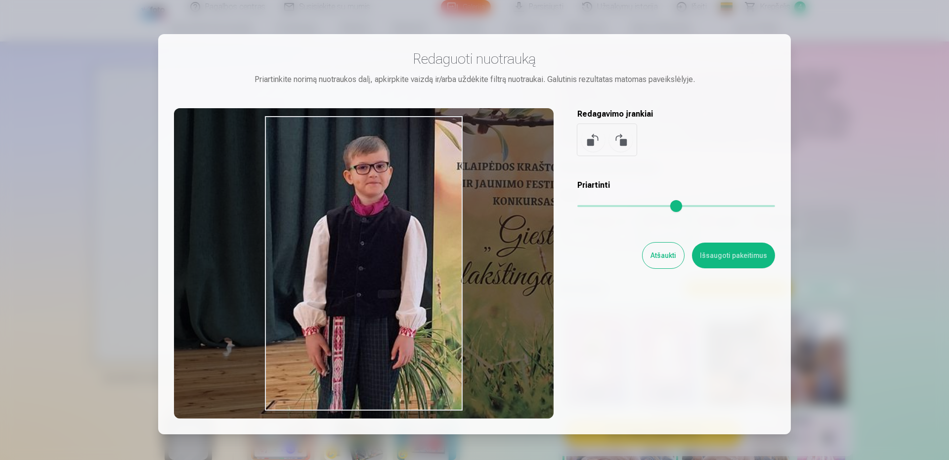
drag, startPoint x: 410, startPoint y: 331, endPoint x: 301, endPoint y: 183, distance: 184.2
click at [301, 183] on div at bounding box center [364, 263] width 380 height 310
click at [742, 255] on button "Išsaugoti pakeitimus" at bounding box center [733, 256] width 83 height 26
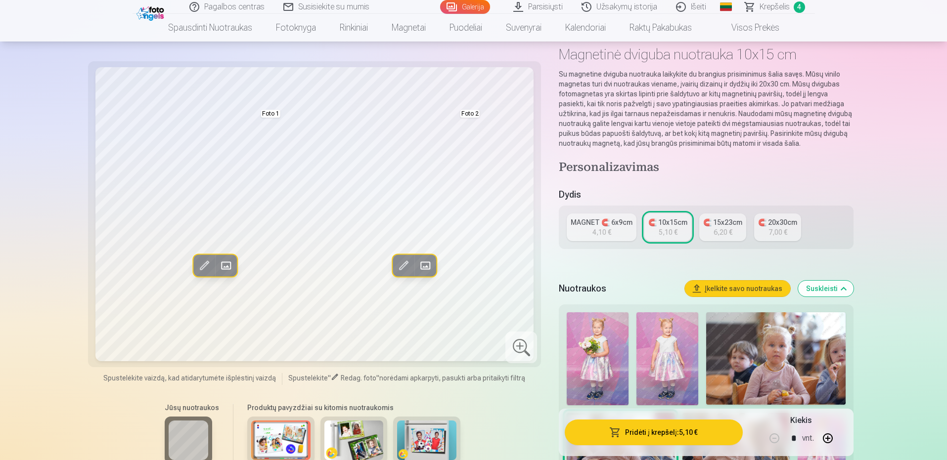
click at [220, 268] on span at bounding box center [226, 266] width 16 height 16
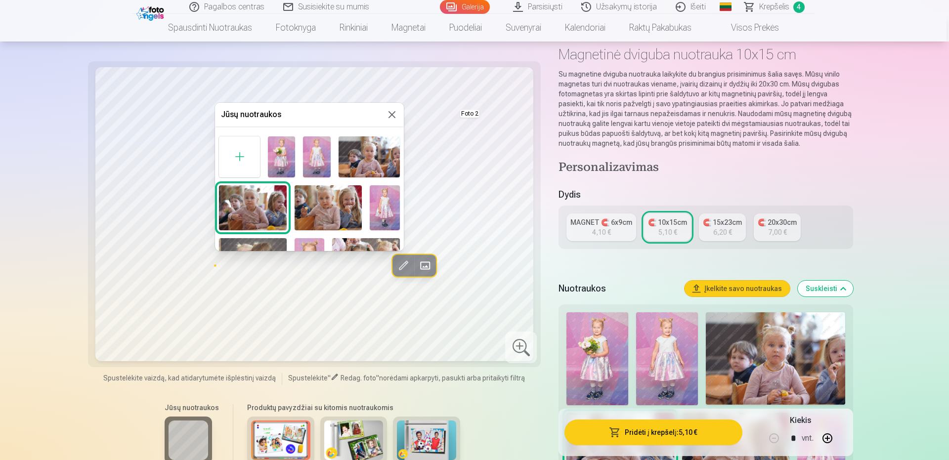
click at [400, 210] on div "Foto 1" at bounding box center [309, 343] width 189 height 423
click at [386, 196] on img at bounding box center [385, 207] width 30 height 45
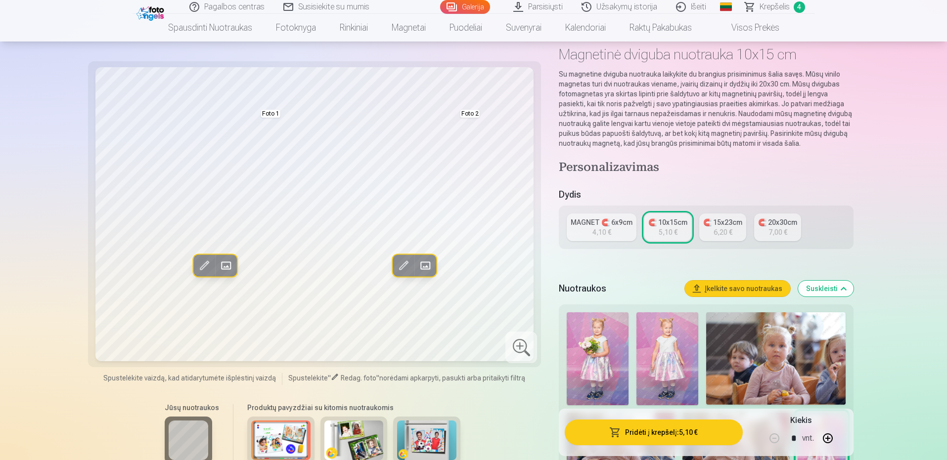
click at [202, 266] on span at bounding box center [204, 266] width 16 height 16
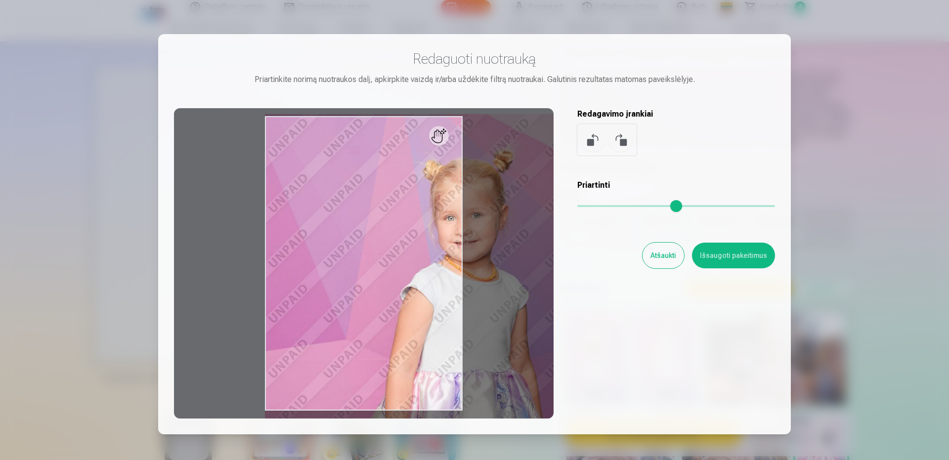
drag, startPoint x: 581, startPoint y: 209, endPoint x: 625, endPoint y: 204, distance: 44.7
type input "****"
click at [625, 205] on input "range" at bounding box center [676, 206] width 198 height 2
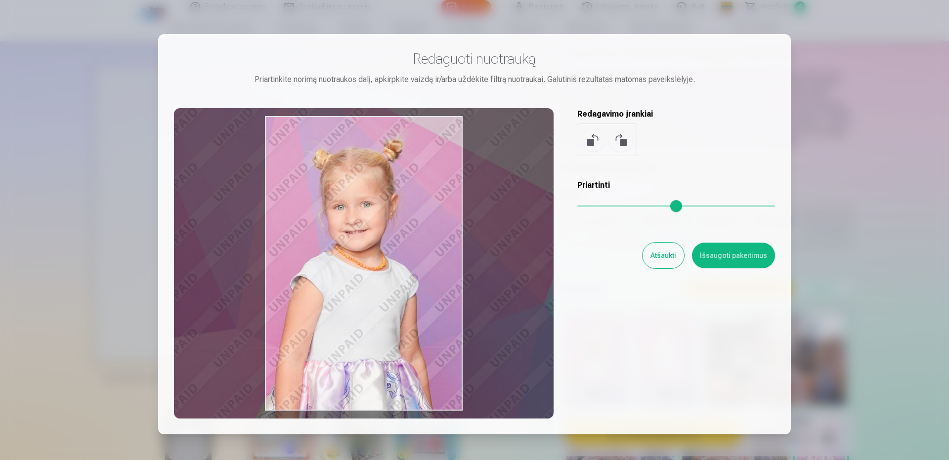
drag, startPoint x: 335, startPoint y: 232, endPoint x: 296, endPoint y: 241, distance: 40.1
click at [296, 241] on div at bounding box center [364, 263] width 380 height 310
click at [747, 259] on button "Išsaugoti pakeitimus" at bounding box center [733, 256] width 83 height 26
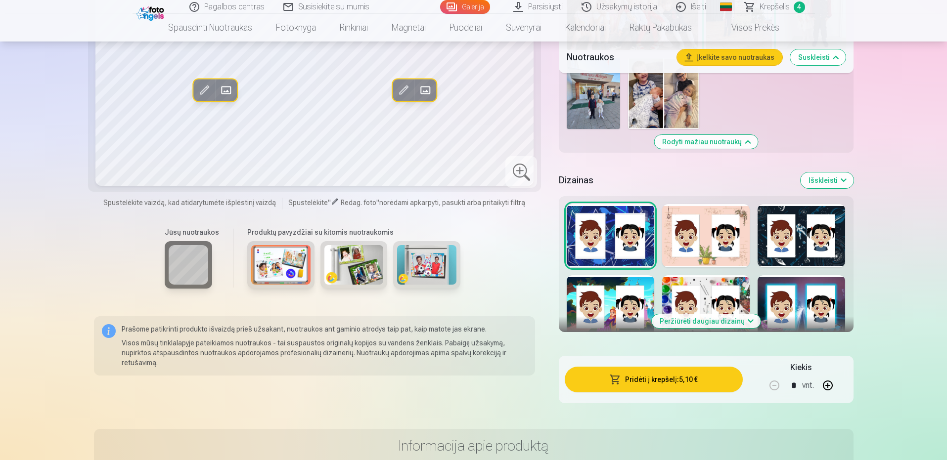
scroll to position [1285, 0]
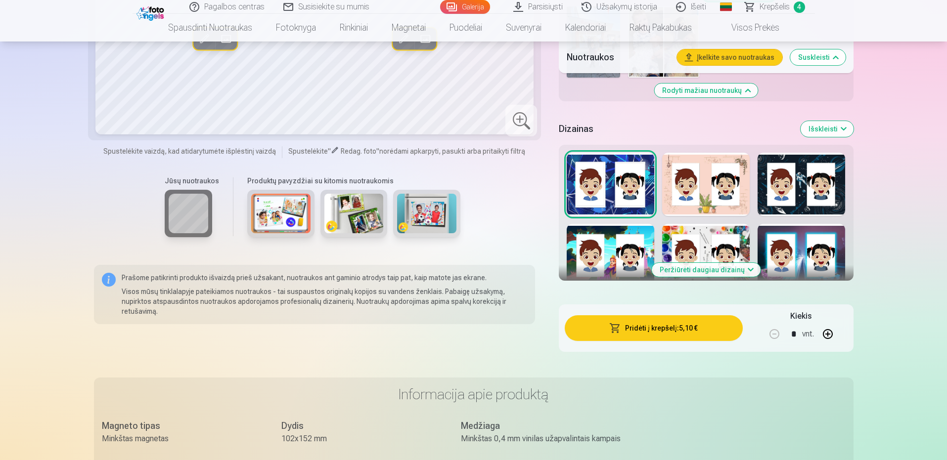
click at [693, 275] on button "Peržiūrėti daugiau dizainų" at bounding box center [706, 270] width 109 height 14
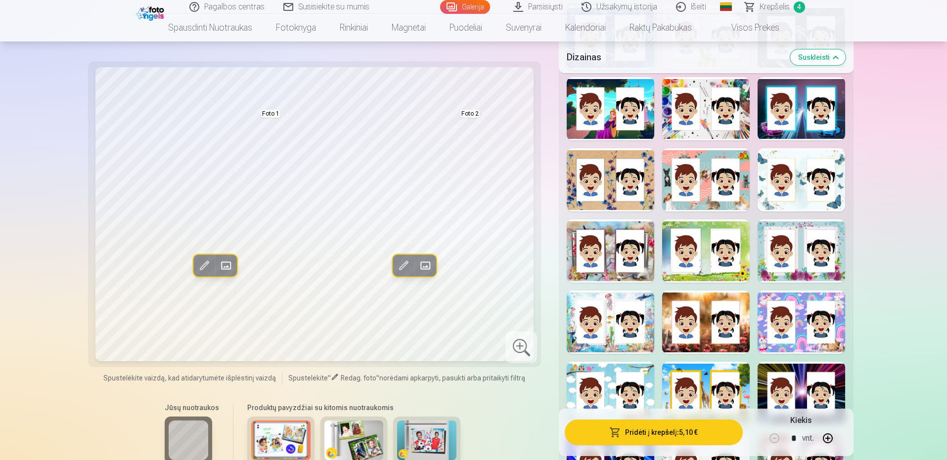
scroll to position [1533, 0]
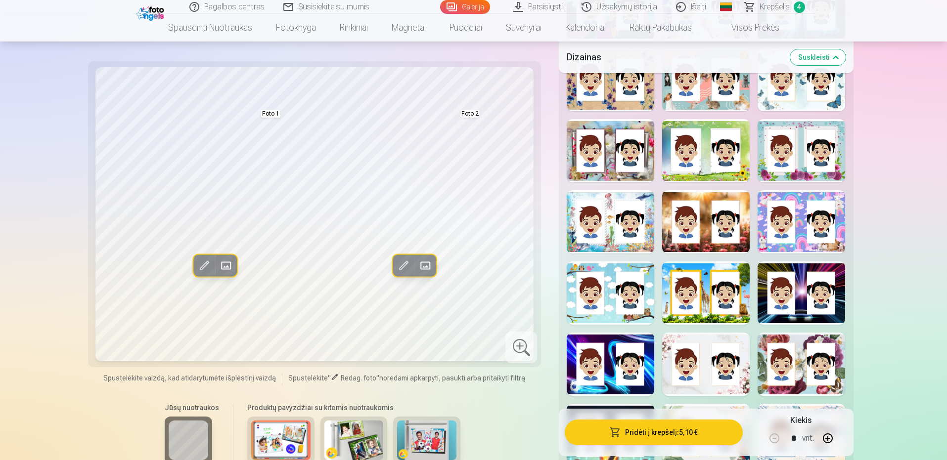
click at [716, 336] on div at bounding box center [706, 364] width 88 height 63
click at [203, 262] on span at bounding box center [204, 266] width 16 height 16
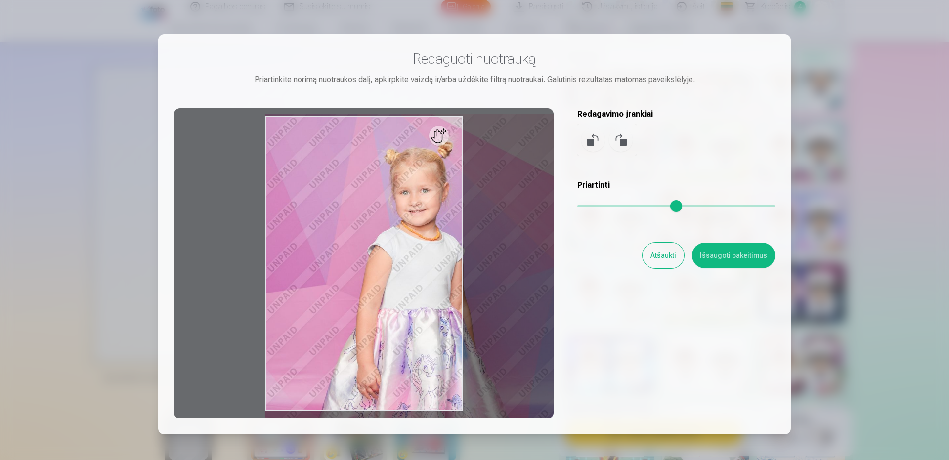
drag, startPoint x: 587, startPoint y: 208, endPoint x: 603, endPoint y: 204, distance: 16.4
click at [603, 205] on input "range" at bounding box center [676, 206] width 198 height 2
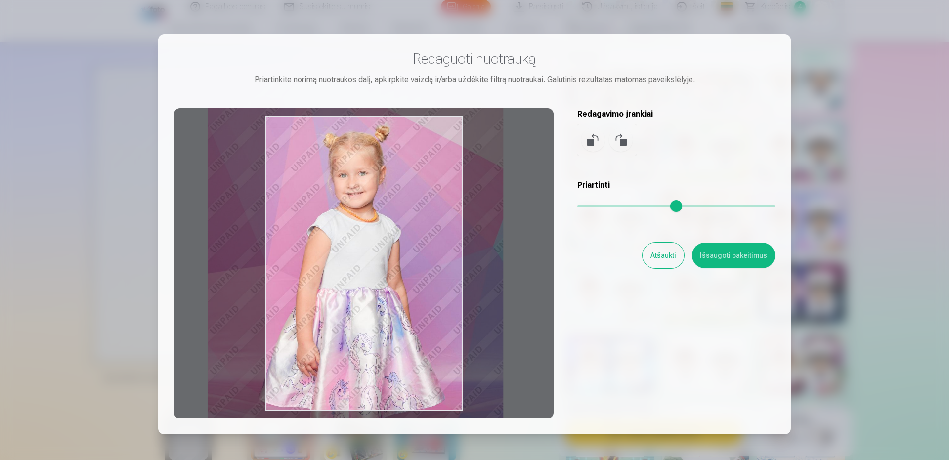
drag, startPoint x: 387, startPoint y: 275, endPoint x: 329, endPoint y: 260, distance: 59.2
click at [329, 260] on div at bounding box center [364, 263] width 380 height 310
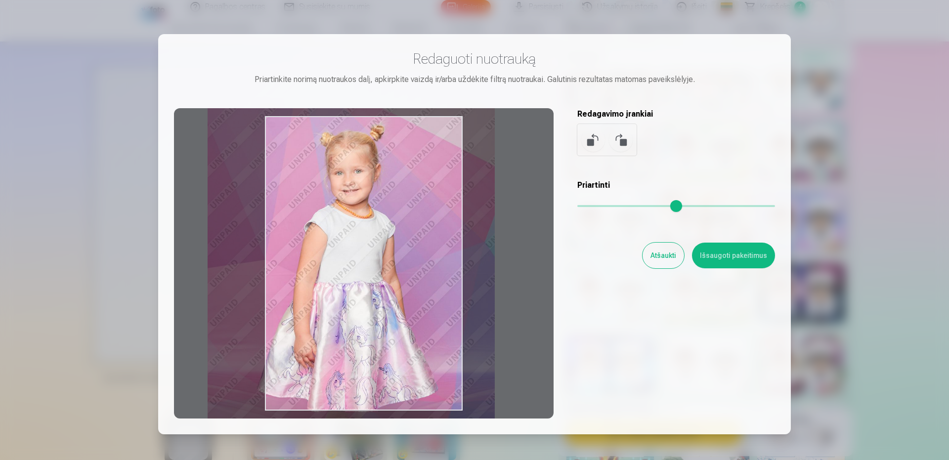
drag, startPoint x: 605, startPoint y: 209, endPoint x: 600, endPoint y: 206, distance: 5.1
click at [600, 206] on input "range" at bounding box center [676, 206] width 198 height 2
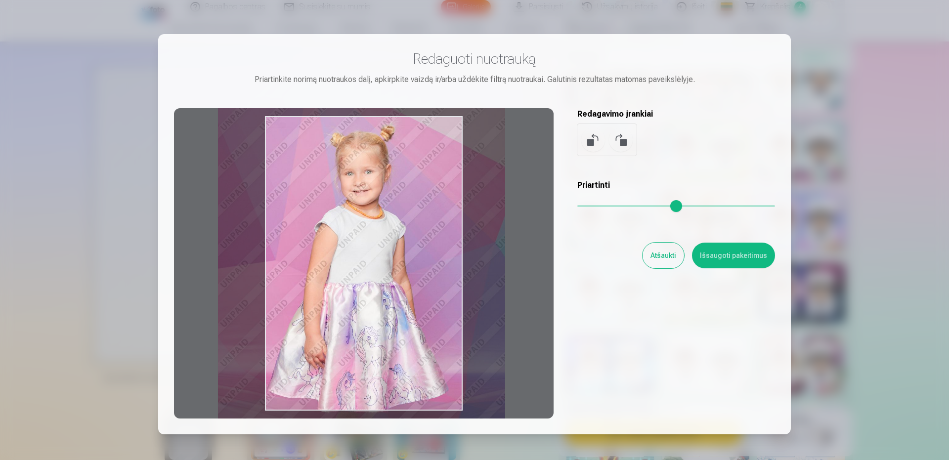
drag, startPoint x: 419, startPoint y: 251, endPoint x: 430, endPoint y: 251, distance: 10.4
click at [430, 251] on div at bounding box center [364, 263] width 380 height 310
type input "***"
click at [752, 256] on button "Išsaugoti pakeitimus" at bounding box center [733, 256] width 83 height 26
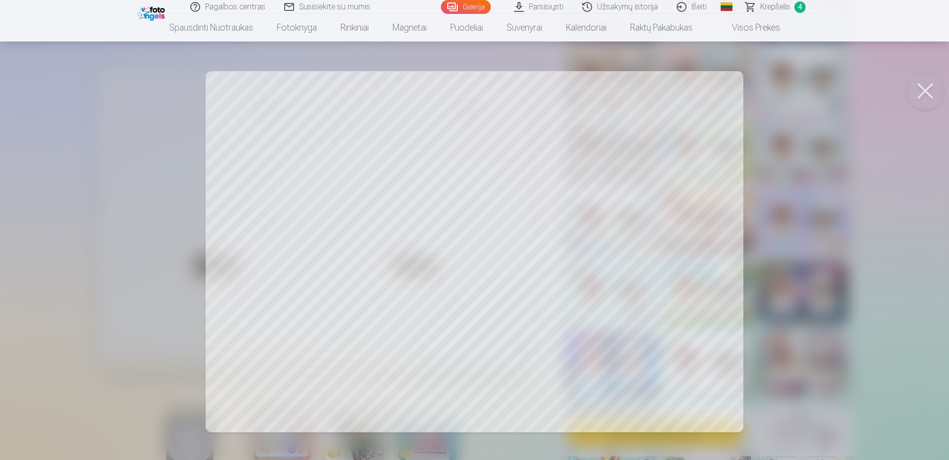
click at [565, 281] on div at bounding box center [474, 230] width 949 height 460
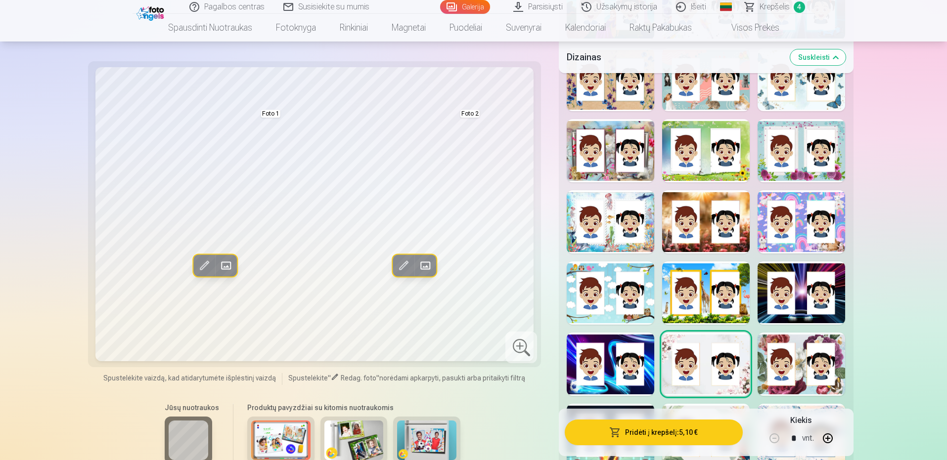
click at [406, 266] on span at bounding box center [403, 266] width 16 height 16
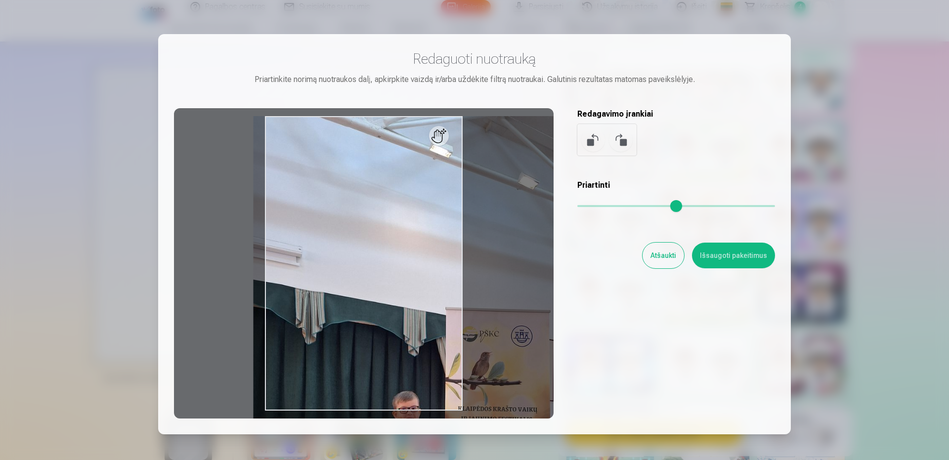
drag, startPoint x: 583, startPoint y: 205, endPoint x: 632, endPoint y: 204, distance: 49.0
click at [632, 205] on input "range" at bounding box center [676, 206] width 198 height 2
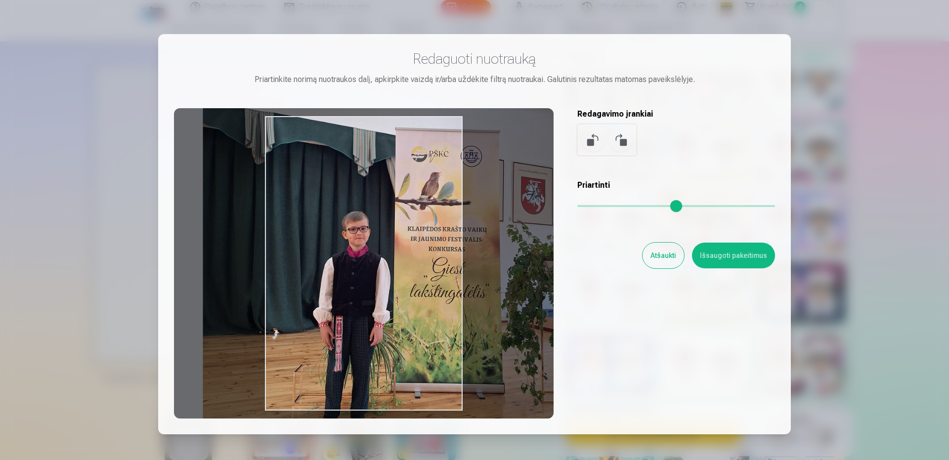
drag, startPoint x: 369, startPoint y: 262, endPoint x: 374, endPoint y: 168, distance: 94.5
click at [374, 168] on div at bounding box center [364, 263] width 380 height 310
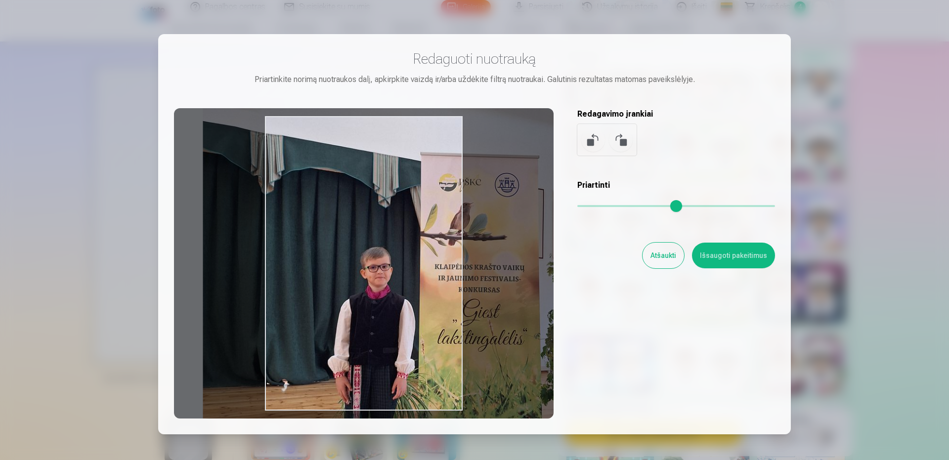
drag, startPoint x: 638, startPoint y: 201, endPoint x: 645, endPoint y: 206, distance: 8.1
type input "****"
click at [645, 206] on input "range" at bounding box center [676, 206] width 198 height 2
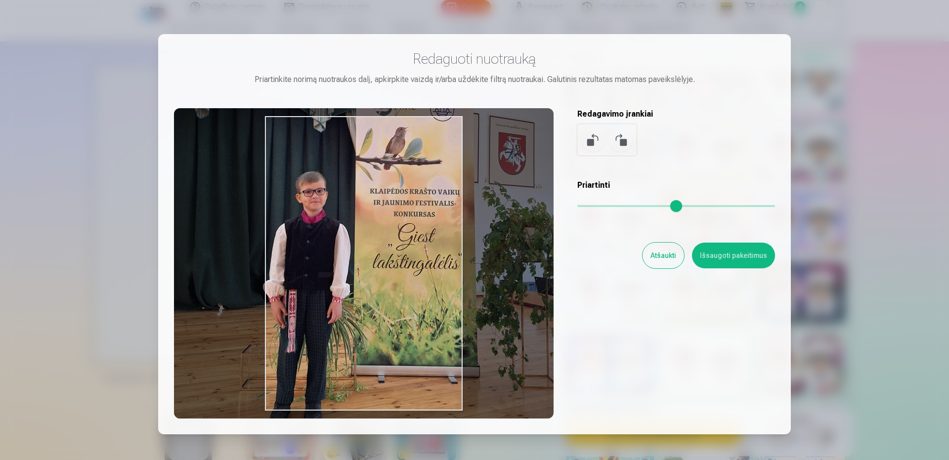
drag, startPoint x: 387, startPoint y: 342, endPoint x: 332, endPoint y: 299, distance: 69.3
click at [332, 299] on div at bounding box center [364, 263] width 380 height 310
click at [736, 250] on button "Išsaugoti pakeitimus" at bounding box center [733, 256] width 83 height 26
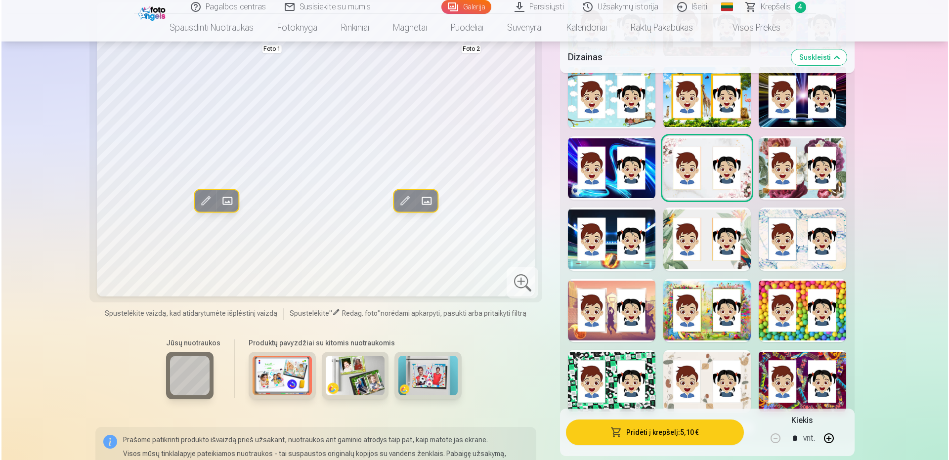
scroll to position [1780, 0]
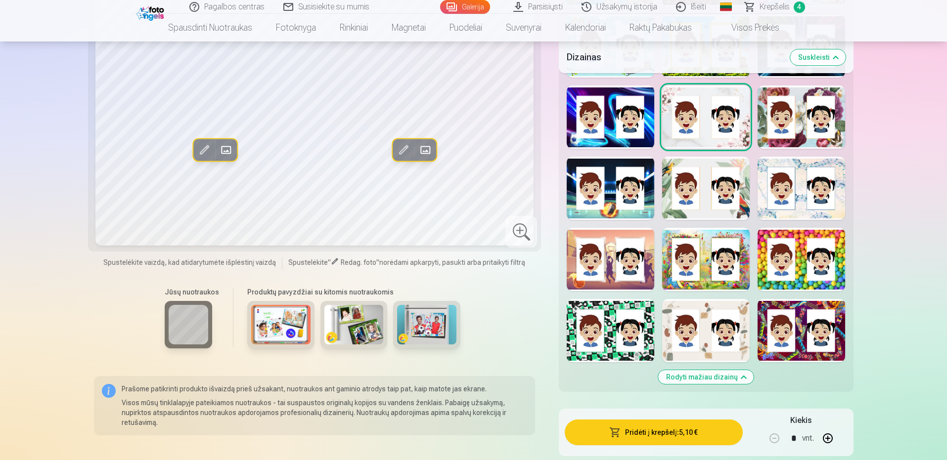
click at [653, 428] on button "Pridėti į krepšelį : 5,10 €" at bounding box center [653, 433] width 177 height 26
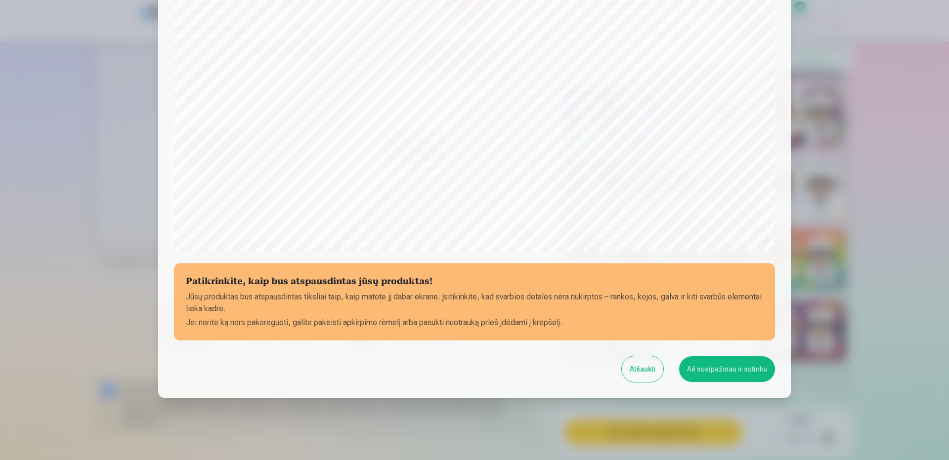
scroll to position [252, 0]
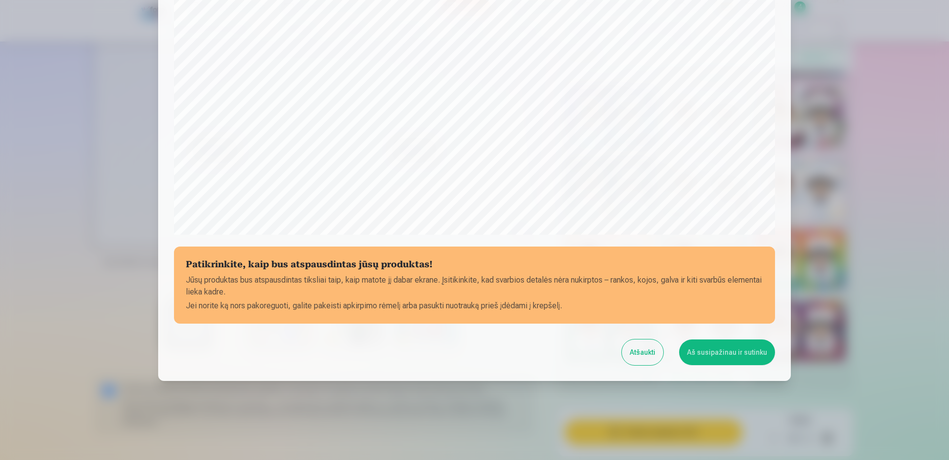
click at [721, 340] on button "Aš susipažinau ir sutinku" at bounding box center [727, 353] width 96 height 26
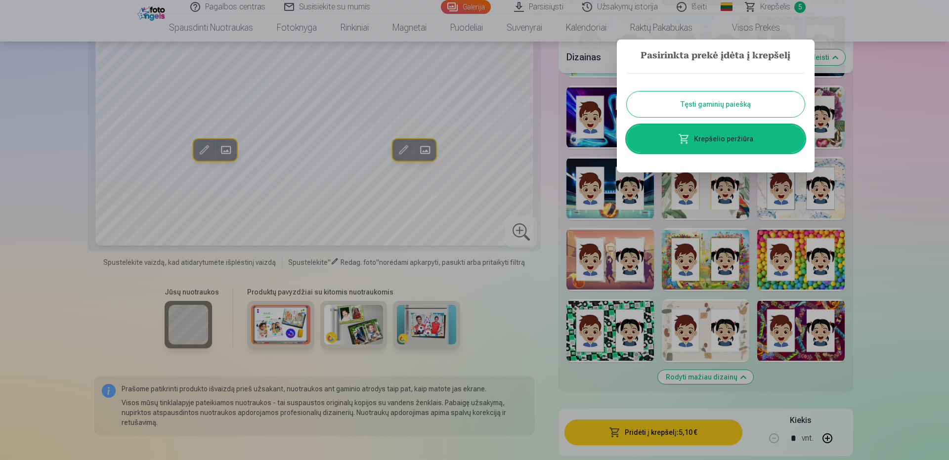
click at [736, 143] on link "Krepšelio peržiūra" at bounding box center [716, 139] width 178 height 28
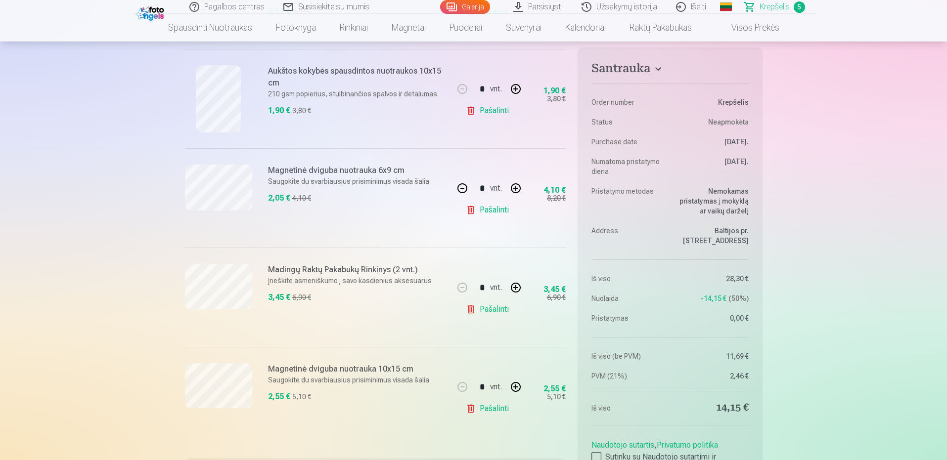
scroll to position [297, 0]
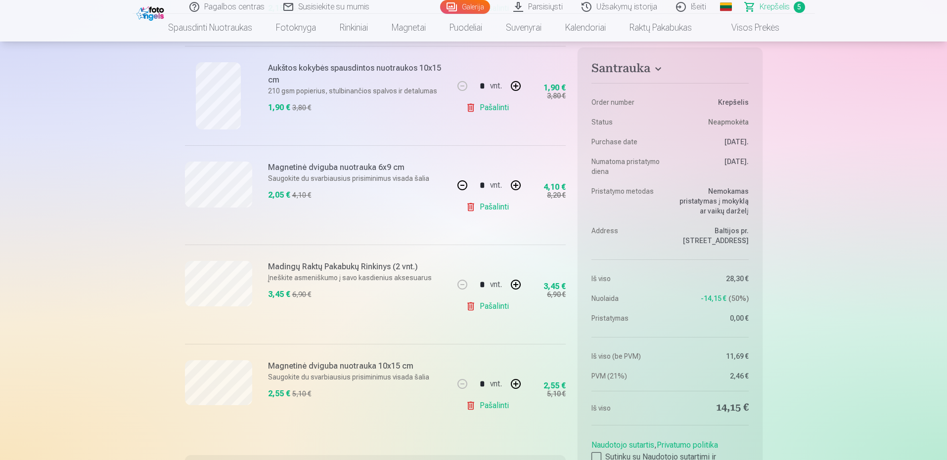
click at [514, 384] on button "button" at bounding box center [516, 384] width 24 height 24
type input "*"
click at [468, 179] on button "button" at bounding box center [462, 186] width 24 height 24
type input "*"
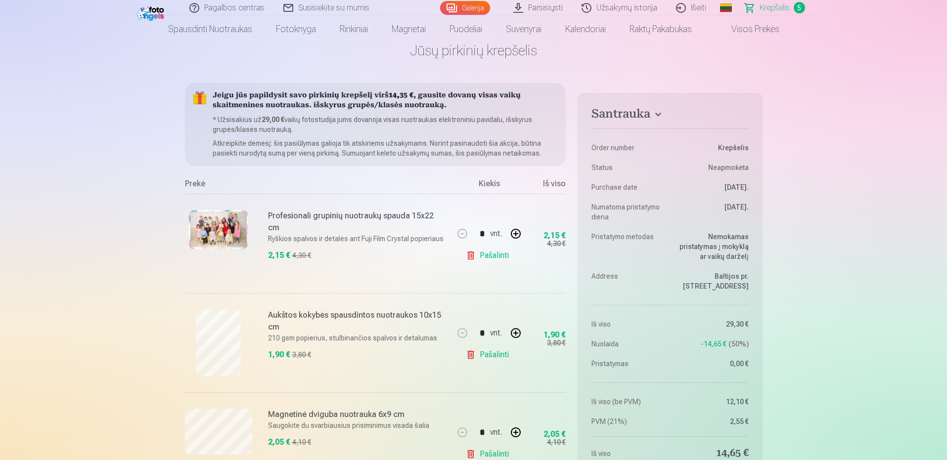
scroll to position [0, 0]
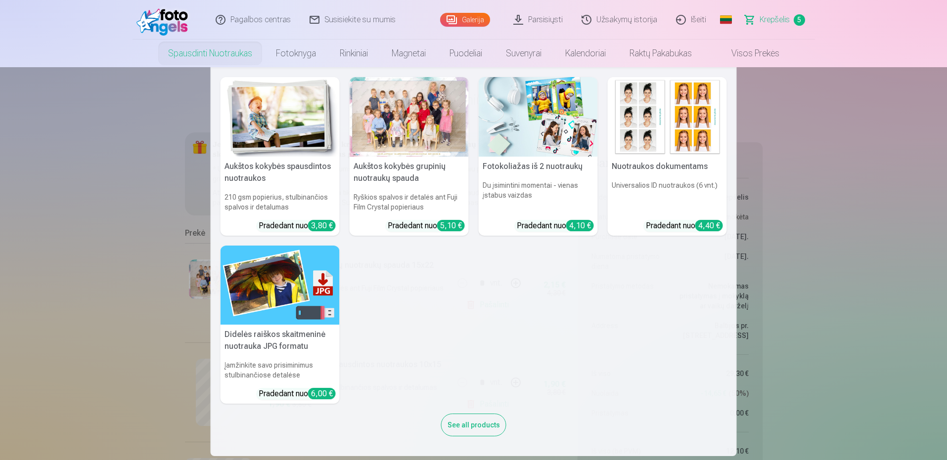
click at [200, 60] on link "Spausdinti nuotraukas" at bounding box center [210, 54] width 108 height 28
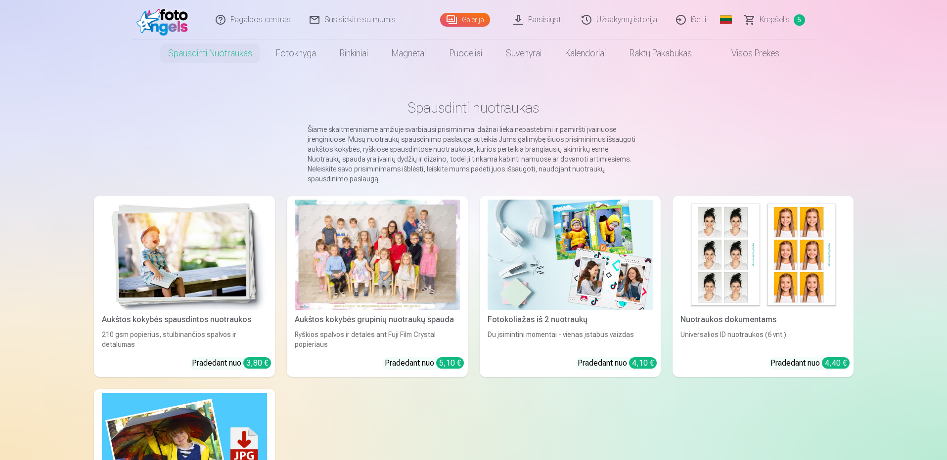
click at [260, 279] on img at bounding box center [184, 255] width 165 height 110
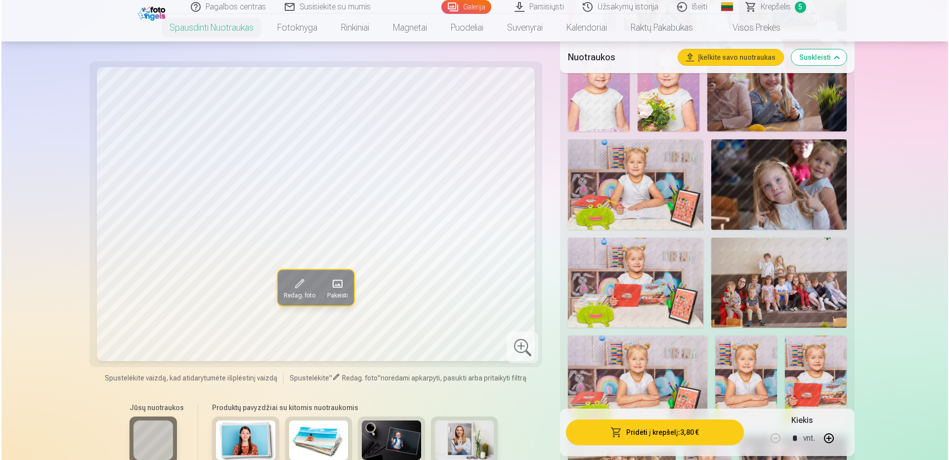
scroll to position [742, 0]
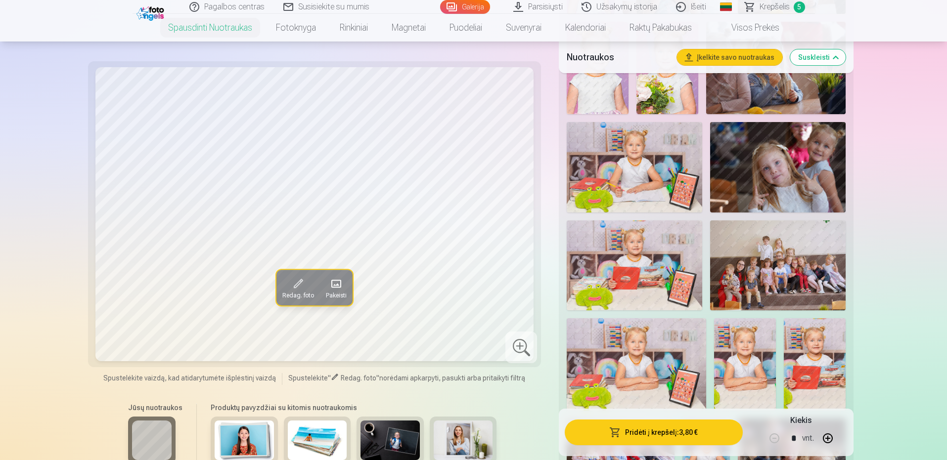
click at [677, 261] on img at bounding box center [634, 266] width 135 height 90
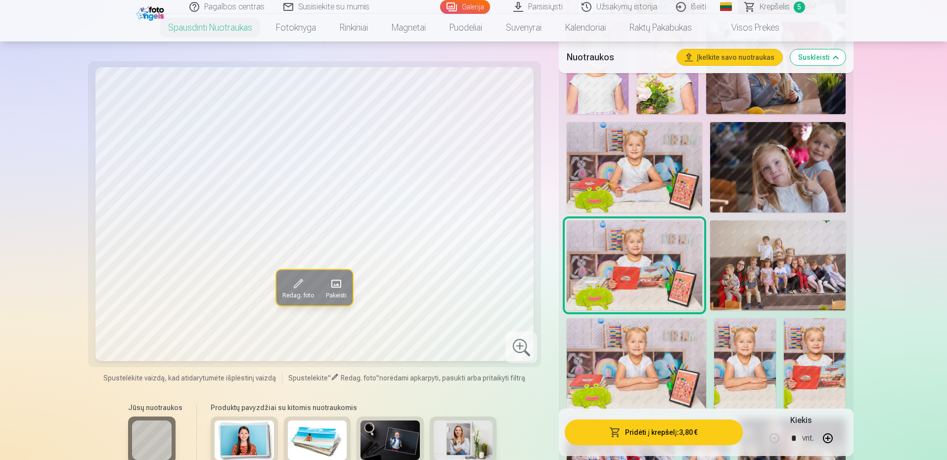
click at [646, 171] on img at bounding box center [634, 167] width 135 height 90
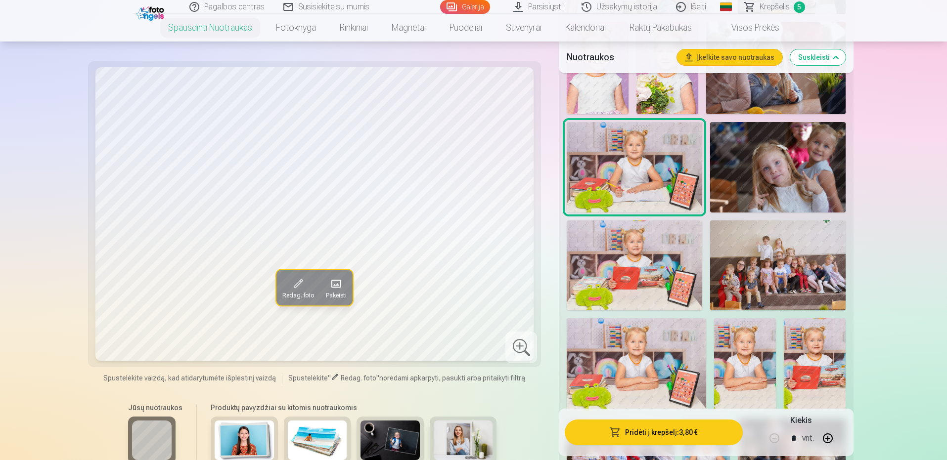
click at [662, 261] on img at bounding box center [634, 266] width 135 height 90
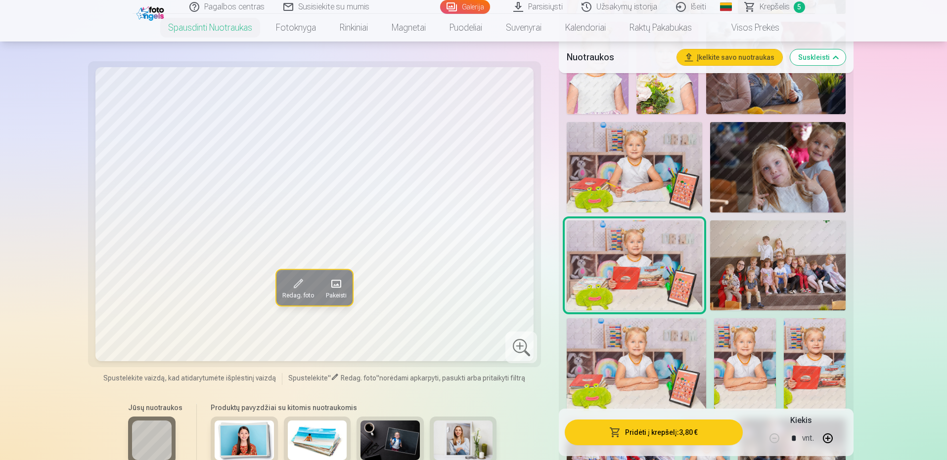
click at [644, 187] on img at bounding box center [634, 167] width 135 height 90
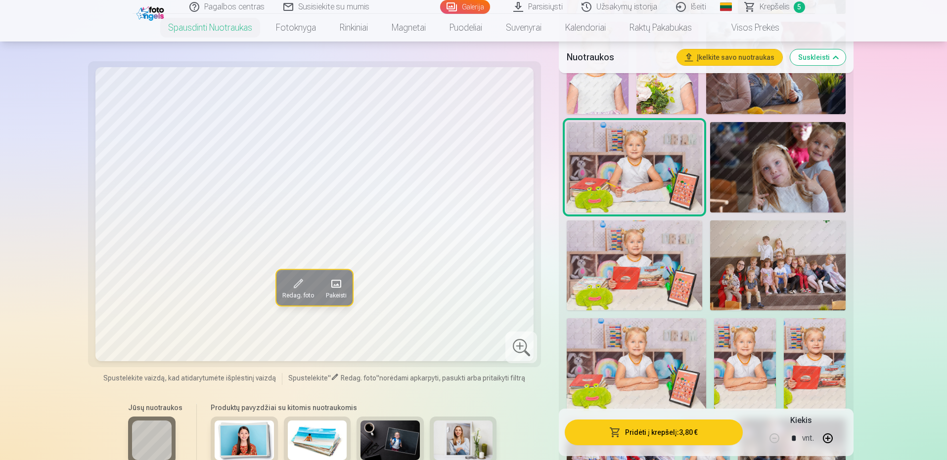
click at [662, 292] on img at bounding box center [634, 266] width 135 height 90
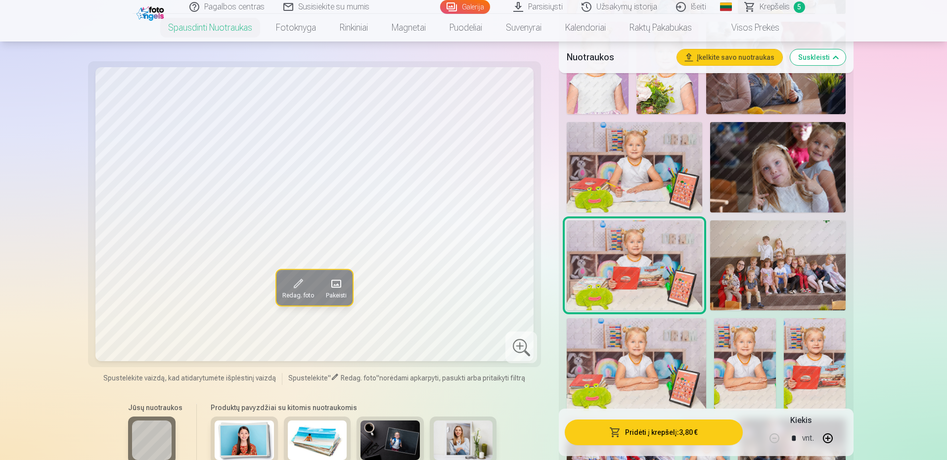
click at [674, 434] on button "Pridėti į krepšelį : 3,80 €" at bounding box center [653, 433] width 177 height 26
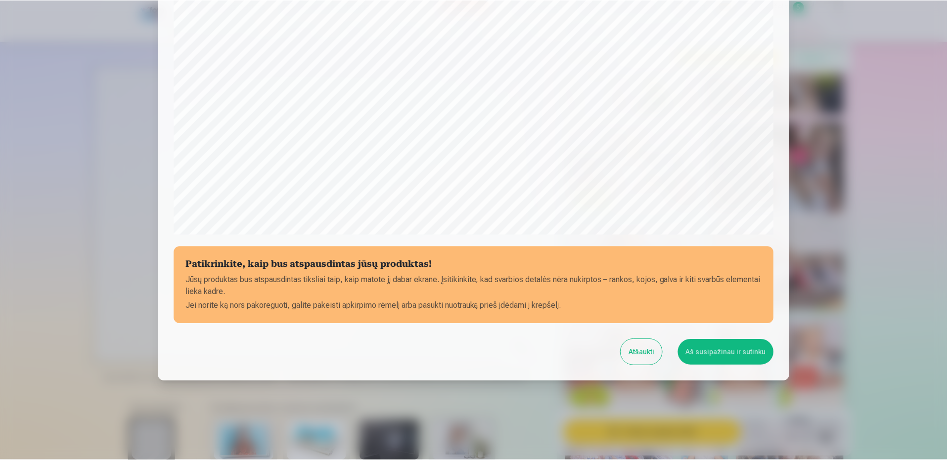
scroll to position [252, 0]
click at [737, 357] on button "Aš susipažinau ir sutinku" at bounding box center [727, 353] width 96 height 26
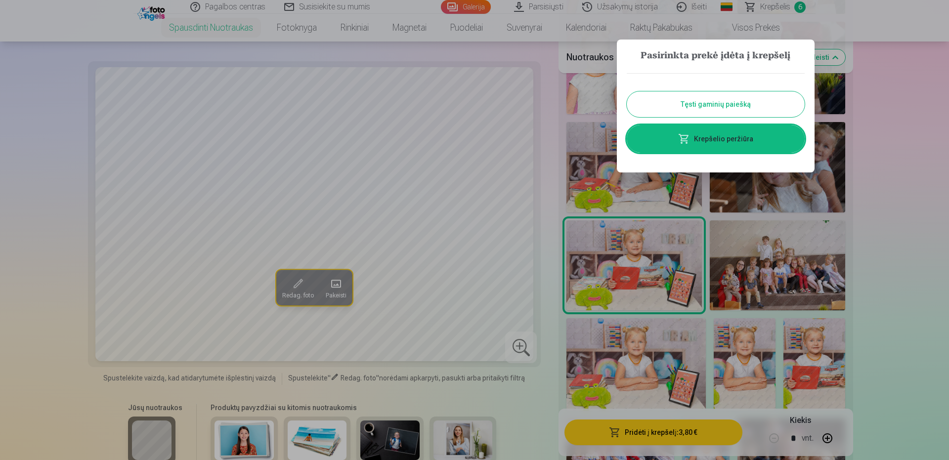
click at [705, 89] on div "Tęsti gaminių paiešką Krepšelio peržiūra" at bounding box center [716, 112] width 178 height 99
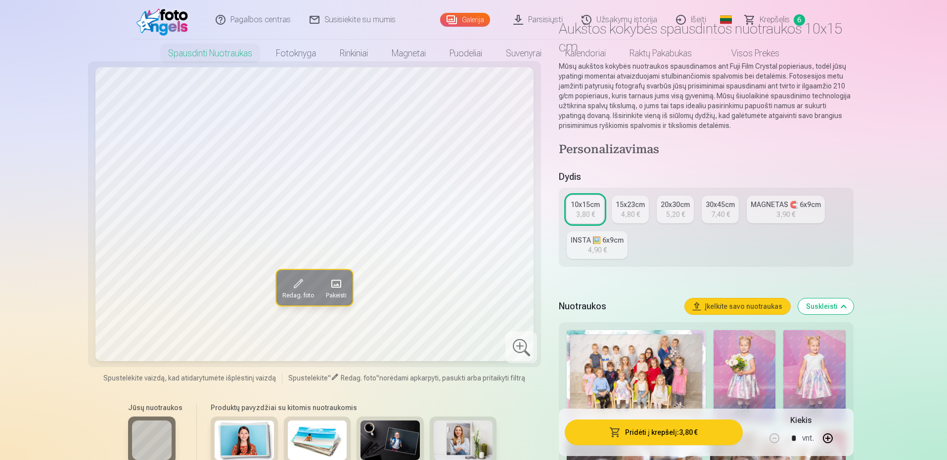
scroll to position [0, 0]
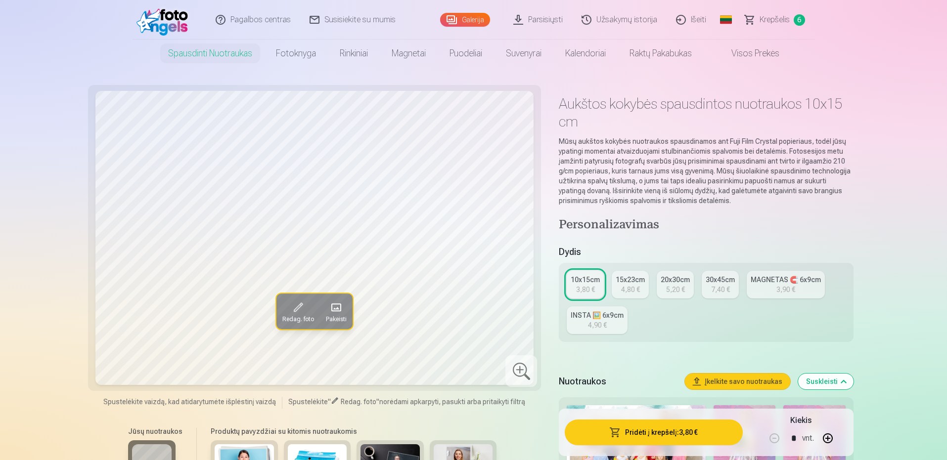
click at [782, 16] on span "Krepšelis" at bounding box center [774, 20] width 30 height 12
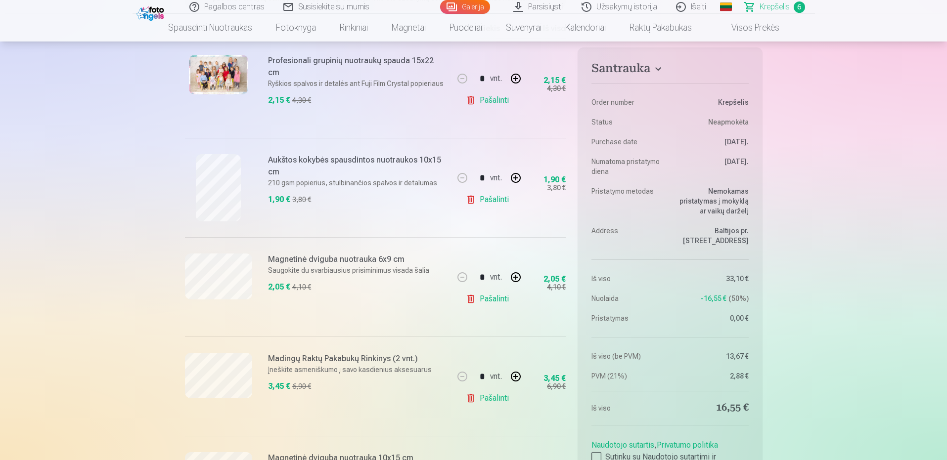
scroll to position [198, 0]
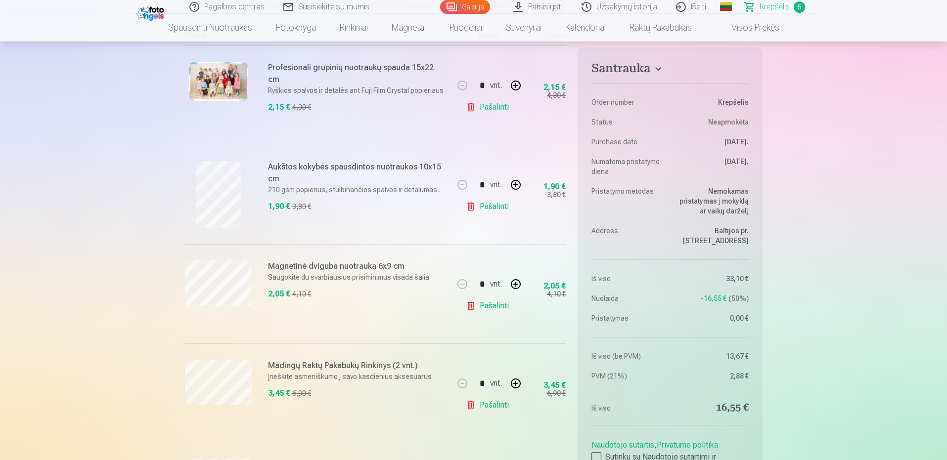
click at [344, 273] on p "Saugokite du svarbiausius prisiminimus visada šalia" at bounding box center [357, 277] width 178 height 10
click at [341, 262] on h6 "Magnetinė dviguba nuotrauka 6x9 cm" at bounding box center [357, 267] width 178 height 12
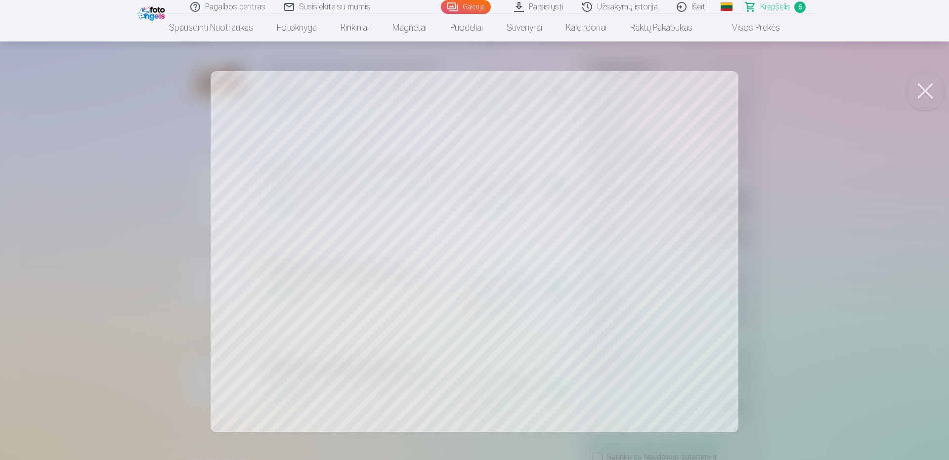
click at [805, 138] on div at bounding box center [474, 230] width 949 height 460
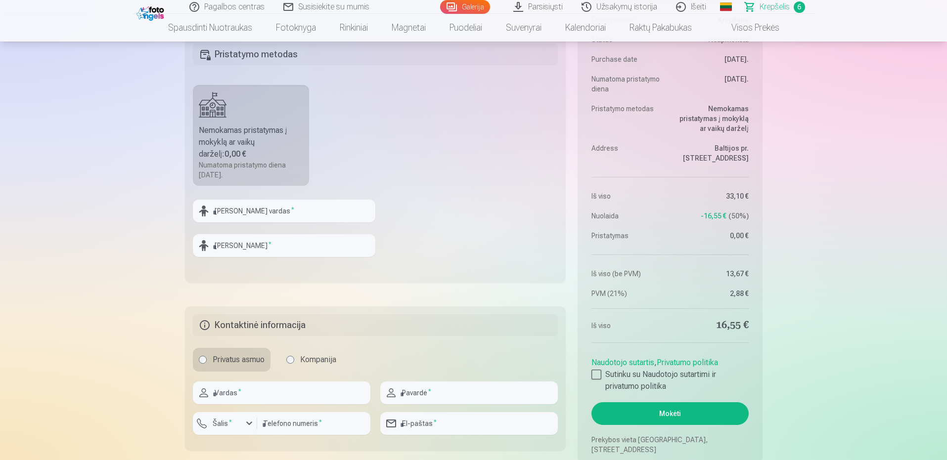
scroll to position [692, 0]
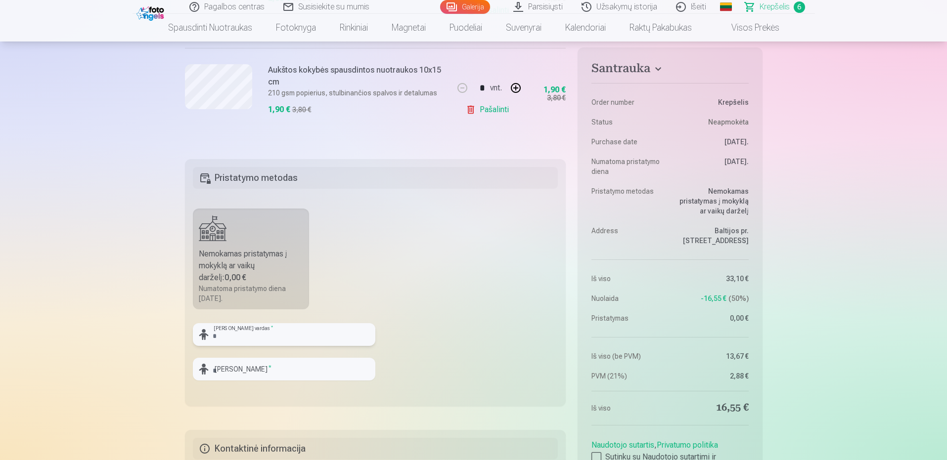
click at [249, 334] on input "text" at bounding box center [284, 334] width 182 height 23
click at [267, 331] on input "text" at bounding box center [284, 334] width 182 height 23
drag, startPoint x: 219, startPoint y: 334, endPoint x: 202, endPoint y: 336, distance: 16.9
click at [202, 336] on div "***** [PERSON_NAME] vardas *" at bounding box center [284, 334] width 182 height 23
type input "*"
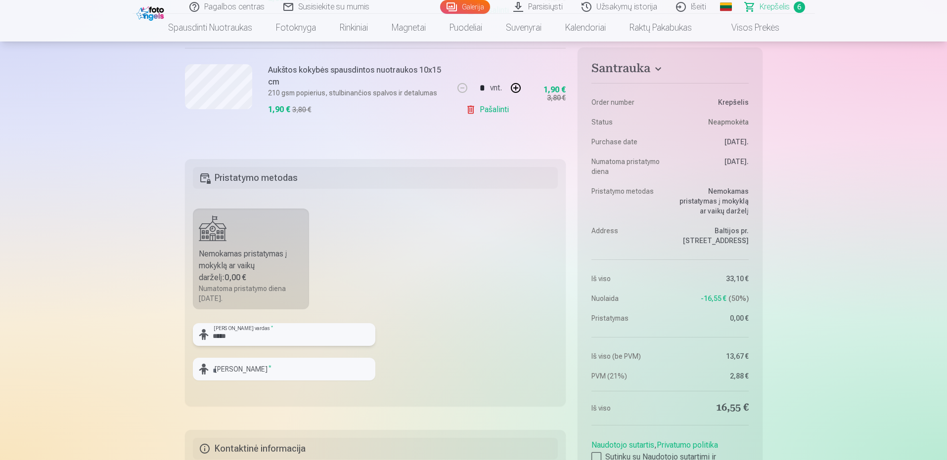
type input "*****"
click at [222, 366] on input "text" at bounding box center [284, 369] width 182 height 23
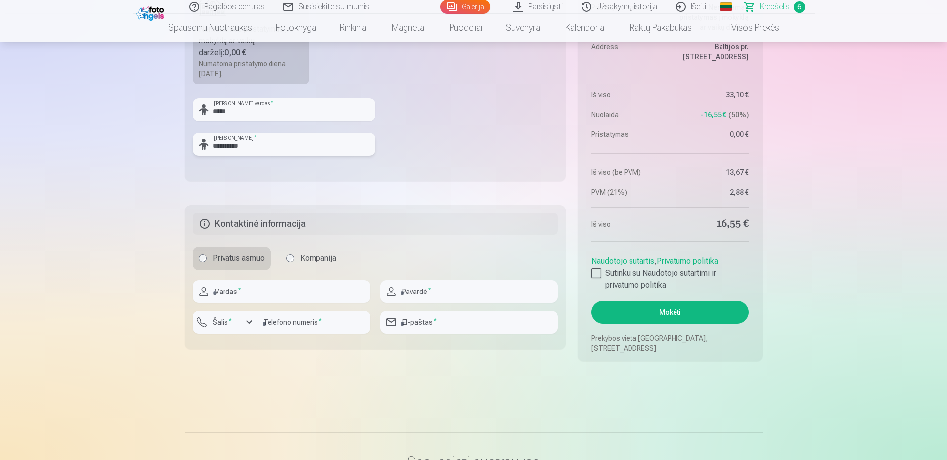
scroll to position [939, 0]
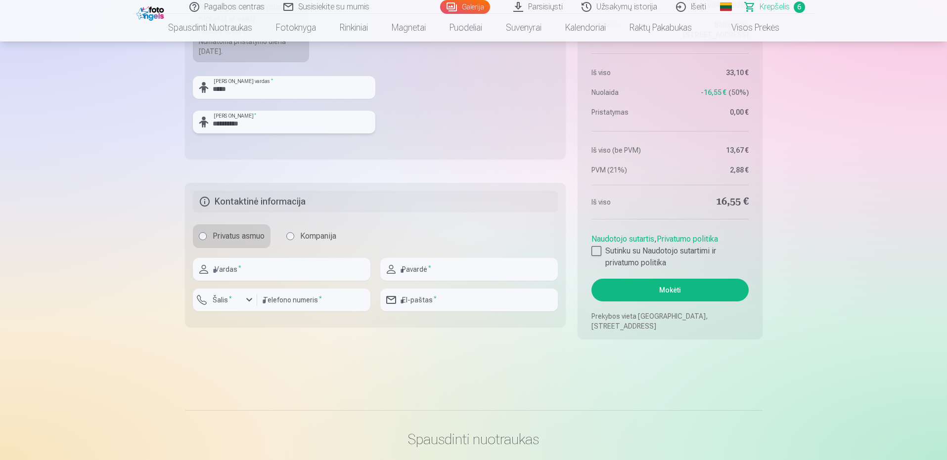
type input "**********"
click at [238, 270] on input "text" at bounding box center [281, 269] width 177 height 23
type input "****"
type input "**********"
click at [250, 306] on button "Šalis *" at bounding box center [225, 300] width 64 height 23
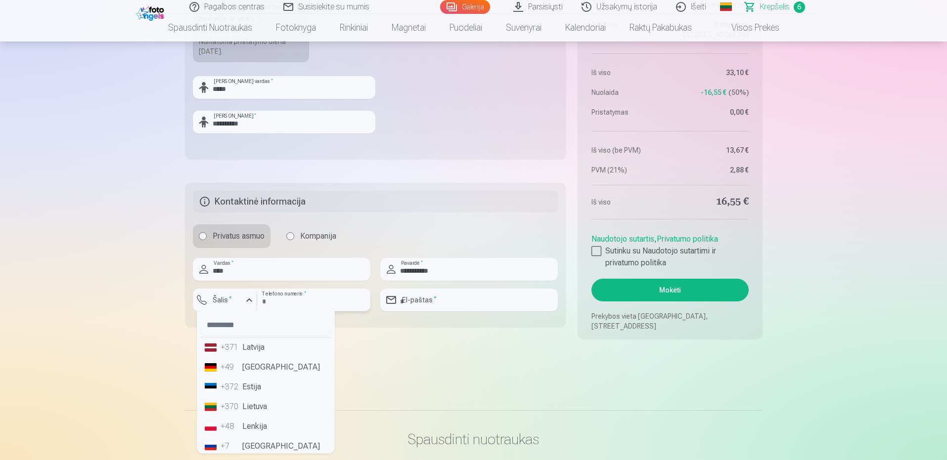
click at [310, 307] on input "number" at bounding box center [313, 300] width 113 height 23
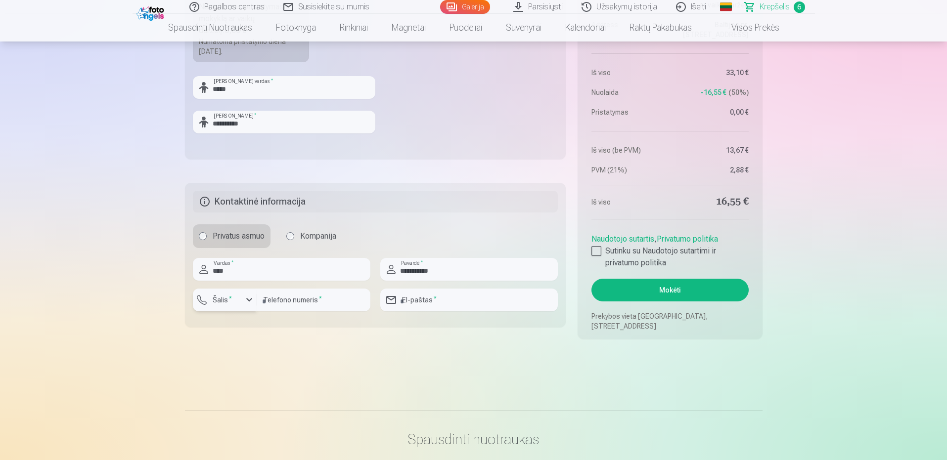
click at [224, 290] on button "Šalis *" at bounding box center [225, 300] width 64 height 23
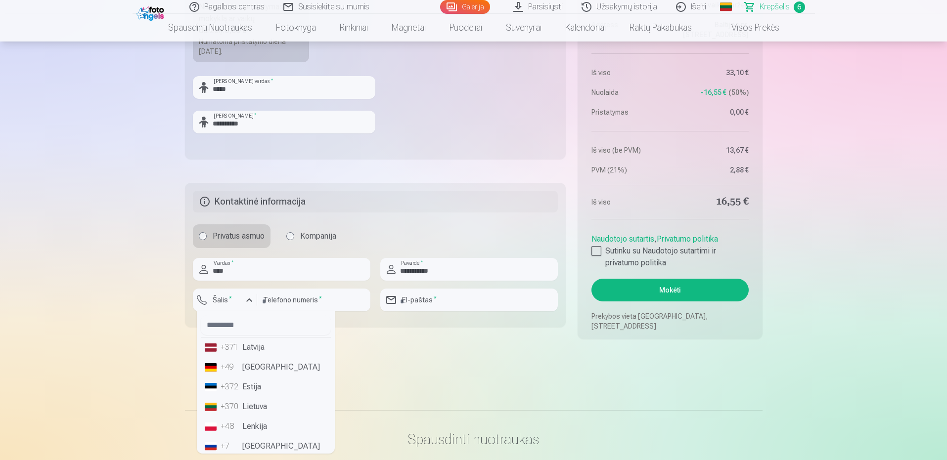
click at [232, 404] on div "+370" at bounding box center [231, 407] width 20 height 12
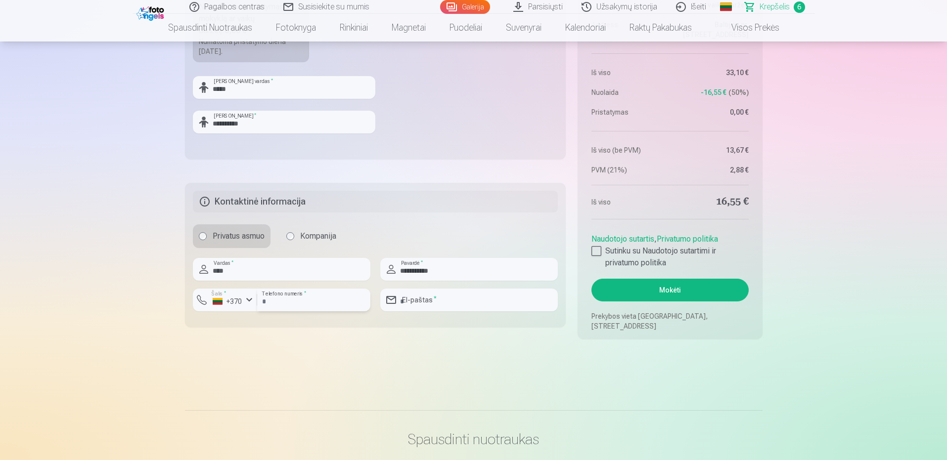
click at [334, 297] on input "number" at bounding box center [313, 300] width 113 height 23
type input "********"
click at [434, 301] on input "email" at bounding box center [468, 300] width 177 height 23
type input "**********"
click at [599, 250] on div at bounding box center [596, 251] width 10 height 10
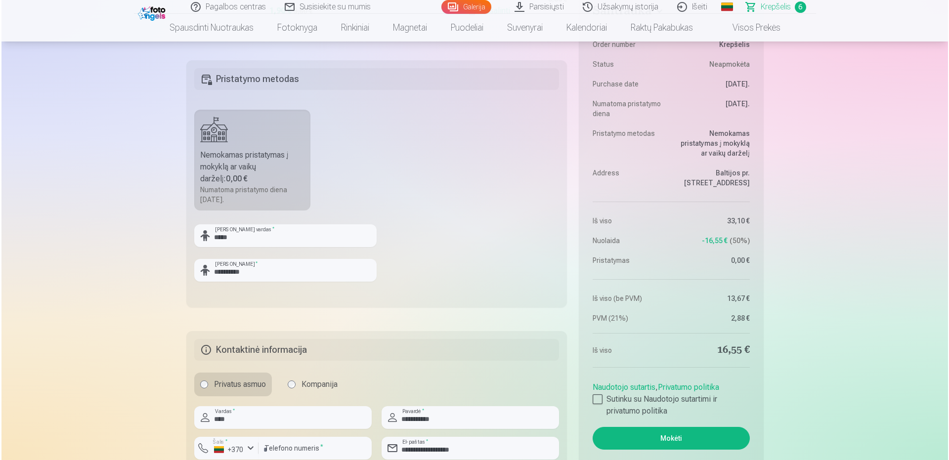
scroll to position [890, 0]
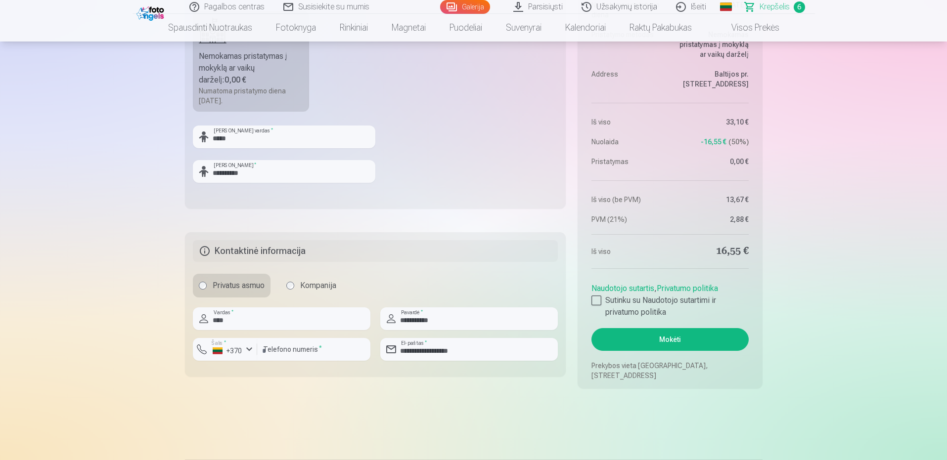
click at [663, 348] on button "Mokėti" at bounding box center [669, 339] width 157 height 23
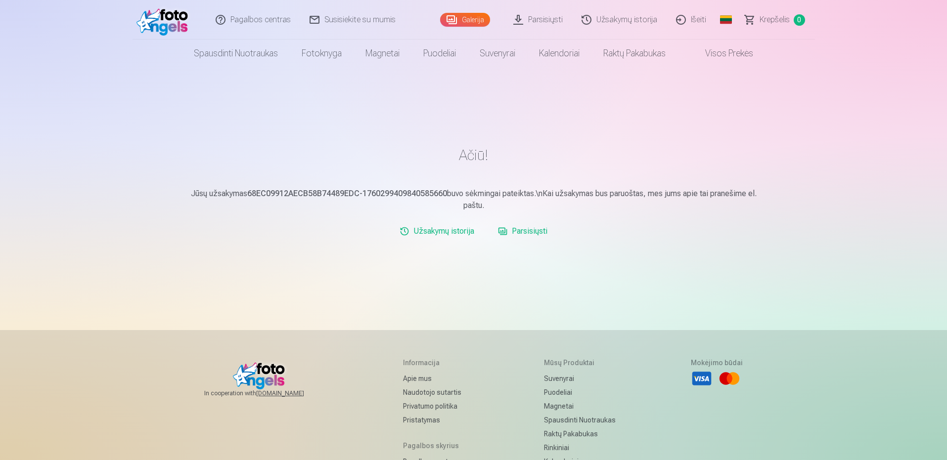
click at [555, 24] on link "Parsisiųsti" at bounding box center [538, 20] width 68 height 40
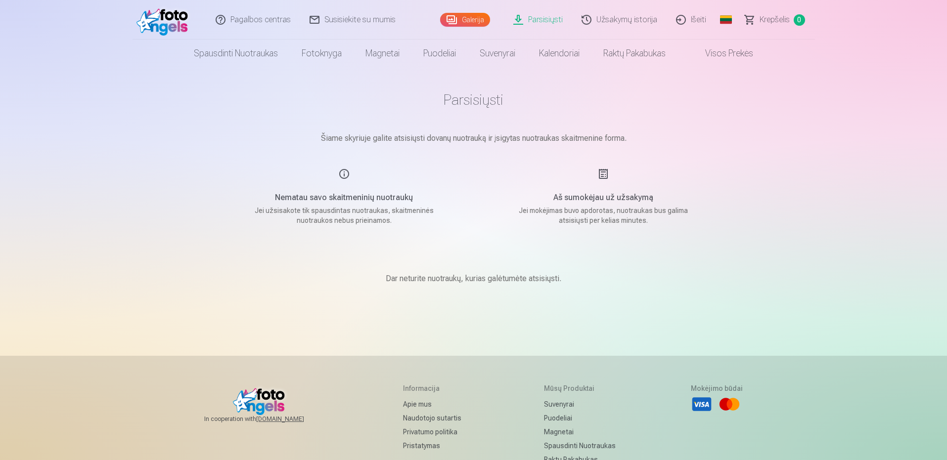
click at [401, 195] on h5 "Nematau savo skaitmeninių nuotraukų" at bounding box center [344, 198] width 188 height 12
click at [474, 21] on link "Galerija" at bounding box center [465, 20] width 50 height 14
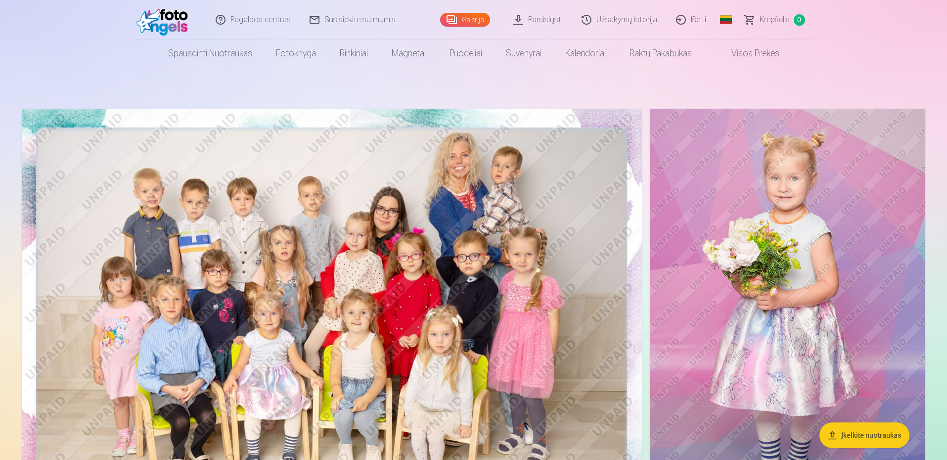
click at [611, 18] on link "Užsakymų istorija" at bounding box center [620, 20] width 94 height 40
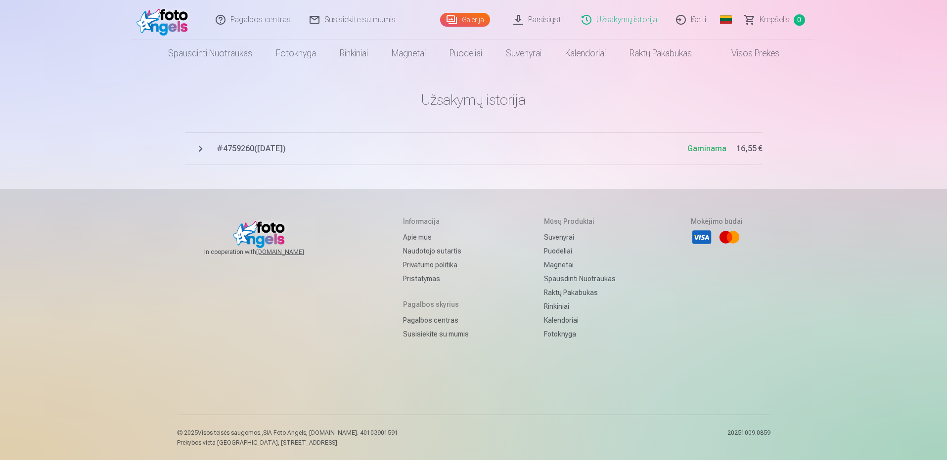
click at [665, 149] on span "# 4759260 ( 12.10.2025 )" at bounding box center [452, 149] width 471 height 12
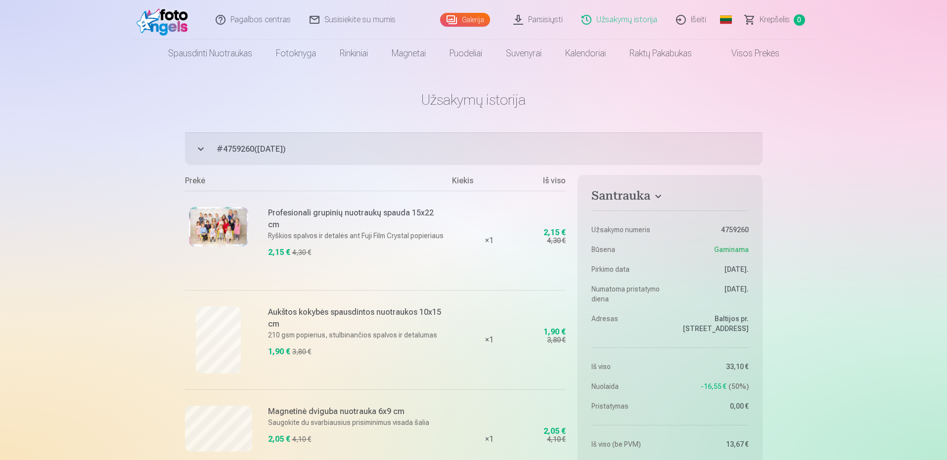
click at [560, 13] on link "Parsisiųsti" at bounding box center [538, 20] width 68 height 40
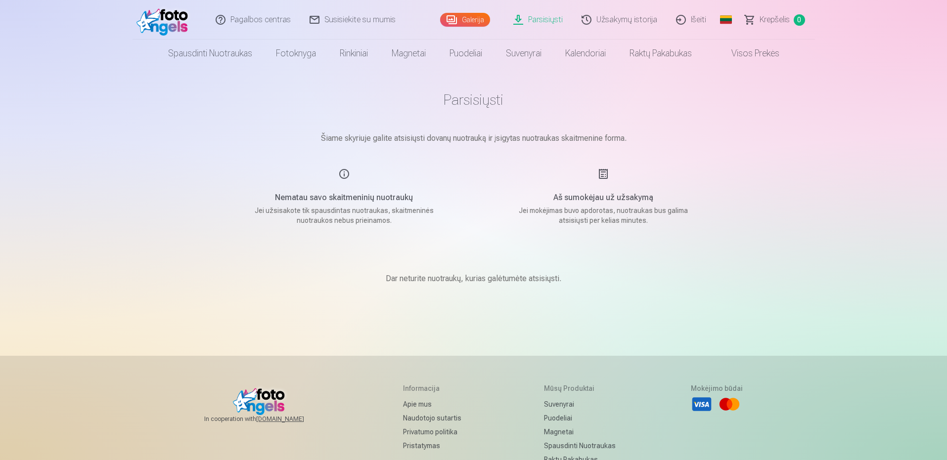
click at [476, 14] on link "Galerija" at bounding box center [465, 20] width 50 height 14
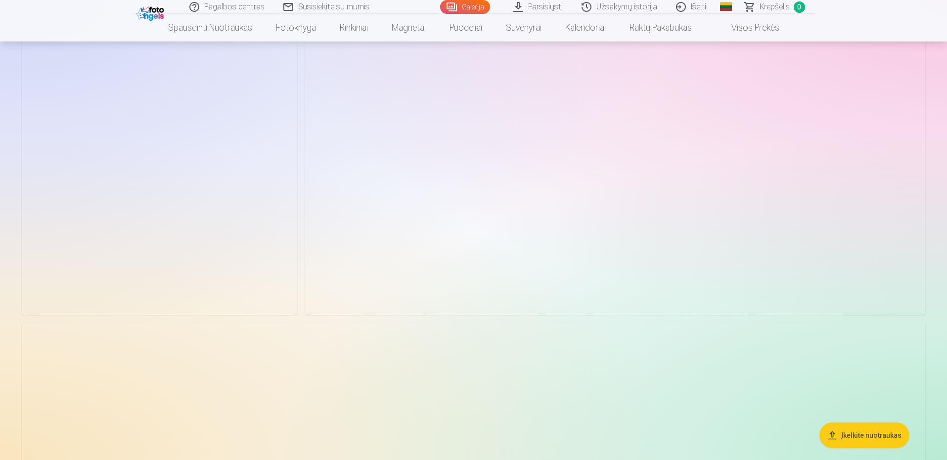
scroll to position [7367, 0]
